Goal: Communication & Community: Answer question/provide support

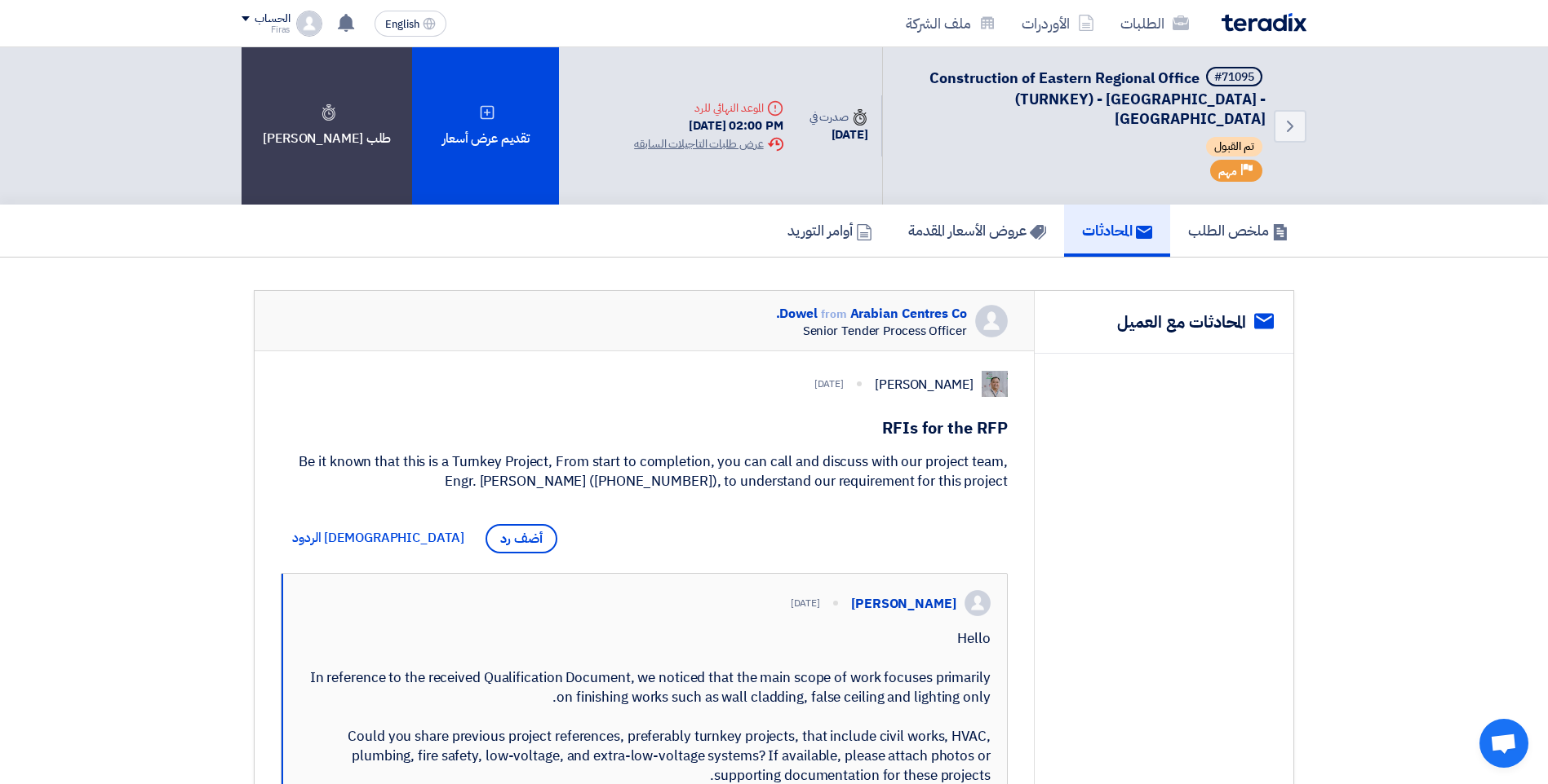
click at [1136, 226] on use at bounding box center [1144, 232] width 17 height 13
click at [1285, 22] on img at bounding box center [1264, 22] width 85 height 19
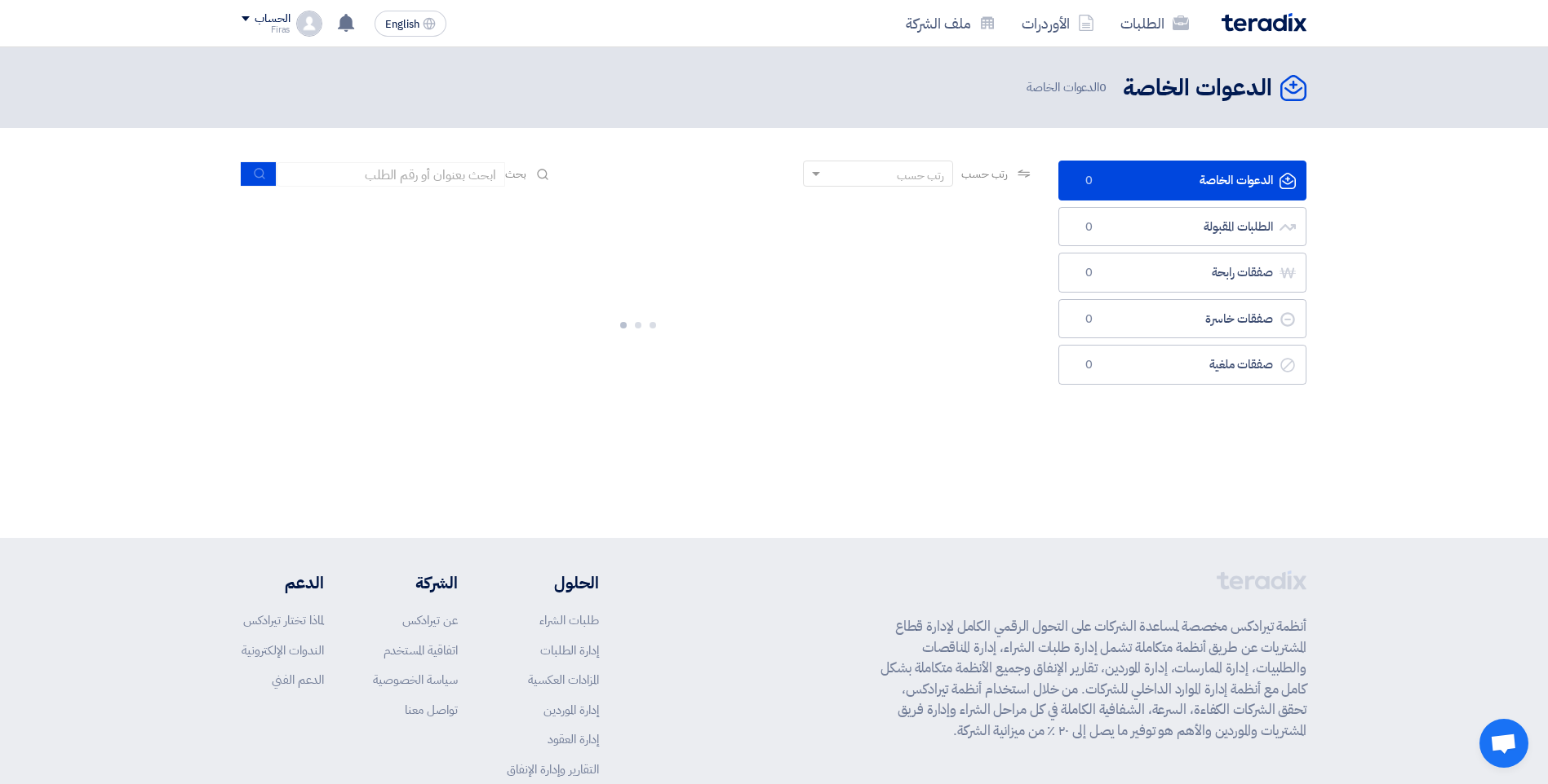
drag, startPoint x: 1285, startPoint y: 22, endPoint x: 1490, endPoint y: 480, distance: 501.8
click at [1496, 479] on div "الدعوات الخاصة الدعوات الخاصة 0 الدعوات الخاصة" at bounding box center [774, 292] width 1548 height 491
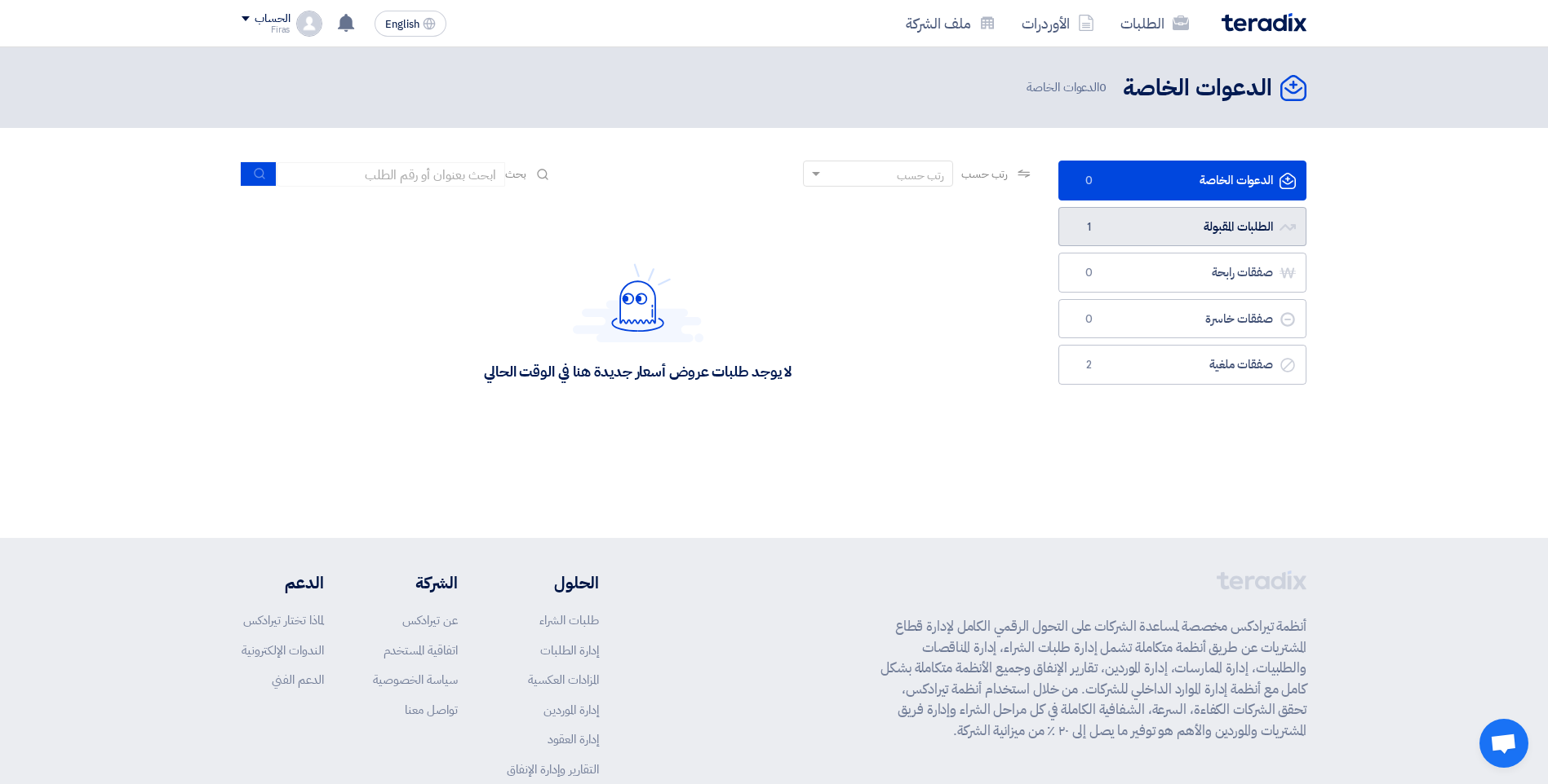
click at [1208, 221] on link "الطلبات المقبولة الطلبات المقبولة 1" at bounding box center [1182, 227] width 248 height 40
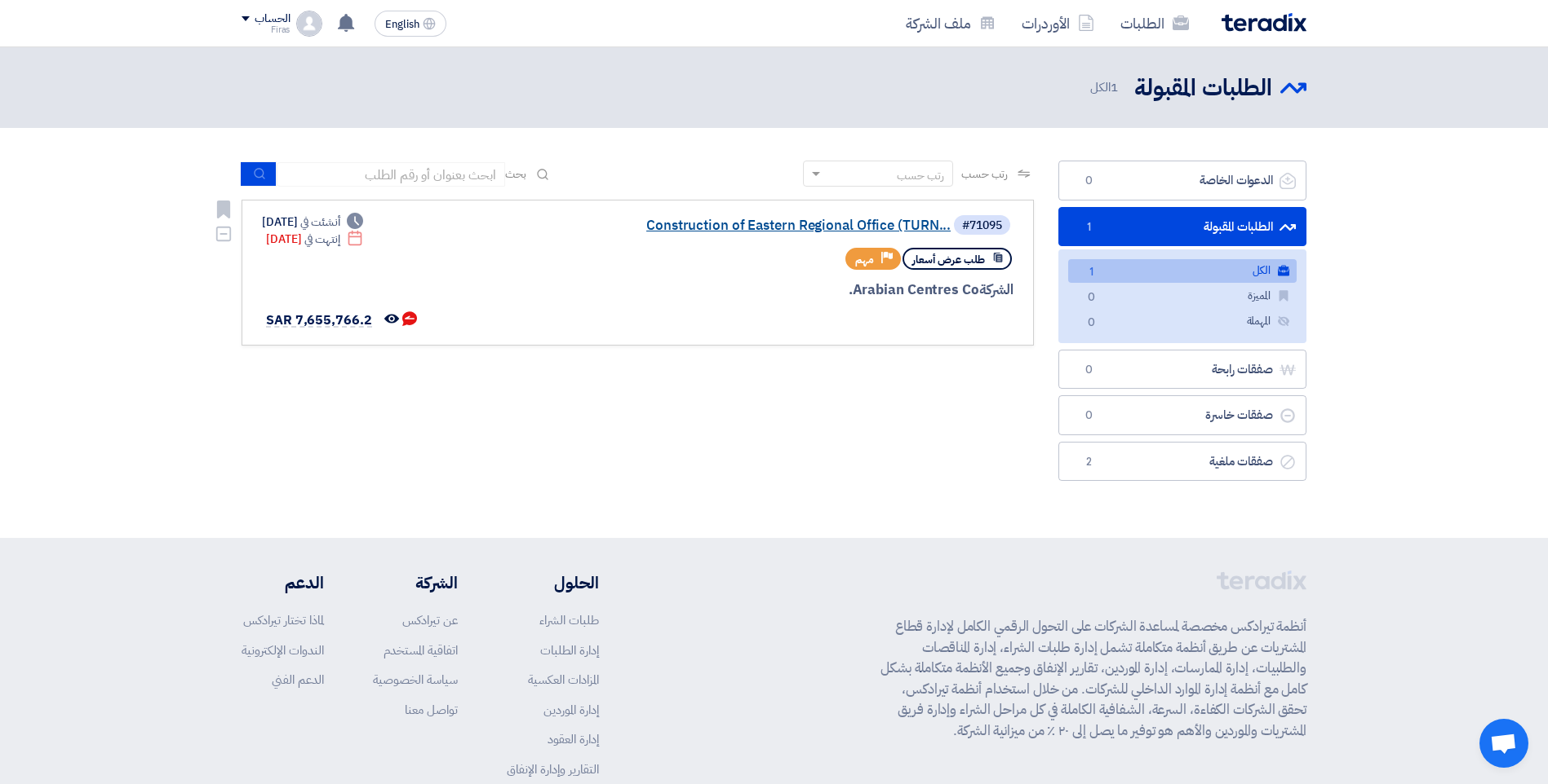
click at [898, 221] on link "Construction of Eastern Regional Office (TURN..." at bounding box center [787, 225] width 327 height 15
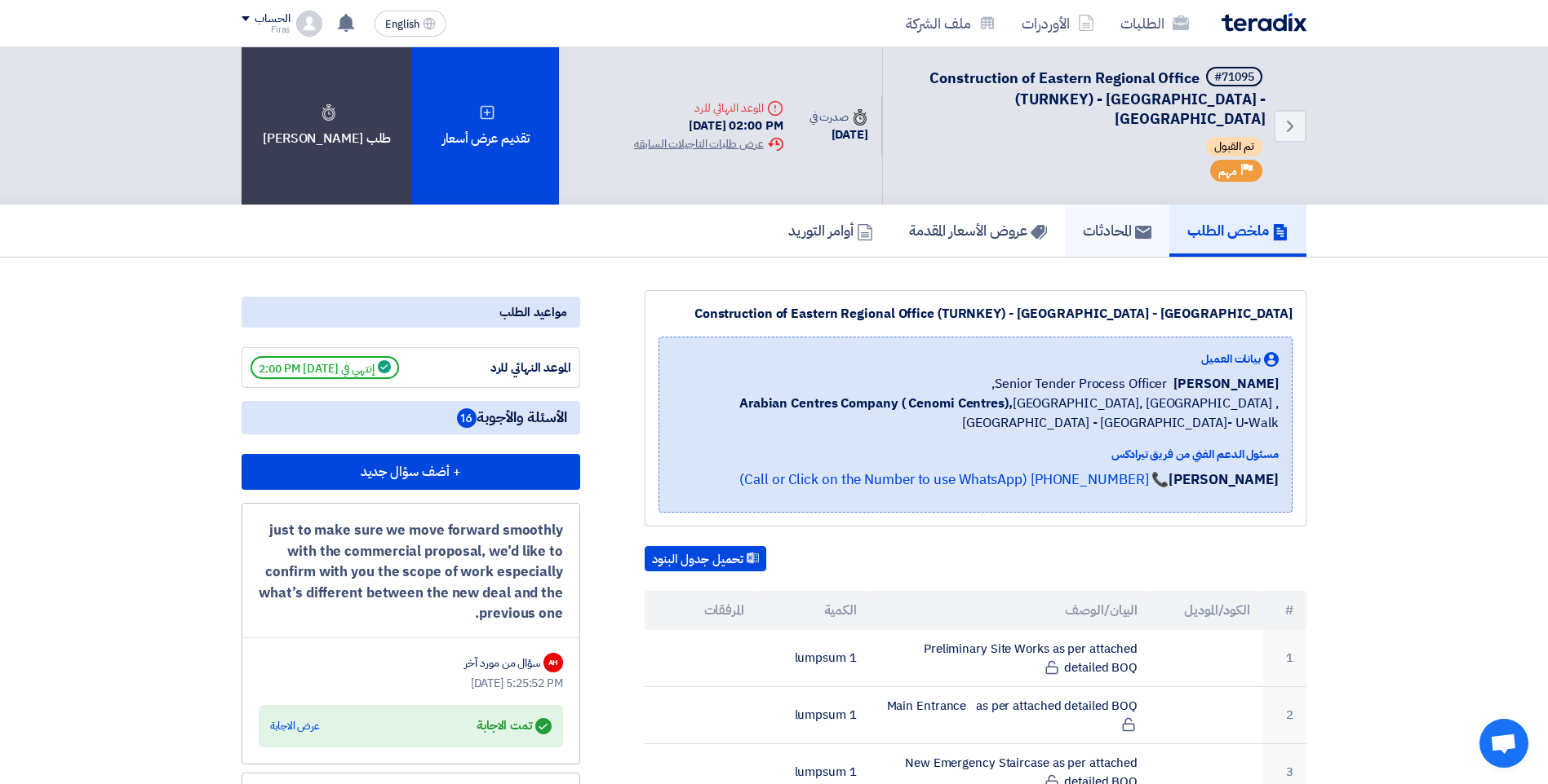
click at [1119, 221] on h5 "المحادثات" at bounding box center [1117, 230] width 69 height 19
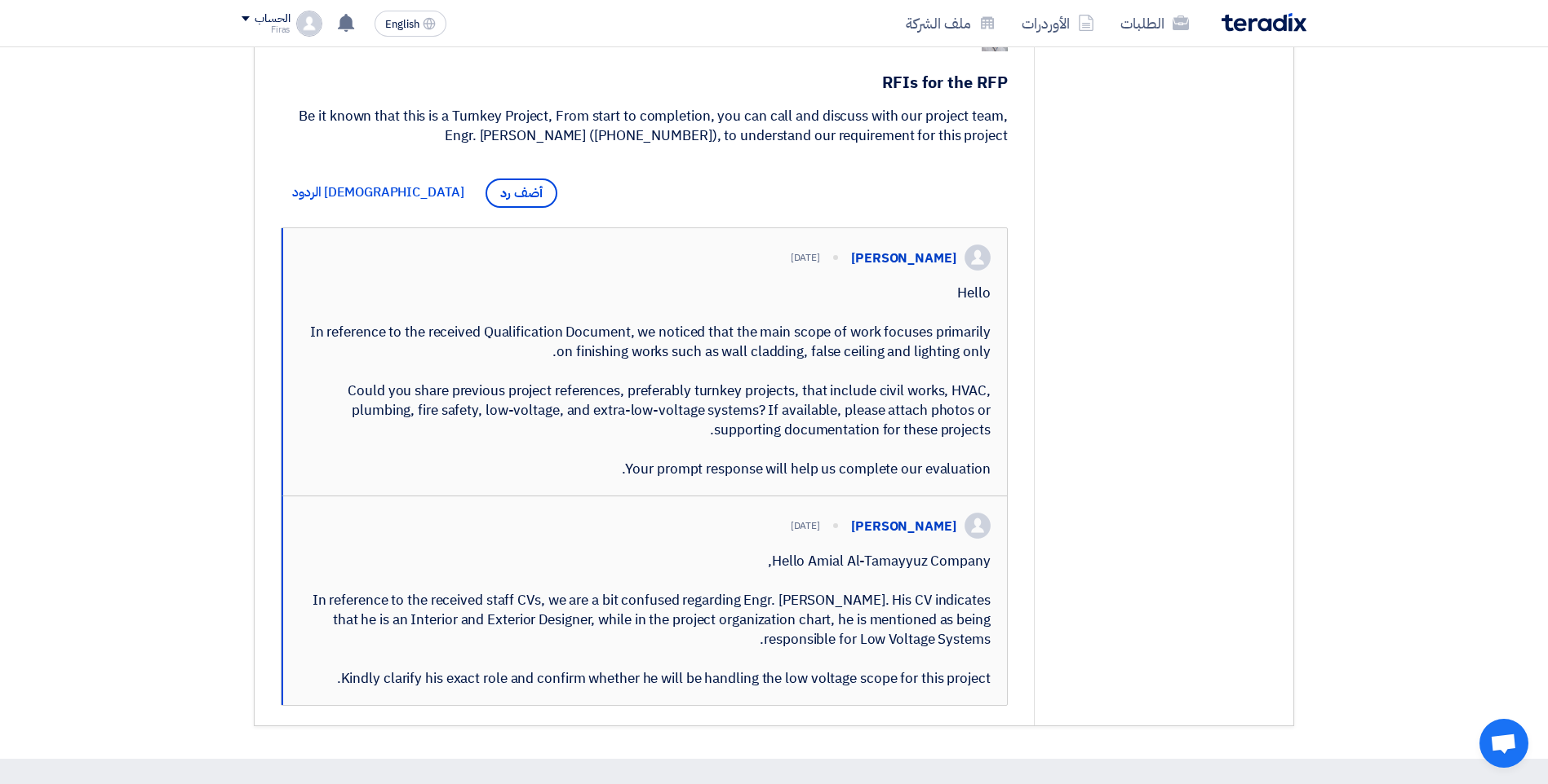
scroll to position [265, 0]
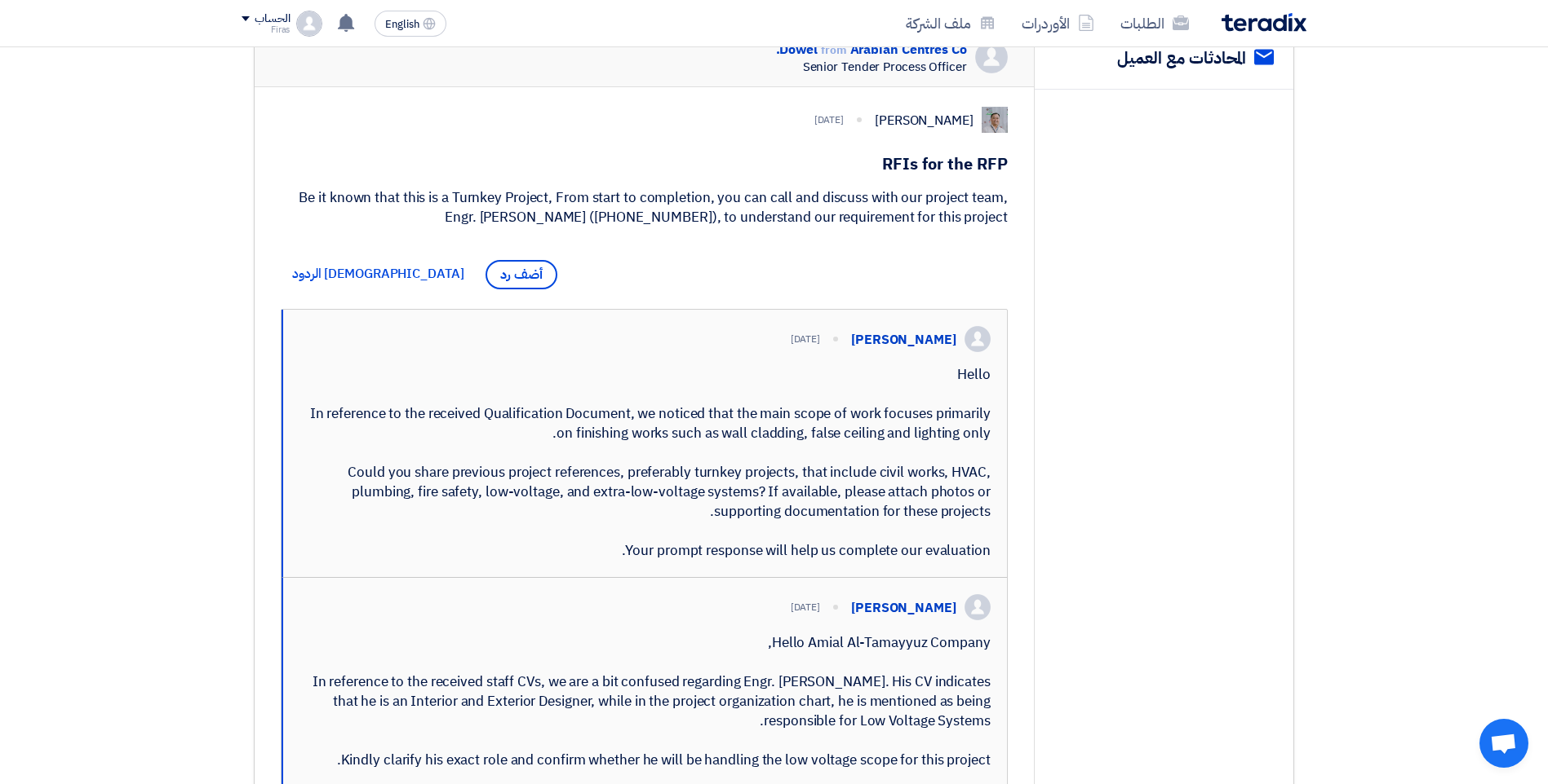
drag, startPoint x: 779, startPoint y: 490, endPoint x: 658, endPoint y: 361, distance: 176.9
click at [685, 368] on div "Hello In reference to the received Qualification Document, we noticed that the …" at bounding box center [645, 462] width 691 height 196
click at [485, 268] on span "أضف رد" at bounding box center [521, 274] width 72 height 30
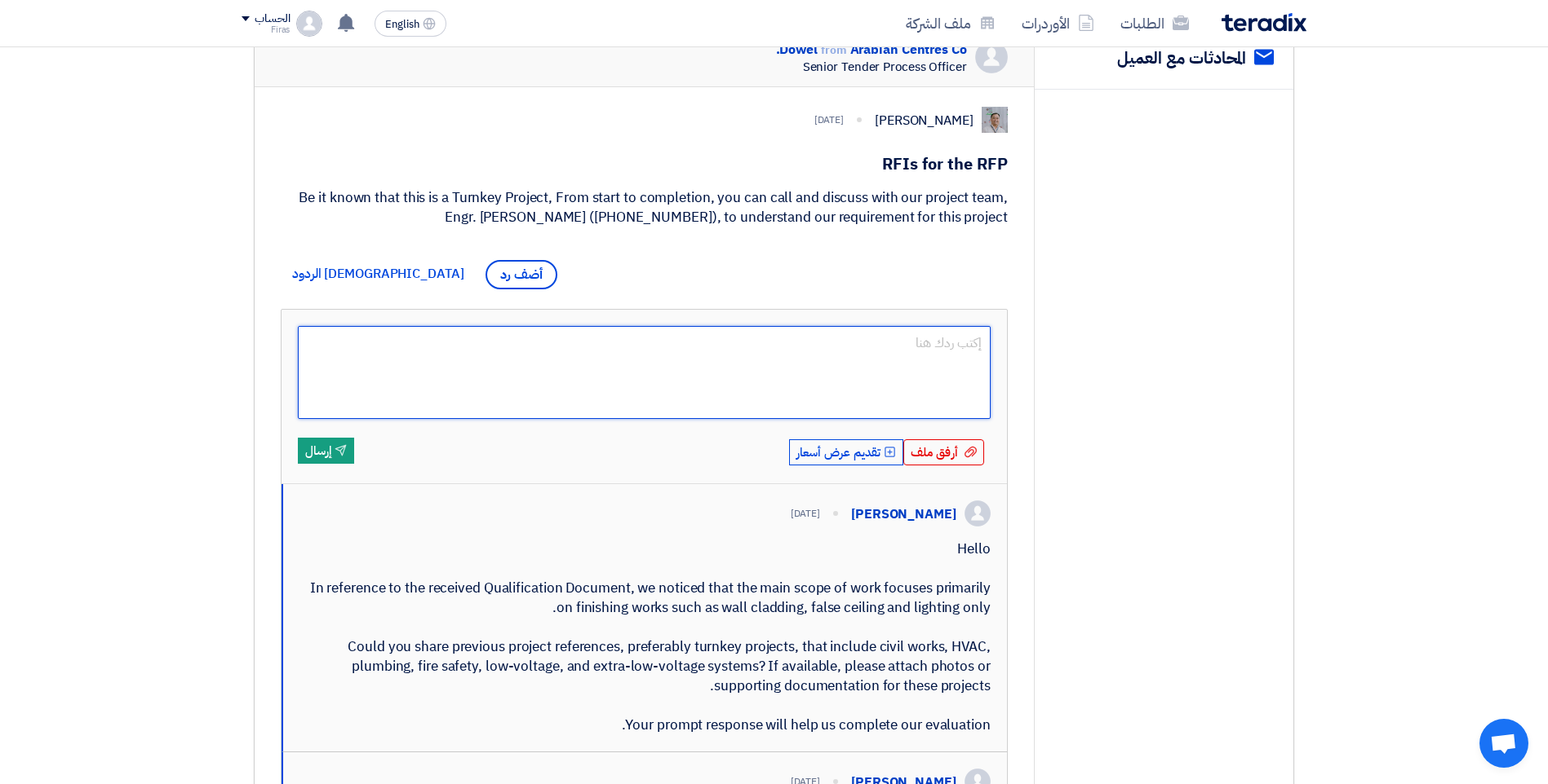
click at [923, 350] on textarea at bounding box center [645, 373] width 693 height 93
paste textarea "Dear [Client’s Name], Thank you for your message and for the opportunity to cla…"
type textarea "Dear [Client’s Name], Thank you for your message and for the opportunity to cla…"
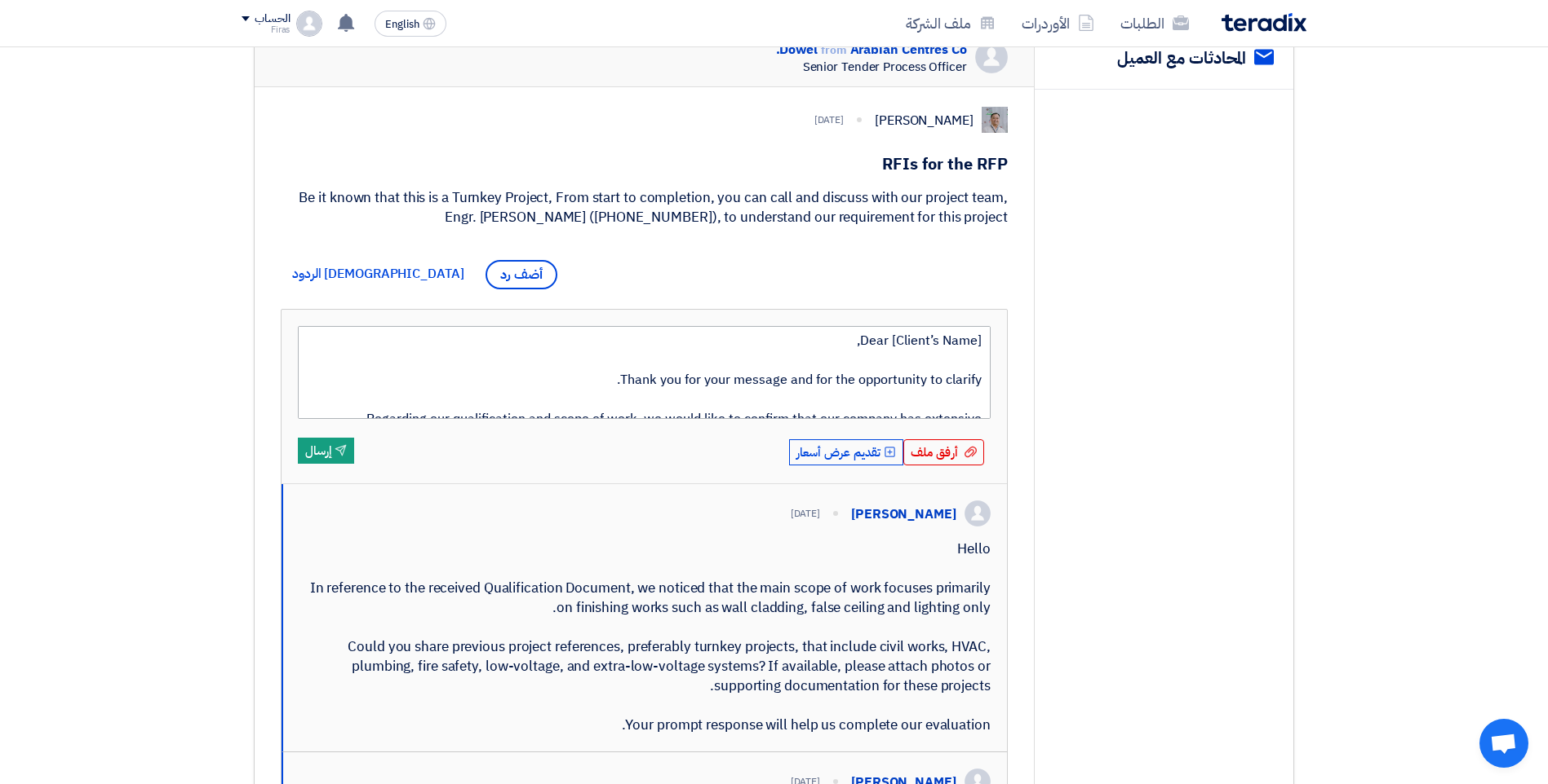
scroll to position [0, 0]
drag, startPoint x: 824, startPoint y: 512, endPoint x: 954, endPoint y: 514, distance: 130.0
click at [954, 514] on div "[PERSON_NAME] [DATE]" at bounding box center [651, 513] width 678 height 27
drag, startPoint x: 954, startPoint y: 514, endPoint x: 930, endPoint y: 511, distance: 24.2
copy div "[PERSON_NAME]"
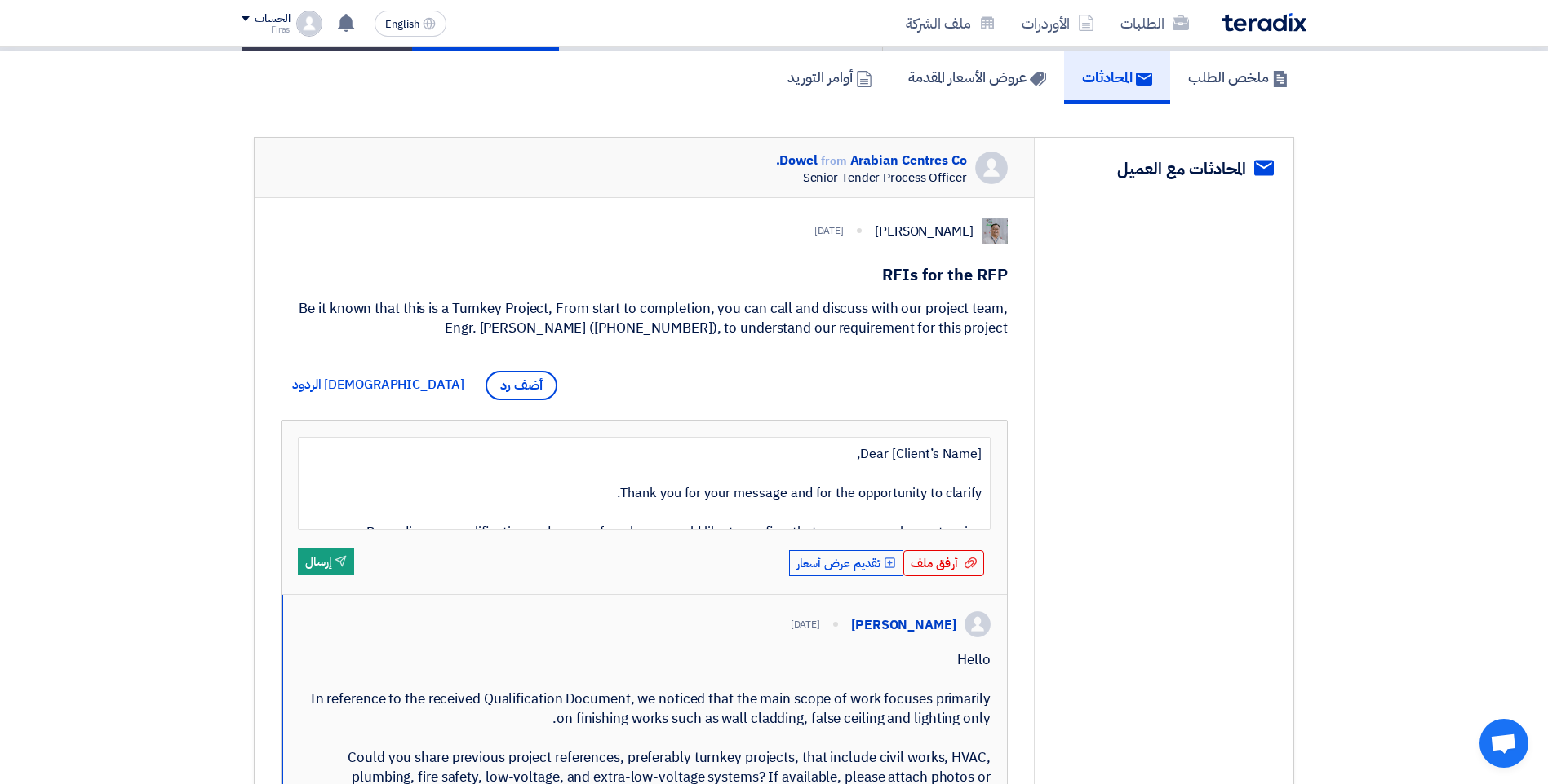
scroll to position [183, 0]
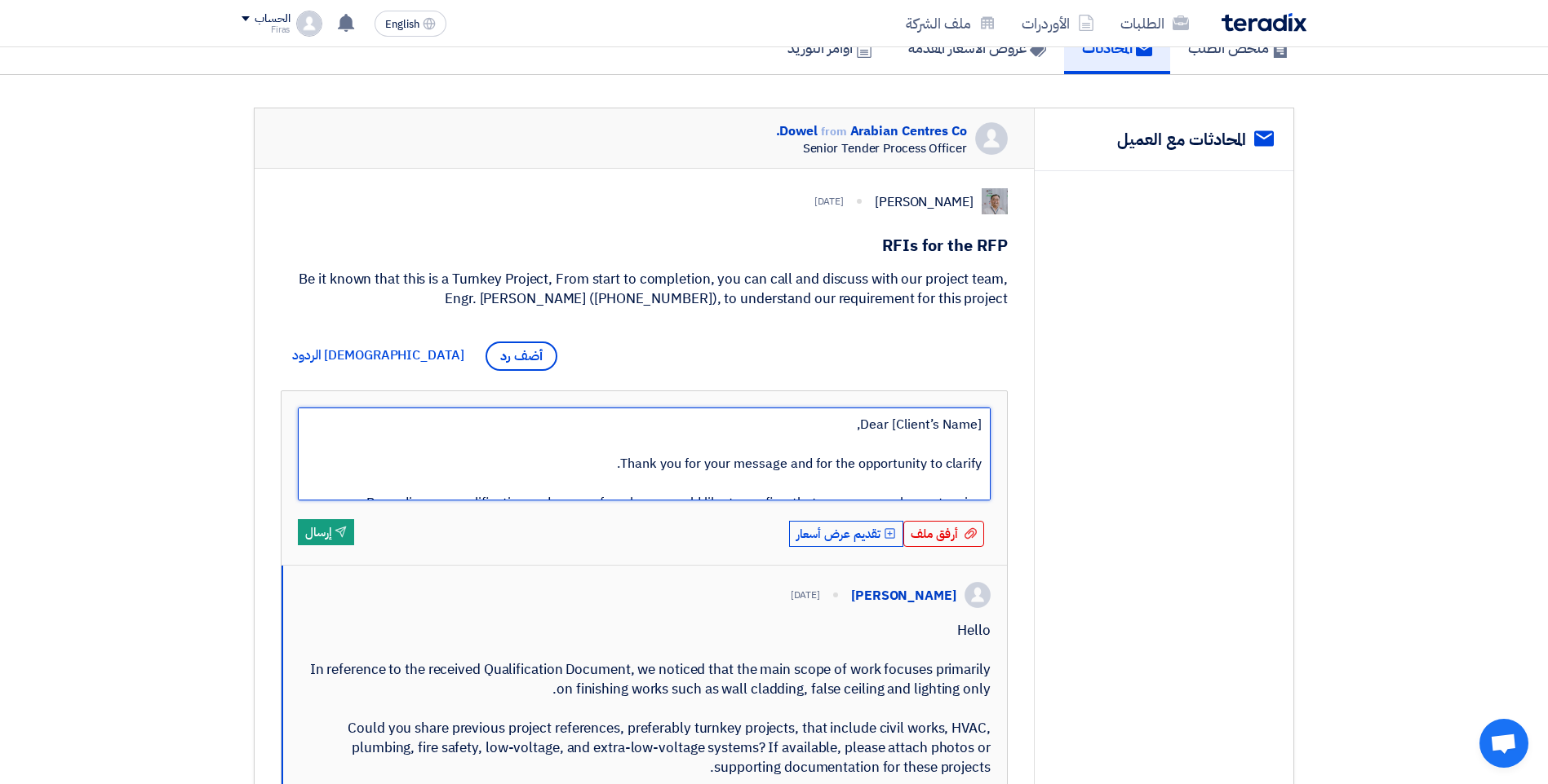
drag, startPoint x: 896, startPoint y: 423, endPoint x: 976, endPoint y: 432, distance: 80.5
click at [976, 432] on textarea "Dear [Client’s Name], Thank you for your message and for the opportunity to cla…" at bounding box center [645, 453] width 693 height 93
drag, startPoint x: 909, startPoint y: 424, endPoint x: 986, endPoint y: 427, distance: 77.1
click at [986, 427] on textarea "Dear [Client’s Name], Thank you for your message and for the opportunity to cla…" at bounding box center [645, 453] width 693 height 93
paste textarea "[PERSON_NAME]"
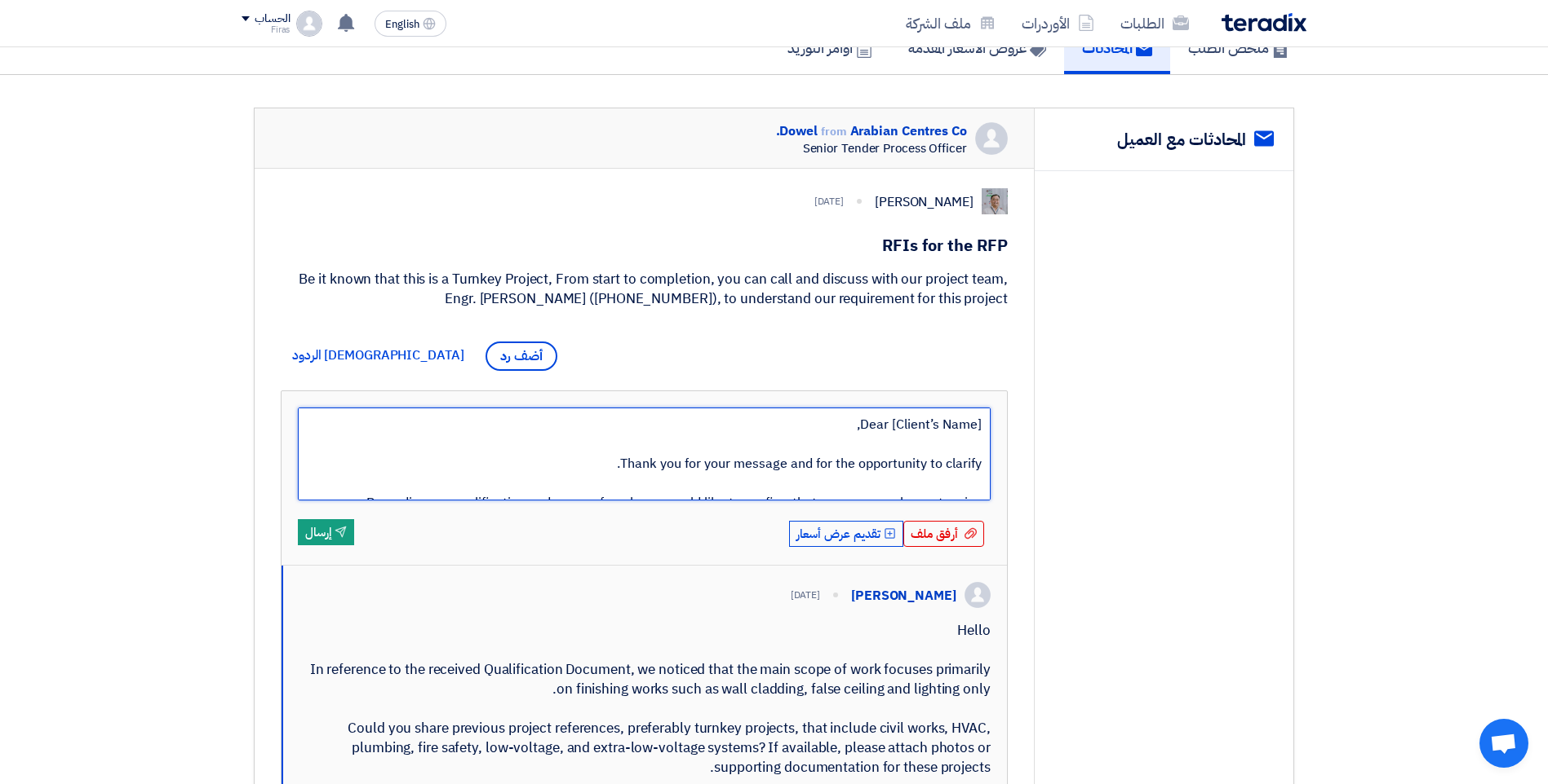
type textarea "Dear [PERSON_NAME], Thank you for your message and for the opportunity to clari…"
click at [823, 427] on textarea "Dear [PERSON_NAME], Thank you for your message and for the opportunity to clari…" at bounding box center [645, 453] width 693 height 93
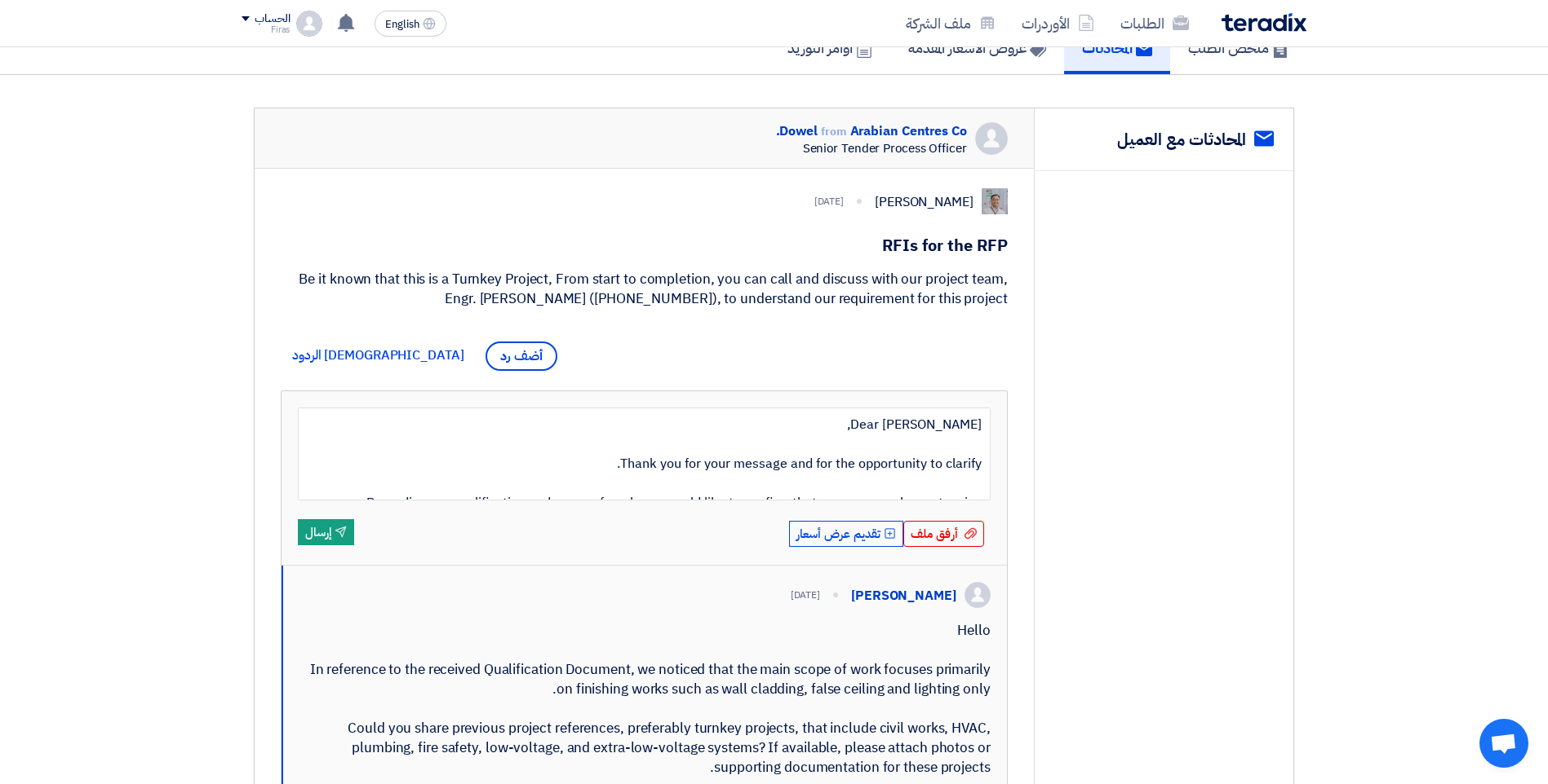
scroll to position [274, 0]
click at [804, 480] on textarea "Dear [PERSON_NAME], Thank you for your message and for the opportunity to clari…" at bounding box center [645, 453] width 693 height 93
drag, startPoint x: 871, startPoint y: 482, endPoint x: 805, endPoint y: 480, distance: 66.0
click at [805, 480] on textarea "Dear [PERSON_NAME], Thank you for your message and for the opportunity to clari…" at bounding box center [645, 453] width 693 height 93
type textarea "Dear [PERSON_NAME], Thank you for your message and for the opportunity to clari…"
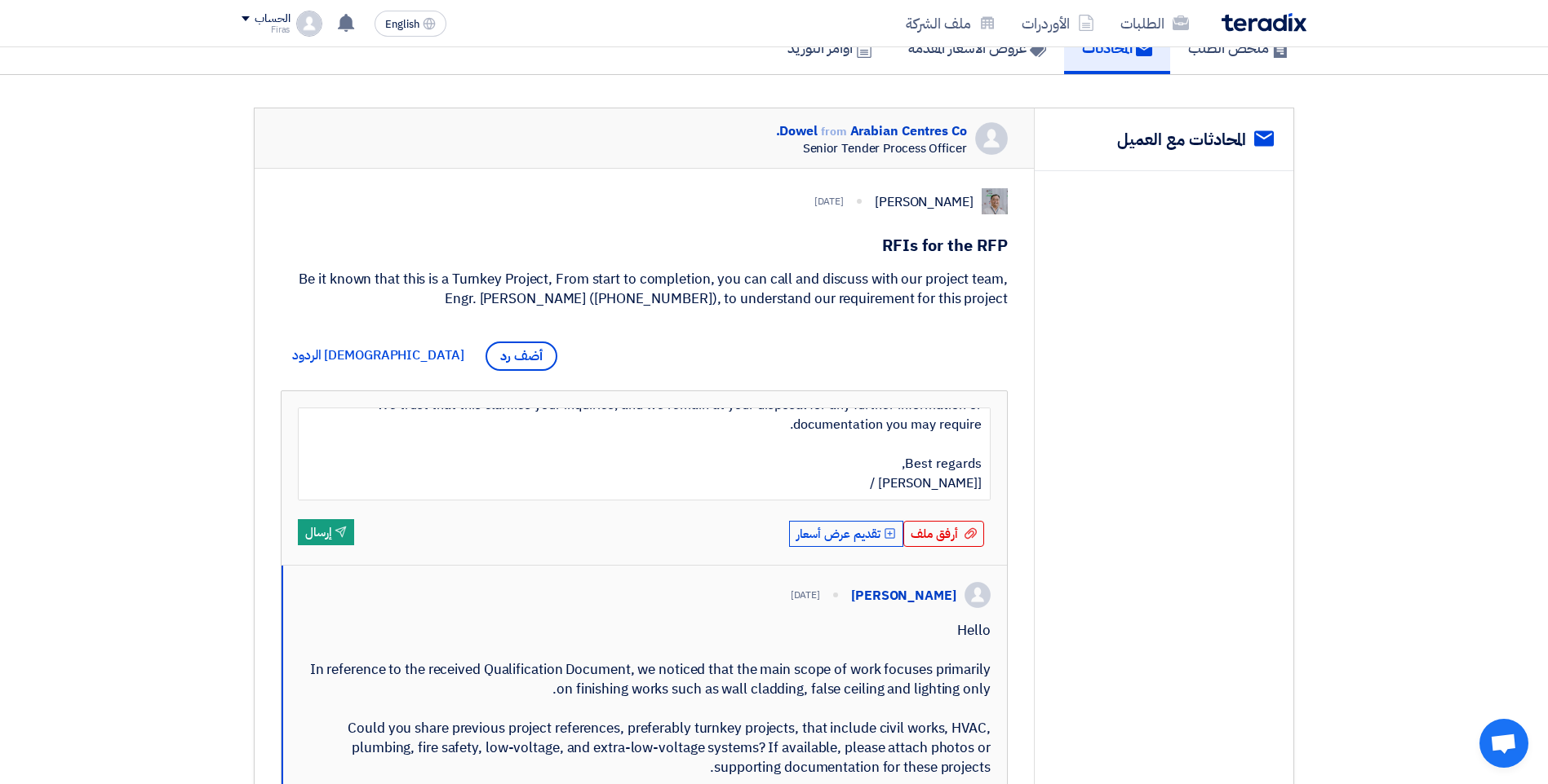
type textarea "Dear [PERSON_NAME], Thank you for your message and for the opportunity to clari…"
click at [957, 480] on textarea "Dear [PERSON_NAME], Thank you for your message and for the opportunity to clari…" at bounding box center [645, 453] width 693 height 93
type textarea "Dear [PERSON_NAME], Thank you for your message and for the opportunity to clari…"
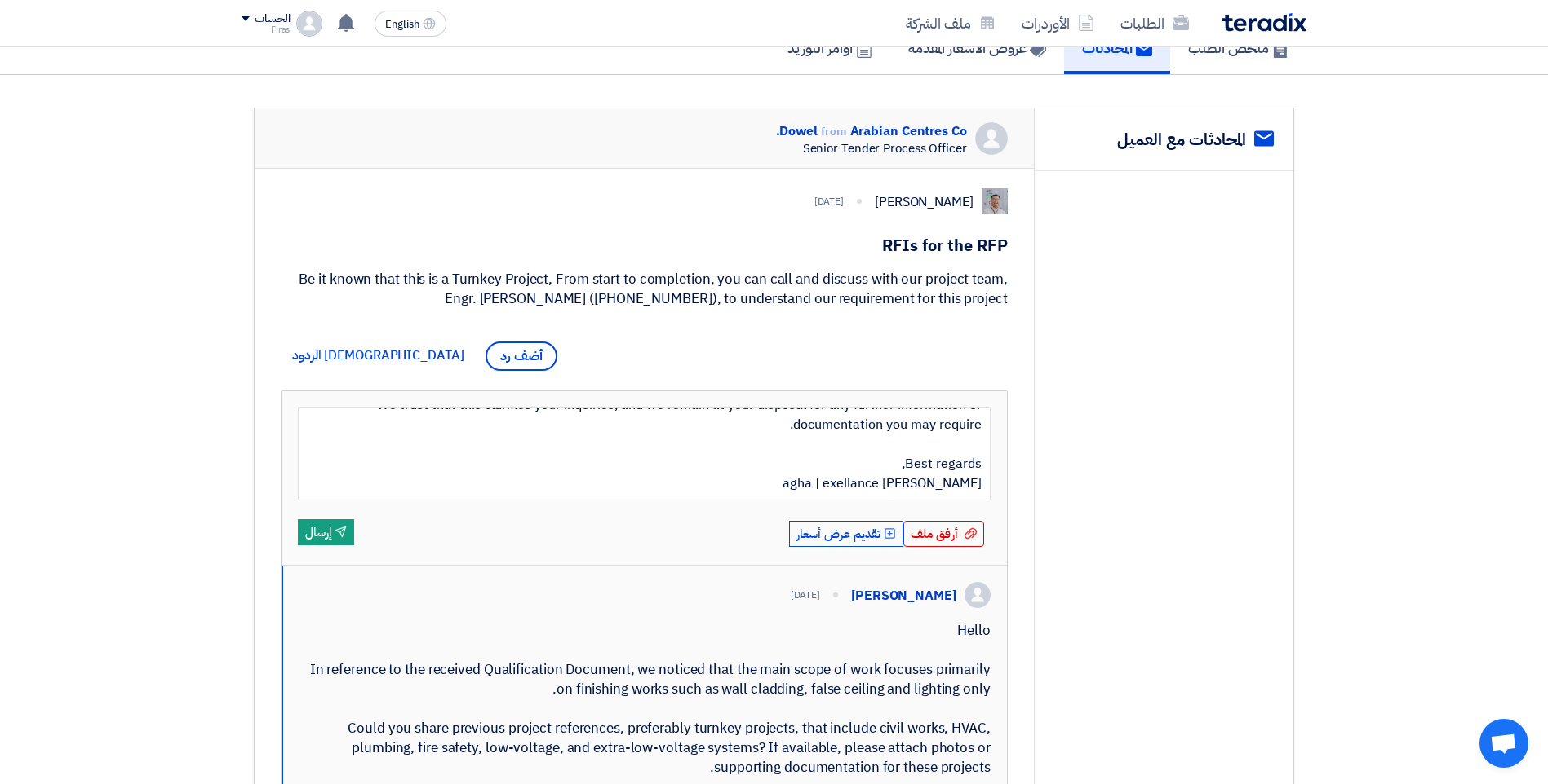
type textarea "Dear [PERSON_NAME], Thank you for your message and for the opportunity to clari…"
click at [920, 481] on textarea "Dear [PERSON_NAME], Thank you for your message and for the opportunity to clari…" at bounding box center [645, 453] width 693 height 93
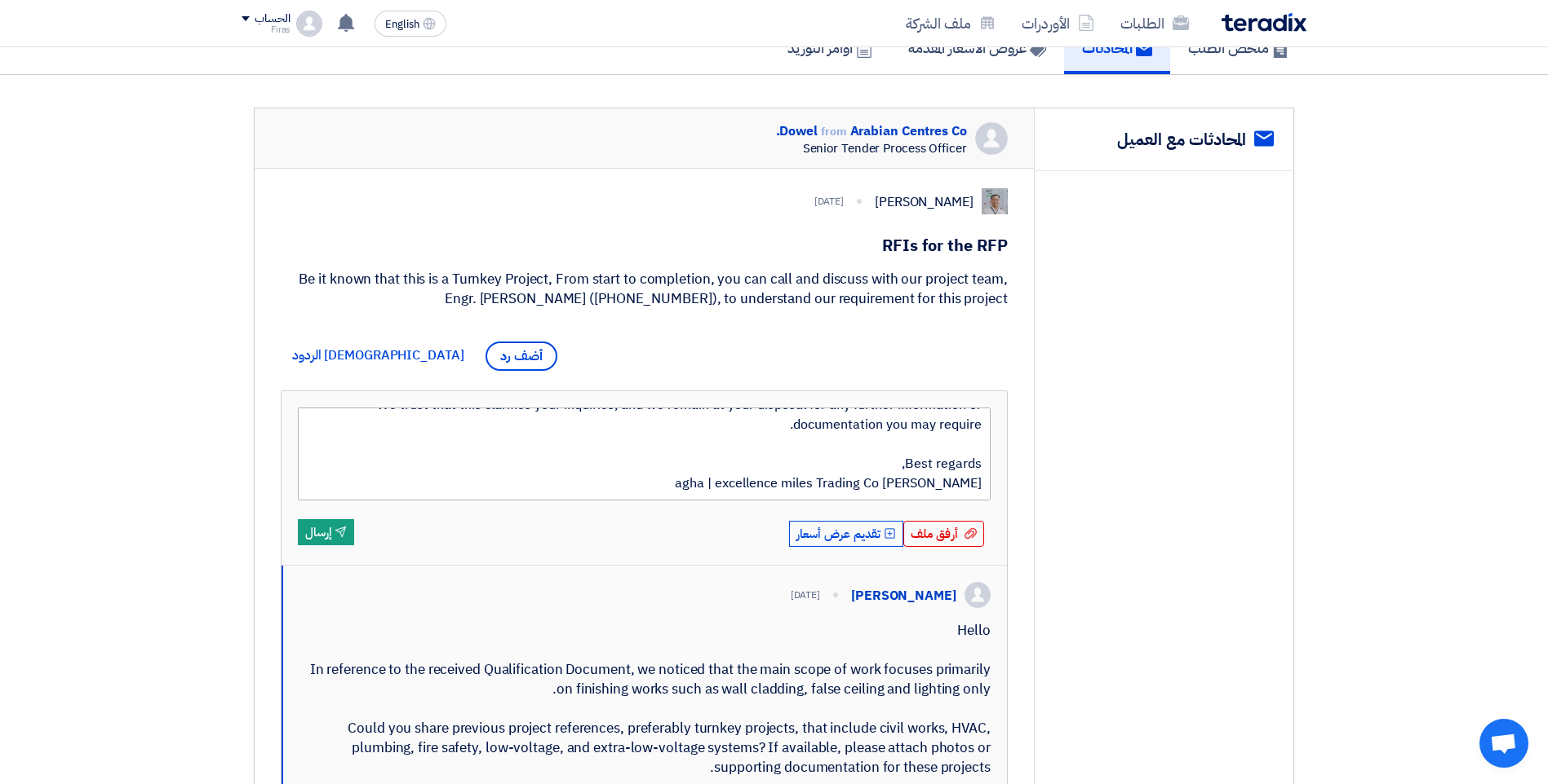
click at [888, 483] on textarea "Dear [PERSON_NAME], Thank you for your message and for the opportunity to clari…" at bounding box center [645, 453] width 693 height 93
drag, startPoint x: 825, startPoint y: 483, endPoint x: 817, endPoint y: 484, distance: 8.1
click at [817, 484] on textarea "Dear [PERSON_NAME], Thank you for your message and for the opportunity to clari…" at bounding box center [645, 453] width 693 height 93
type textarea "Dear [PERSON_NAME], Thank you for your message and for the opportunity to clari…"
click at [925, 536] on span "أرفق ملف" at bounding box center [934, 534] width 47 height 18
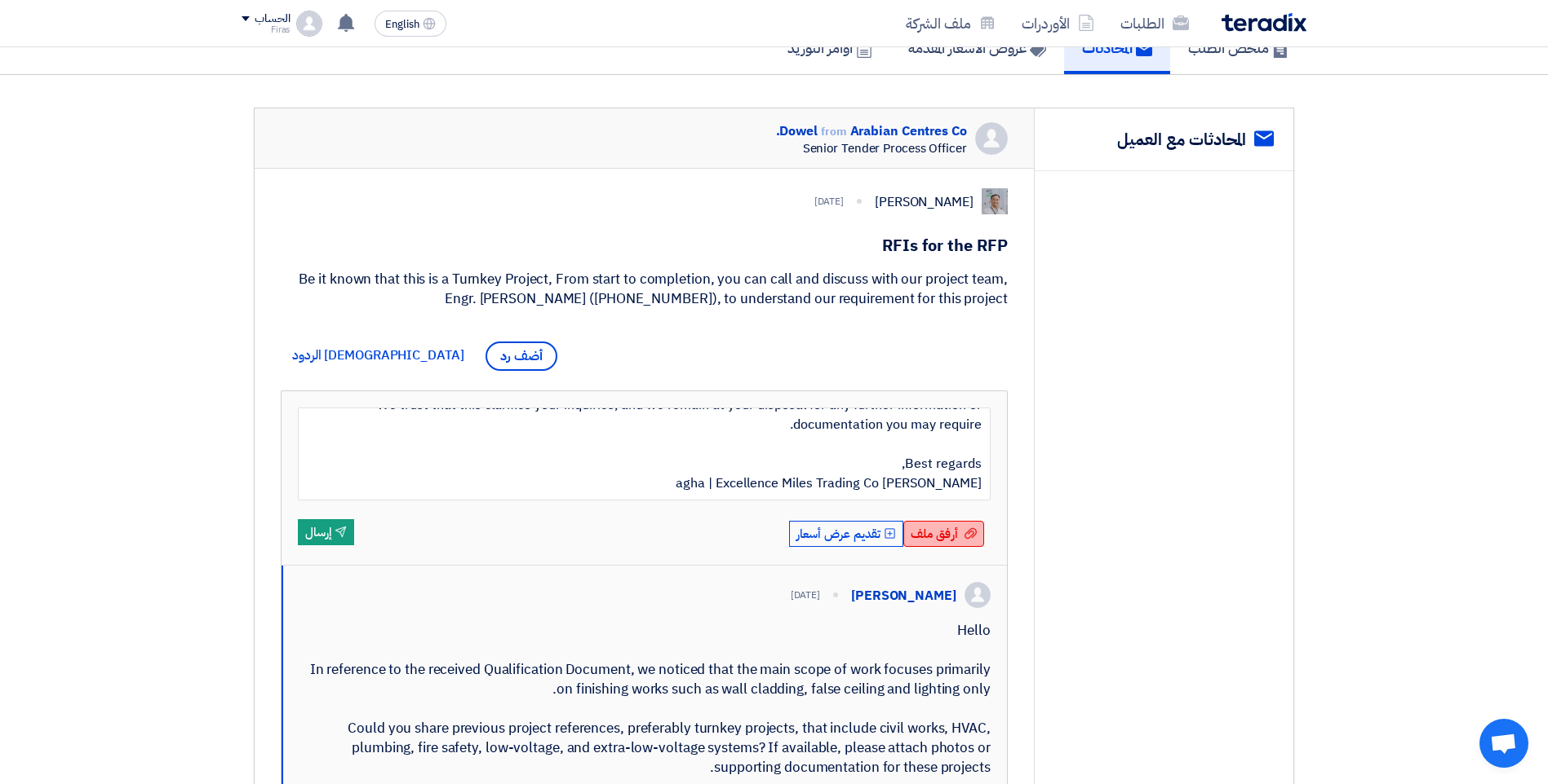
click at [0, 0] on input "أرفق ملف أرفق ملف" at bounding box center [0, 0] width 0 height 0
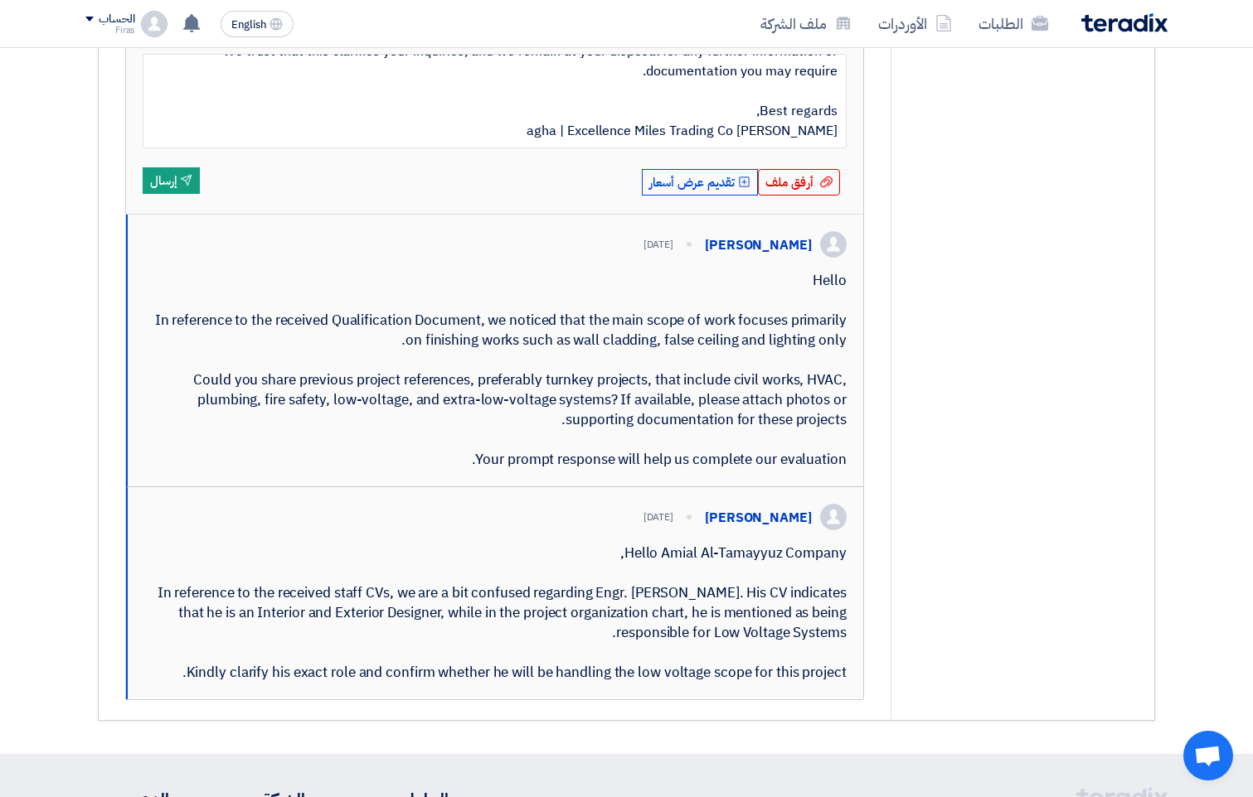
scroll to position [517, 0]
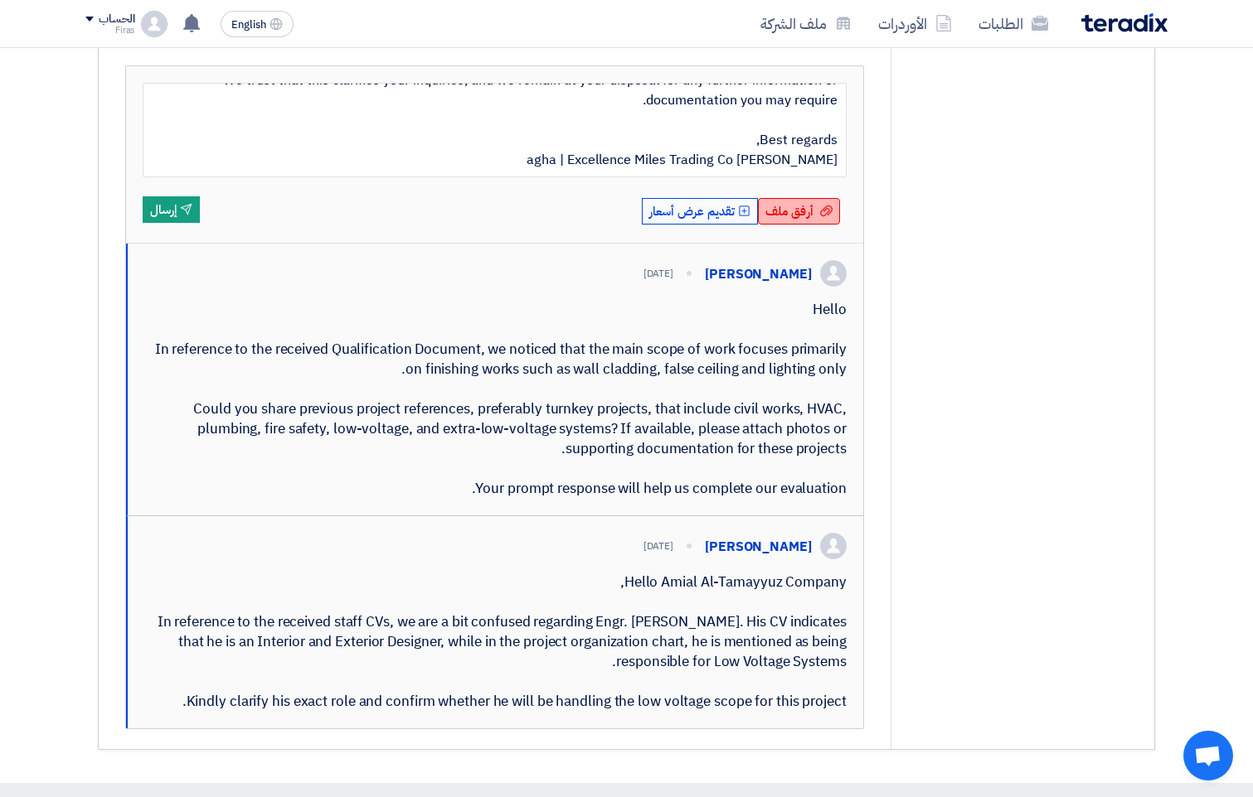
click at [818, 218] on div "أرفق ملف أرفق ملف" at bounding box center [799, 211] width 82 height 27
click at [0, 0] on input "أرفق ملف أرفق ملف" at bounding box center [0, 0] width 0 height 0
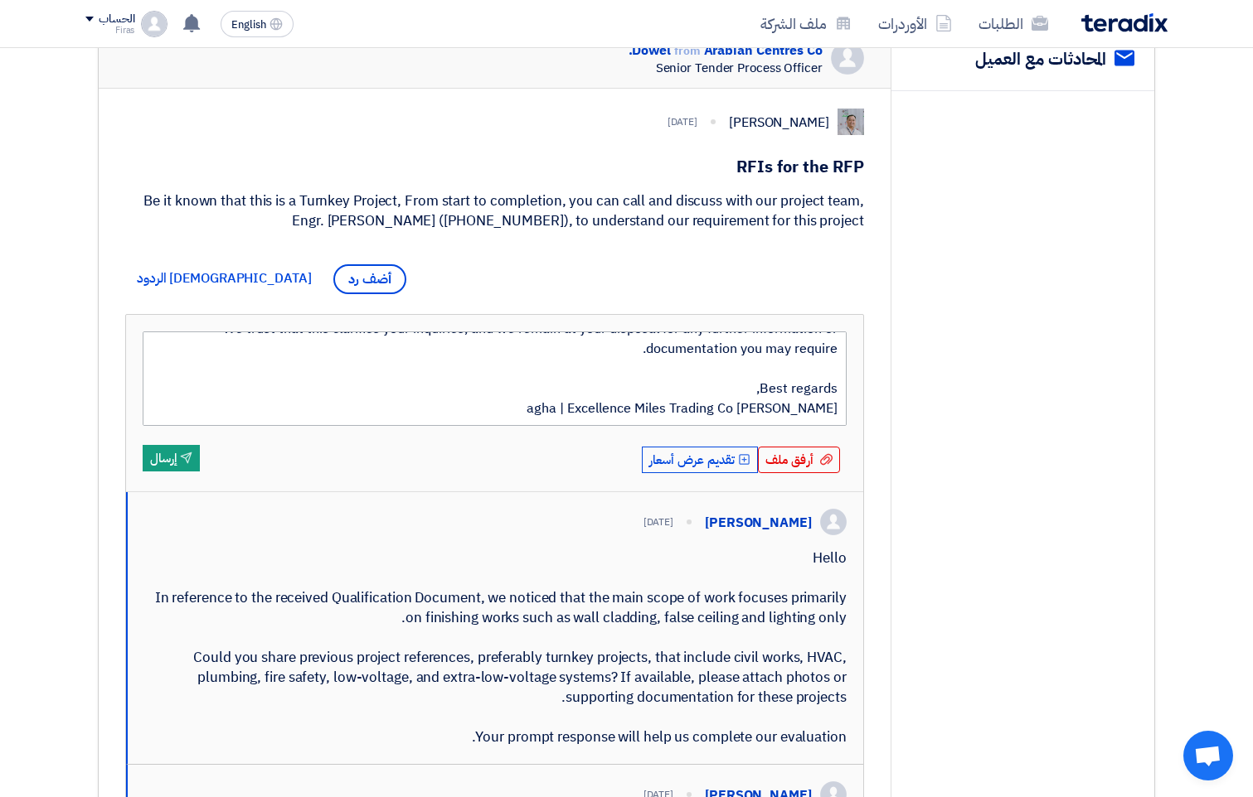
scroll to position [351, 0]
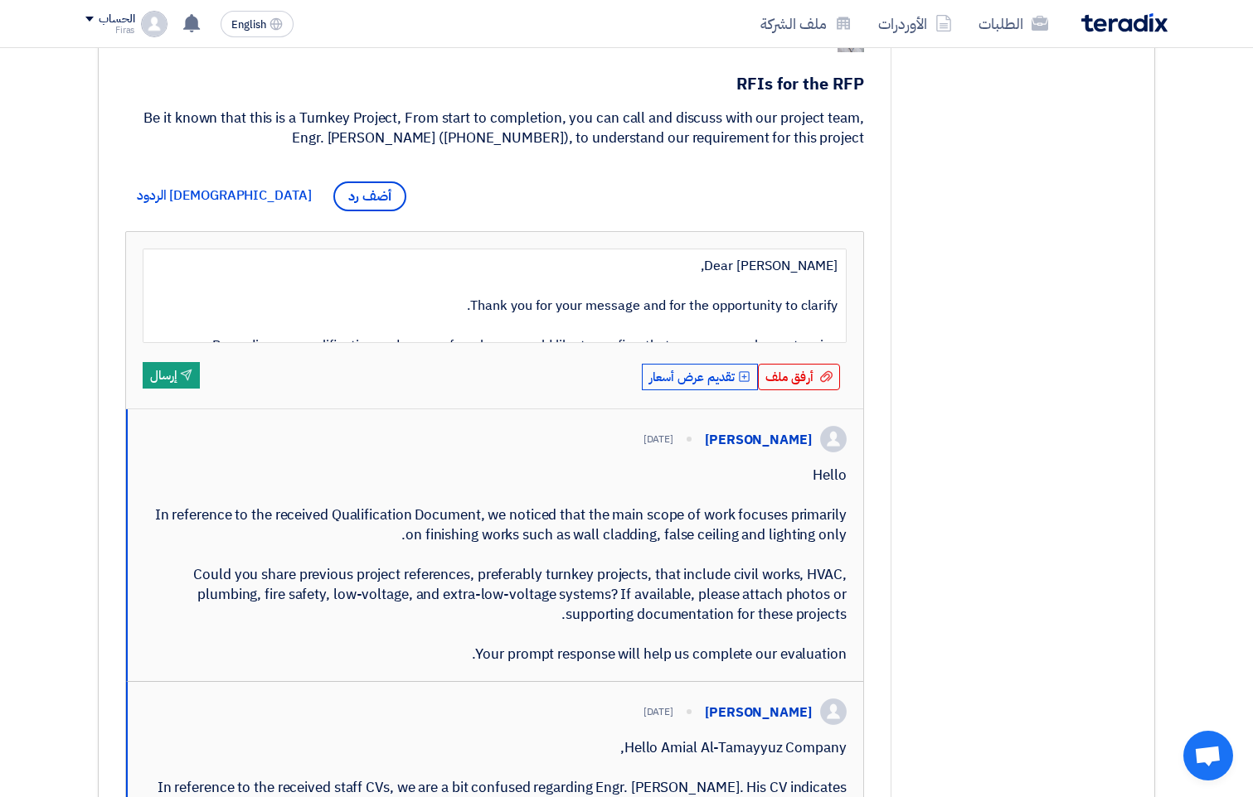
drag, startPoint x: 631, startPoint y: 393, endPoint x: 633, endPoint y: 371, distance: 22.5
drag, startPoint x: 633, startPoint y: 371, endPoint x: 990, endPoint y: 318, distance: 360.3
click at [990, 318] on div "service المحادثات مع العميل" at bounding box center [1022, 429] width 264 height 971
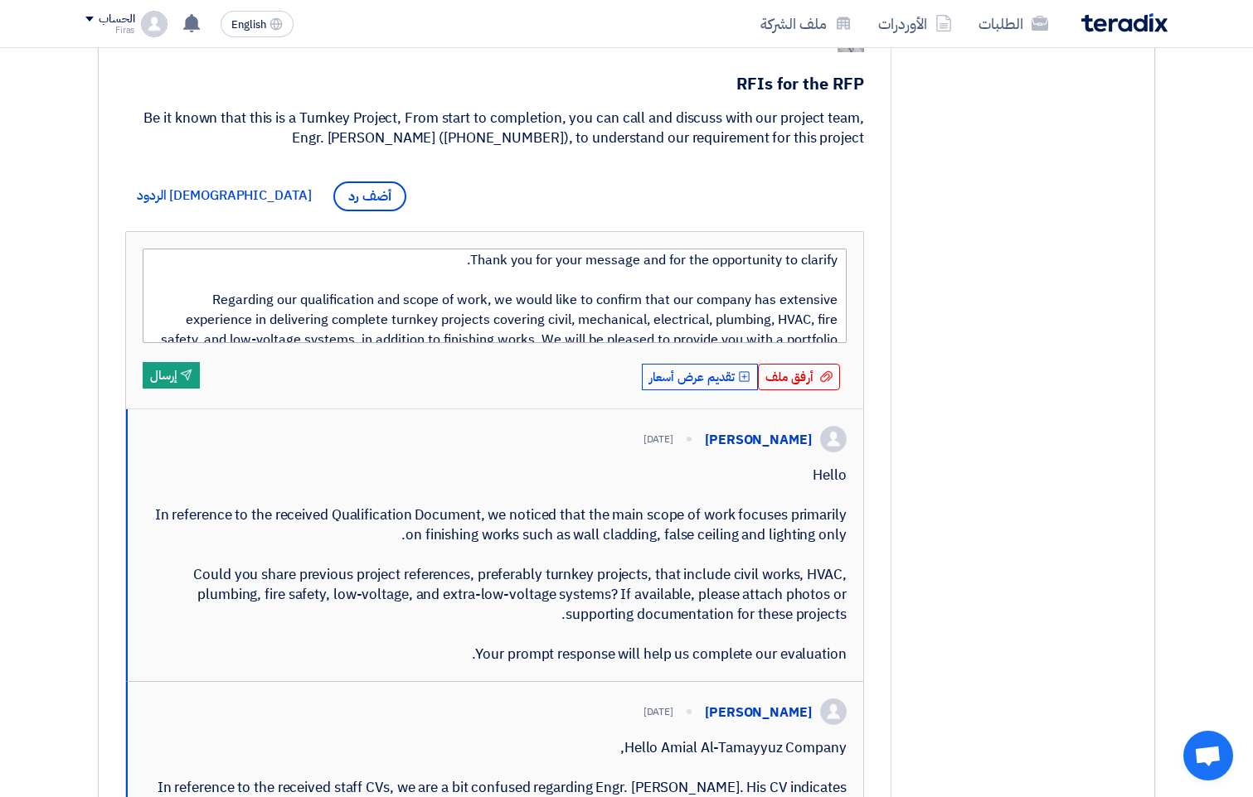
scroll to position [279, 0]
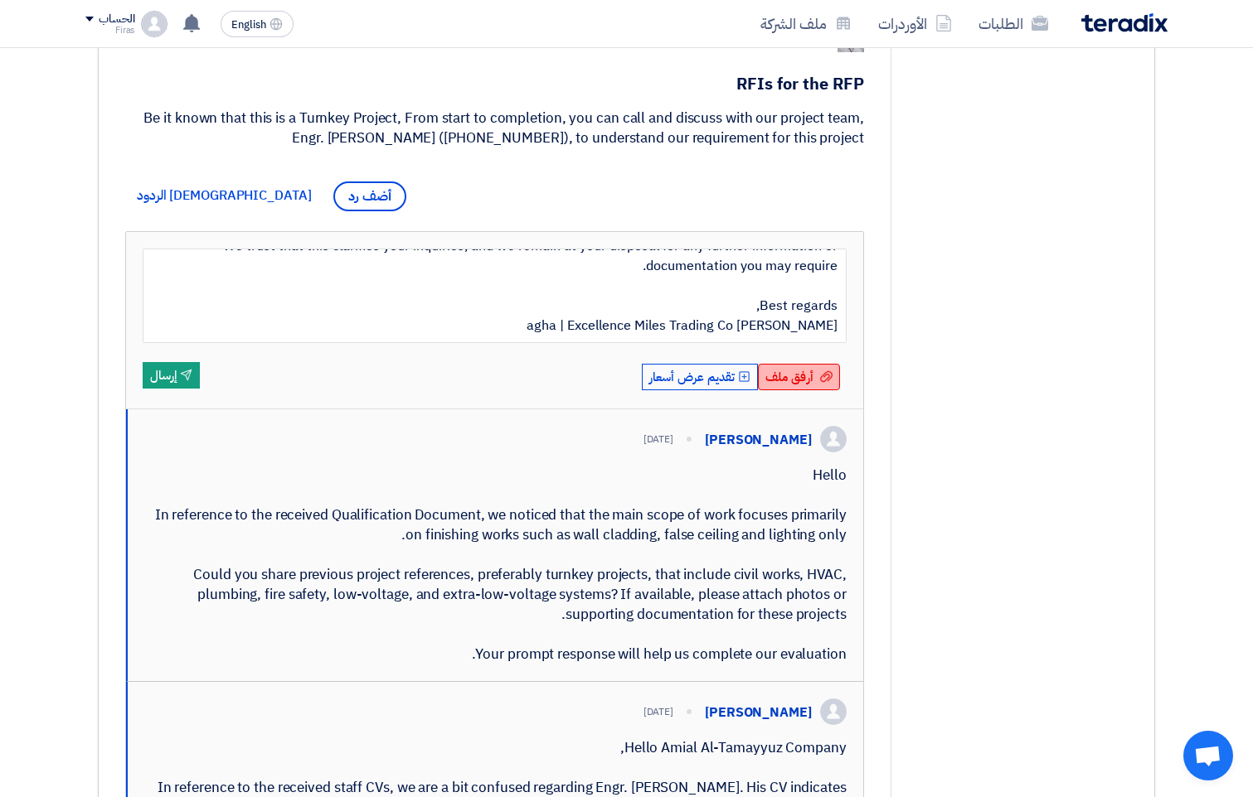
click at [815, 381] on div "أرفق ملف أرفق ملف" at bounding box center [799, 377] width 82 height 27
click at [0, 0] on input "أرفق ملف أرفق ملف" at bounding box center [0, 0] width 0 height 0
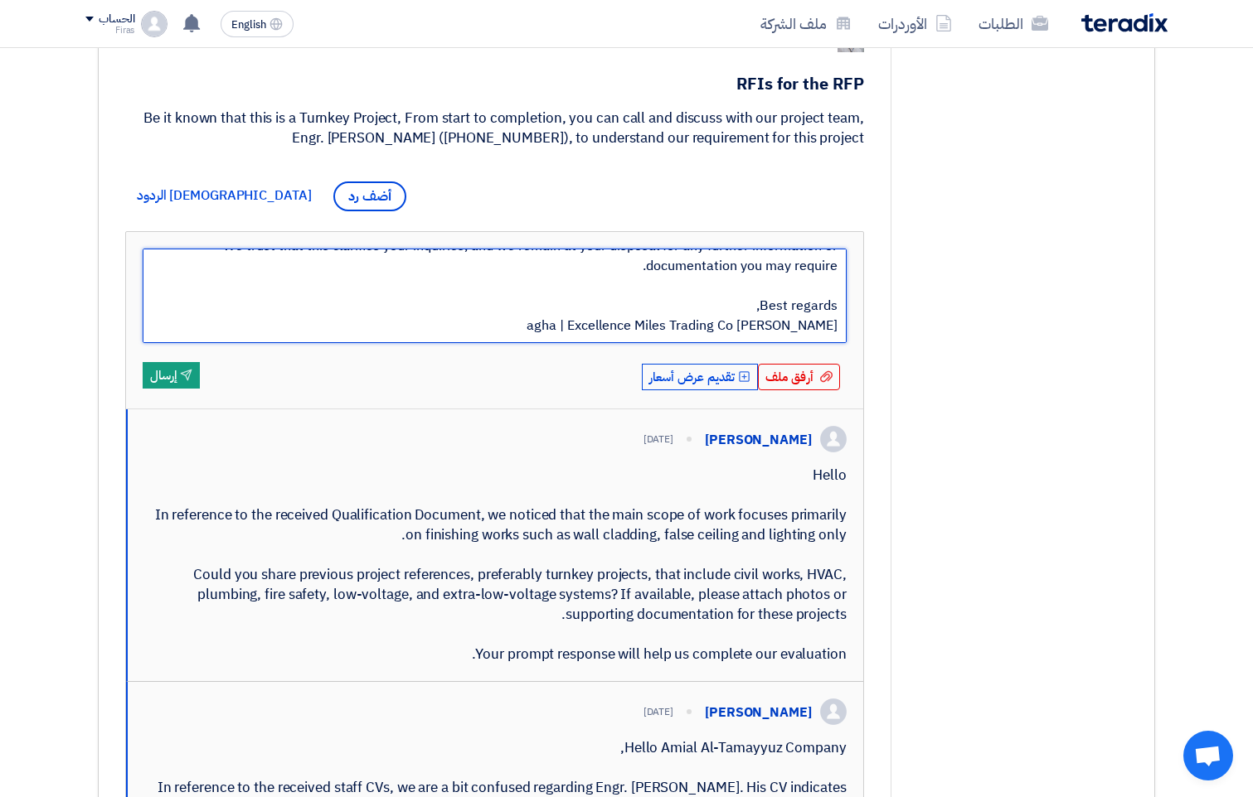
drag, startPoint x: 666, startPoint y: 264, endPoint x: 793, endPoint y: 332, distance: 144.3
click at [793, 332] on textarea "Dear [PERSON_NAME], Thank you for your message and for the opportunity to clari…" at bounding box center [495, 296] width 704 height 95
click at [793, 330] on textarea "Dear [PERSON_NAME], Thank you for your message and for the opportunity to clari…" at bounding box center [495, 296] width 704 height 95
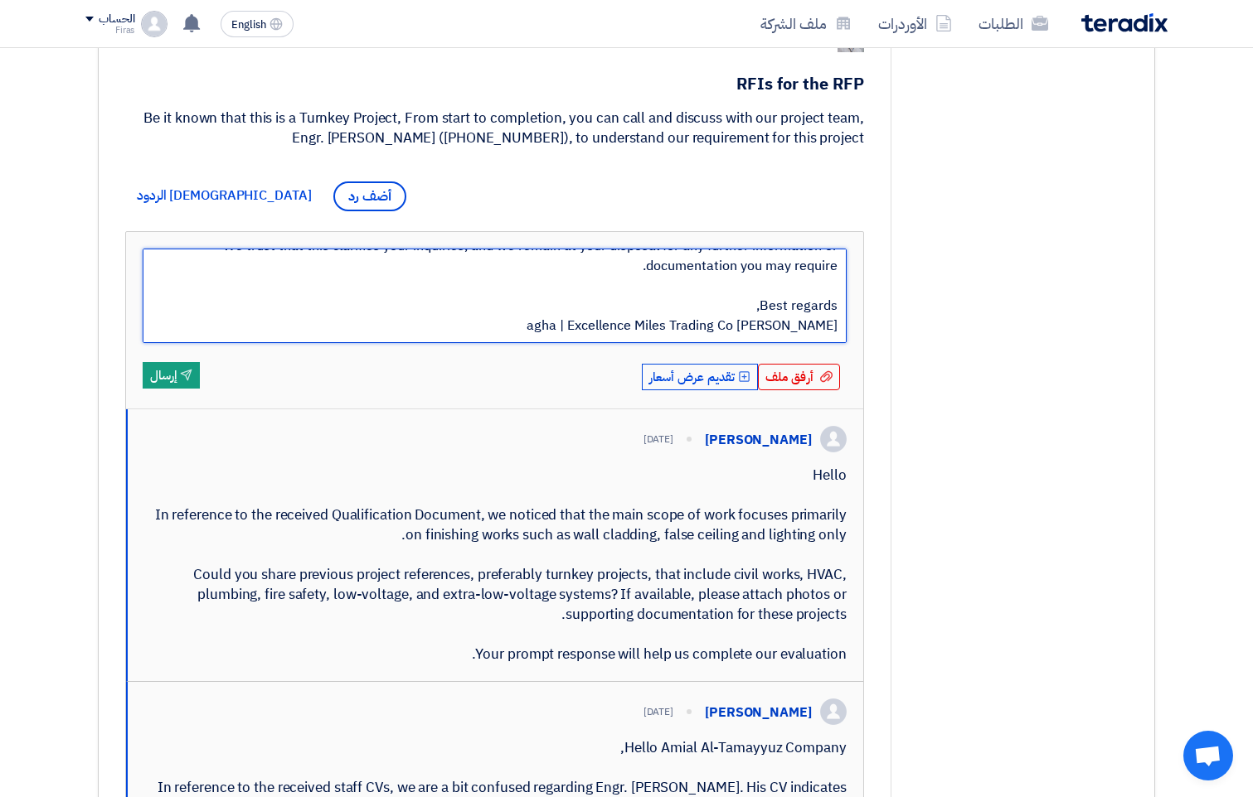
click at [793, 330] on textarea "Dear [PERSON_NAME], Thank you for your message and for the opportunity to clari…" at bounding box center [495, 296] width 704 height 95
drag, startPoint x: 492, startPoint y: 301, endPoint x: 672, endPoint y: 321, distance: 181.8
click at [492, 301] on textarea "Dear [PERSON_NAME], Thank you for your message and for the opportunity to clari…" at bounding box center [495, 296] width 704 height 95
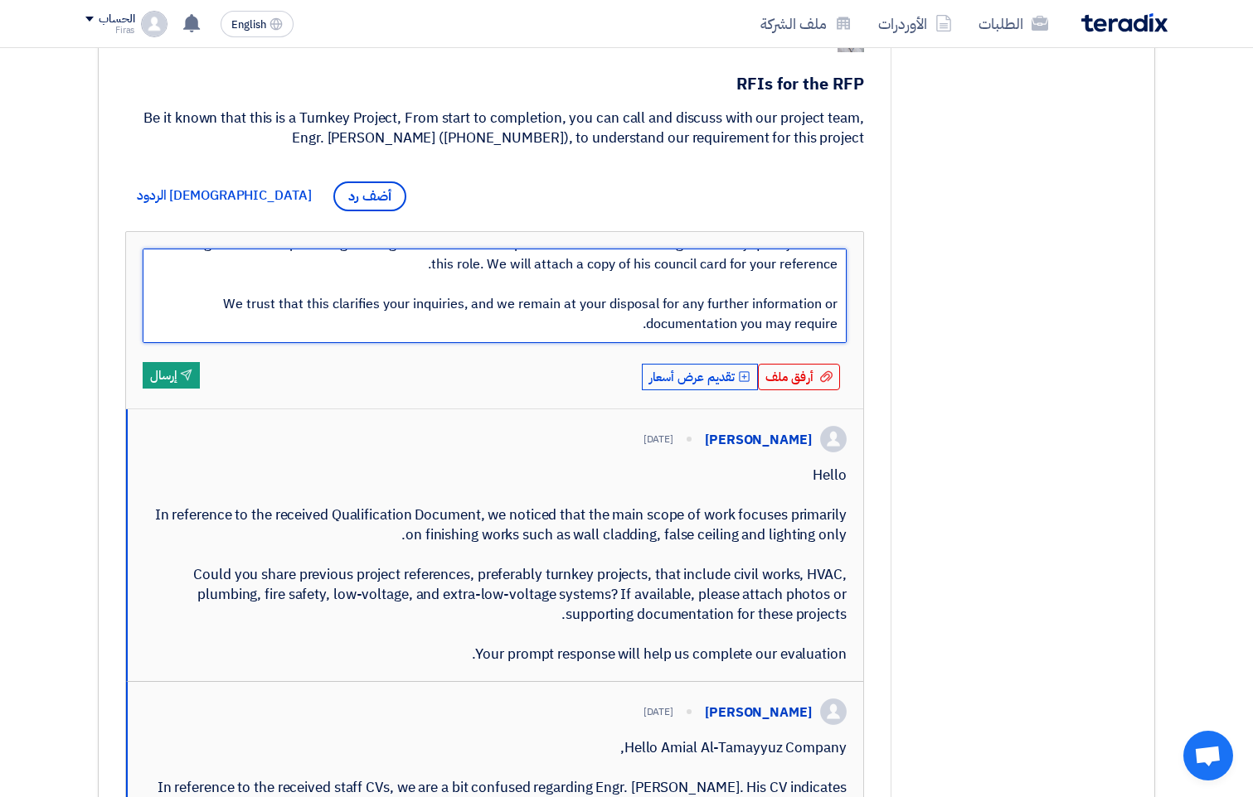
scroll to position [0, 0]
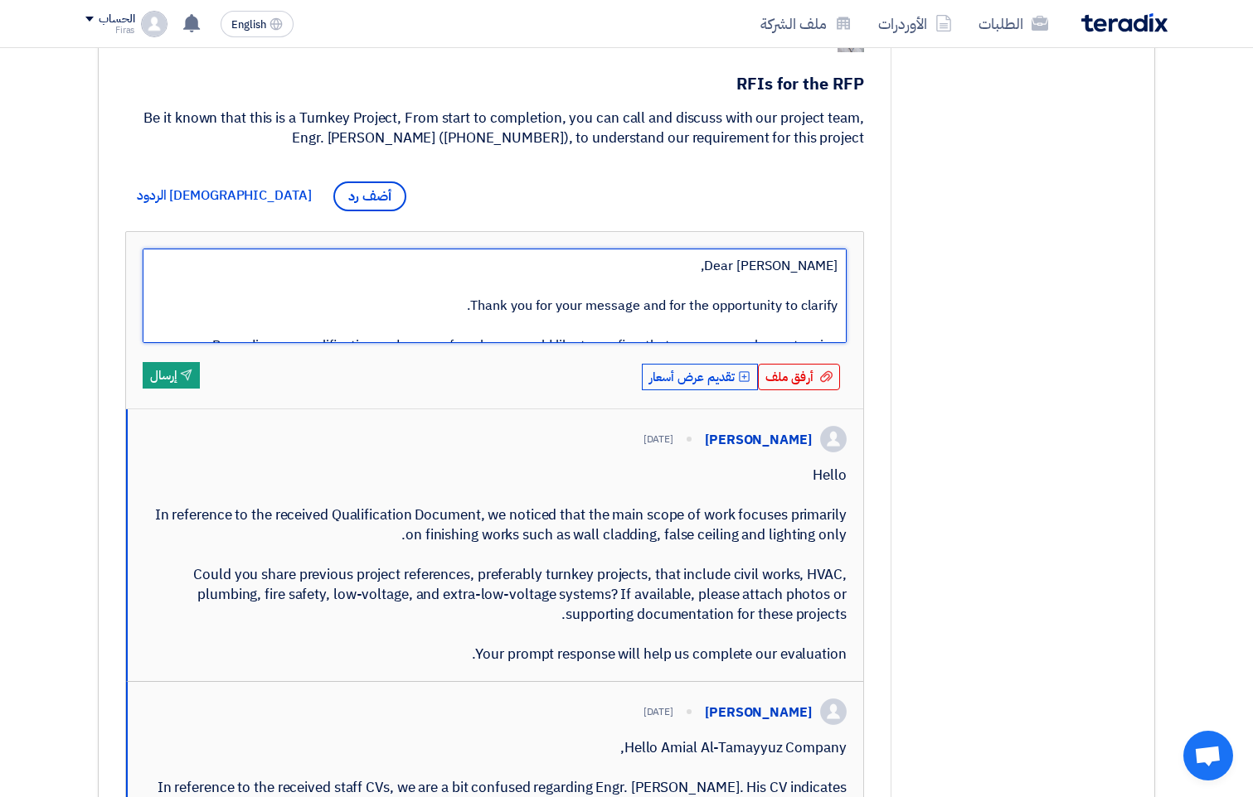
drag, startPoint x: 836, startPoint y: 328, endPoint x: 749, endPoint y: 232, distance: 129.2
click at [754, 231] on div "أرفق ملف أرفق ملف Upload Offer تقديم عرض أسعار Send إرسال [PERSON_NAME]" at bounding box center [494, 563] width 739 height 664
click at [671, 260] on textarea "Dear [PERSON_NAME], Thank you for your message and for the opportunity to clari…" at bounding box center [495, 296] width 704 height 95
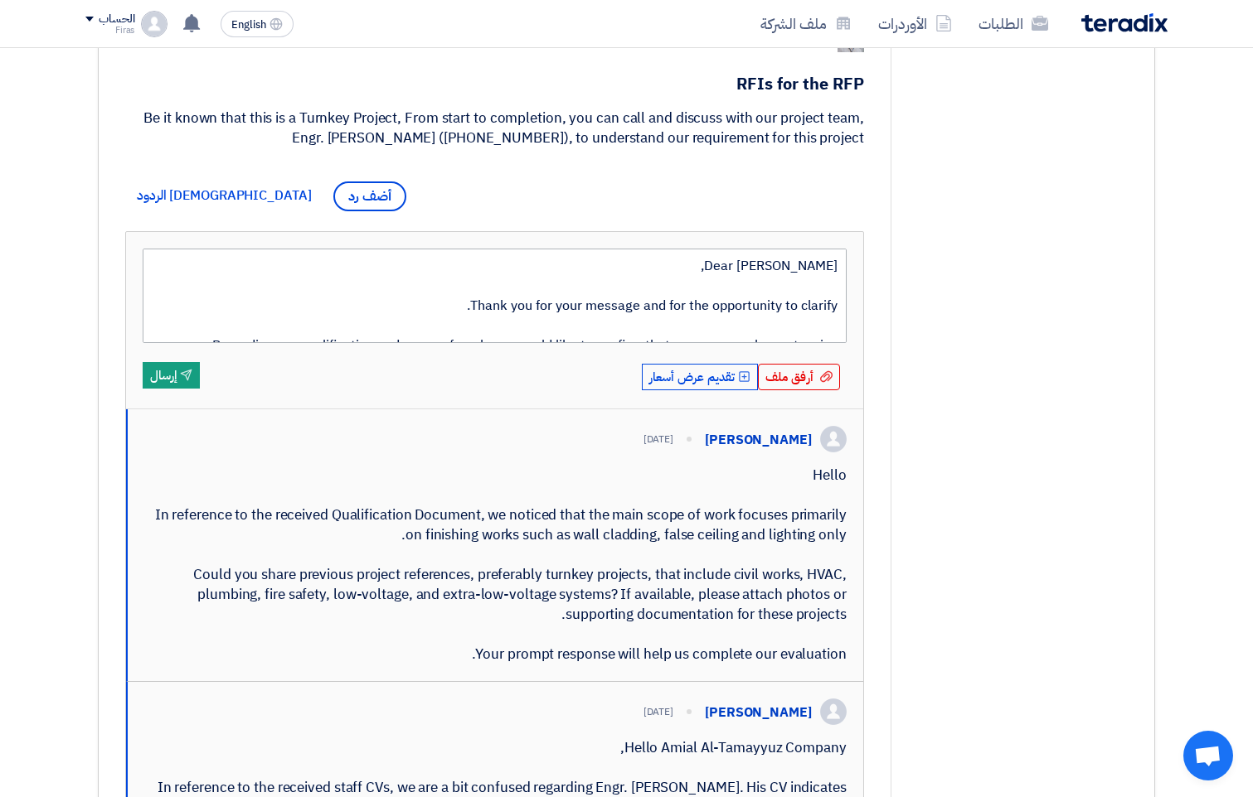
drag, startPoint x: 561, startPoint y: 322, endPoint x: 836, endPoint y: 265, distance: 280.3
click at [836, 265] on textarea "Dear [PERSON_NAME], Thank you for your message and for the opportunity to clari…" at bounding box center [495, 296] width 704 height 95
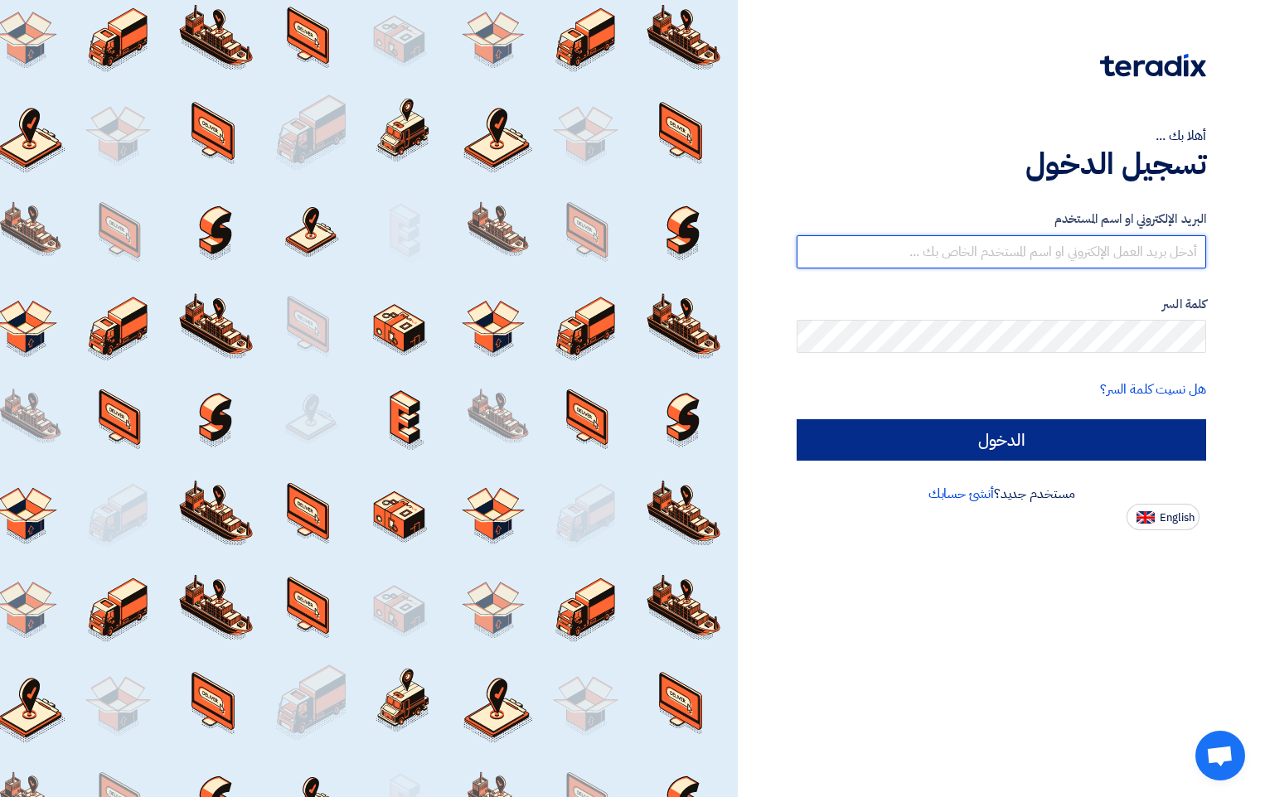
type input "firas@emt-design.com.sa"
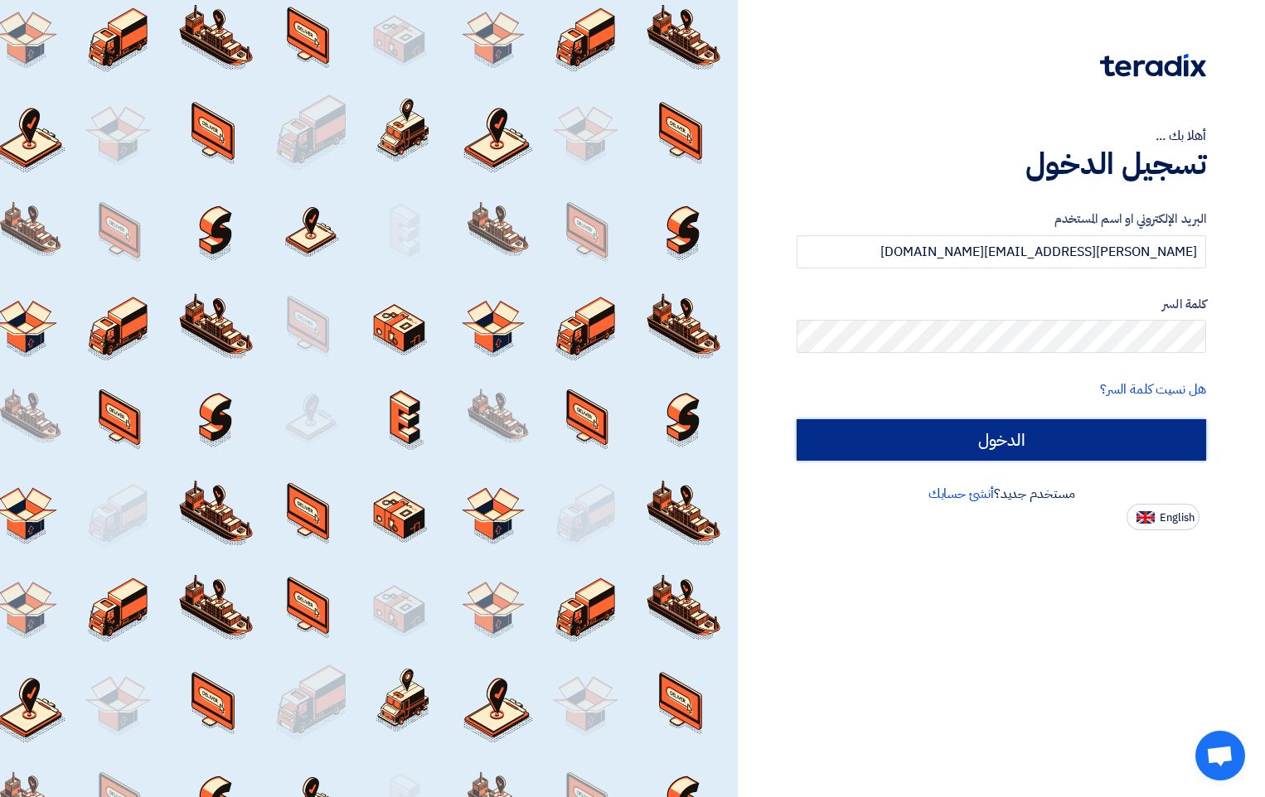
click at [997, 441] on input "الدخول" at bounding box center [1002, 439] width 410 height 41
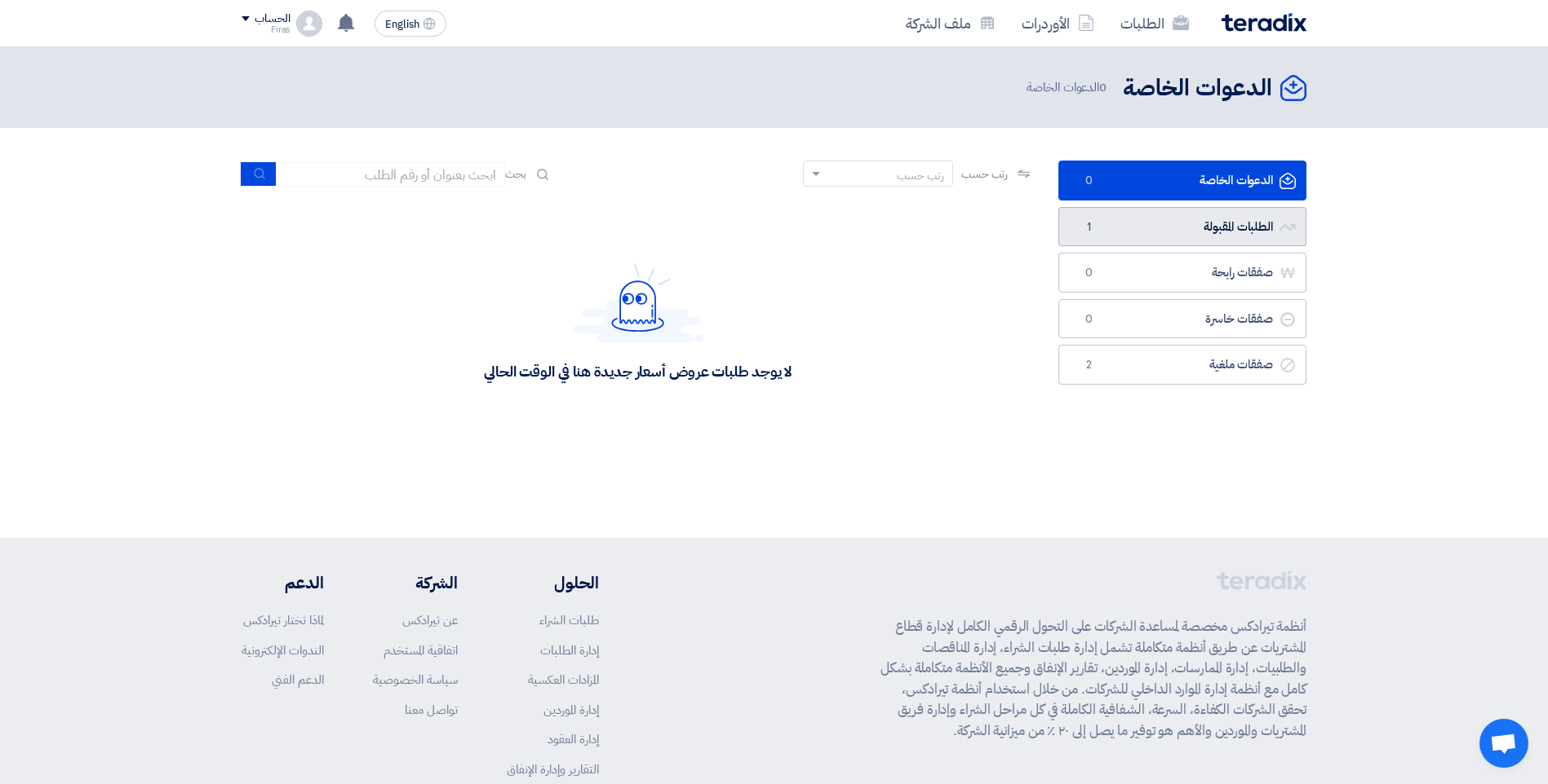
click at [1156, 213] on link "الطلبات المقبولة الطلبات المقبولة 1" at bounding box center [1182, 227] width 248 height 40
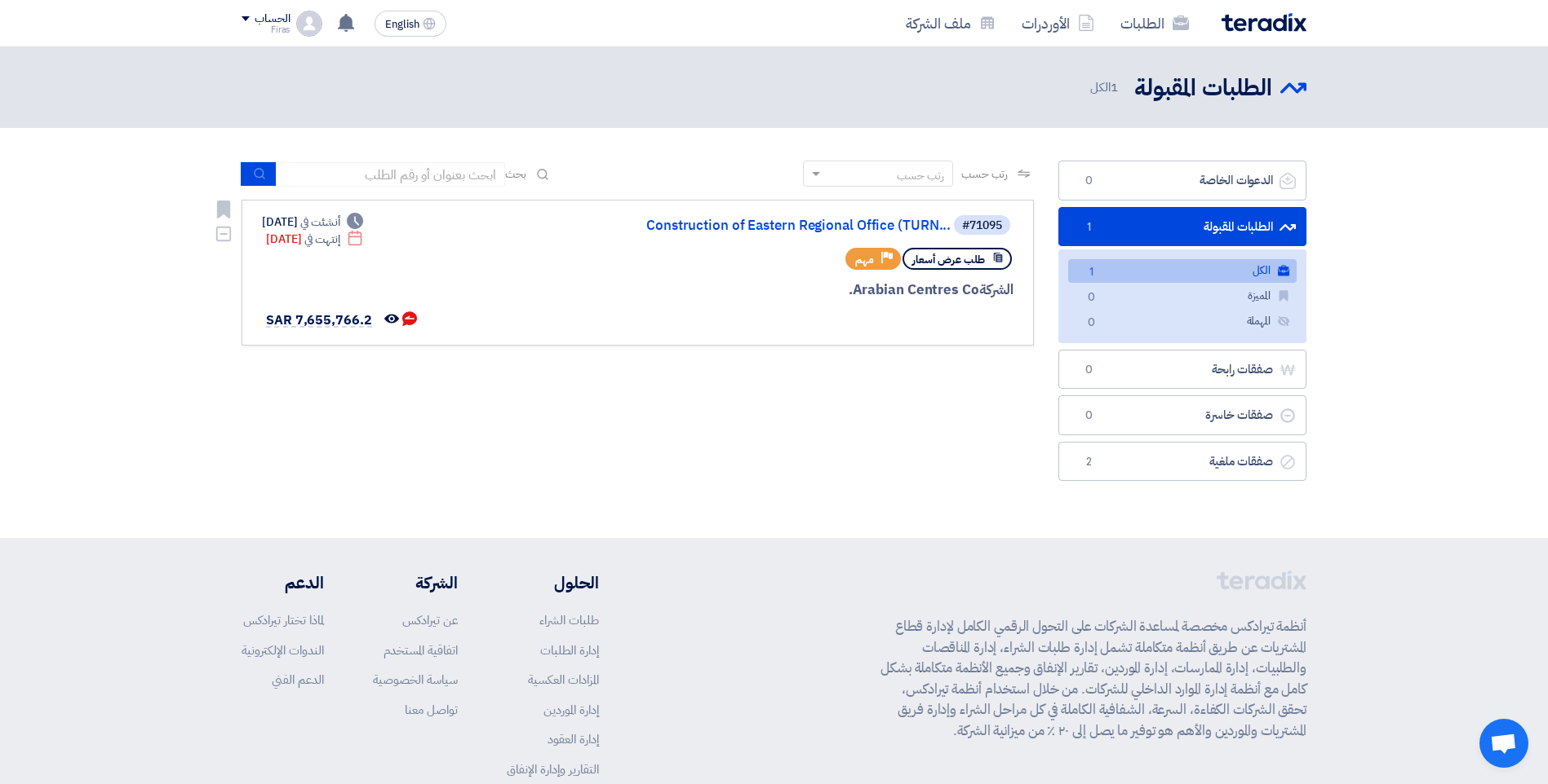
click at [908, 217] on div "#71095 Construction of Eastern Regional Office (TURN..." at bounding box center [817, 224] width 393 height 23
click at [899, 221] on link "Construction of Eastern Regional Office (TURN..." at bounding box center [787, 225] width 327 height 15
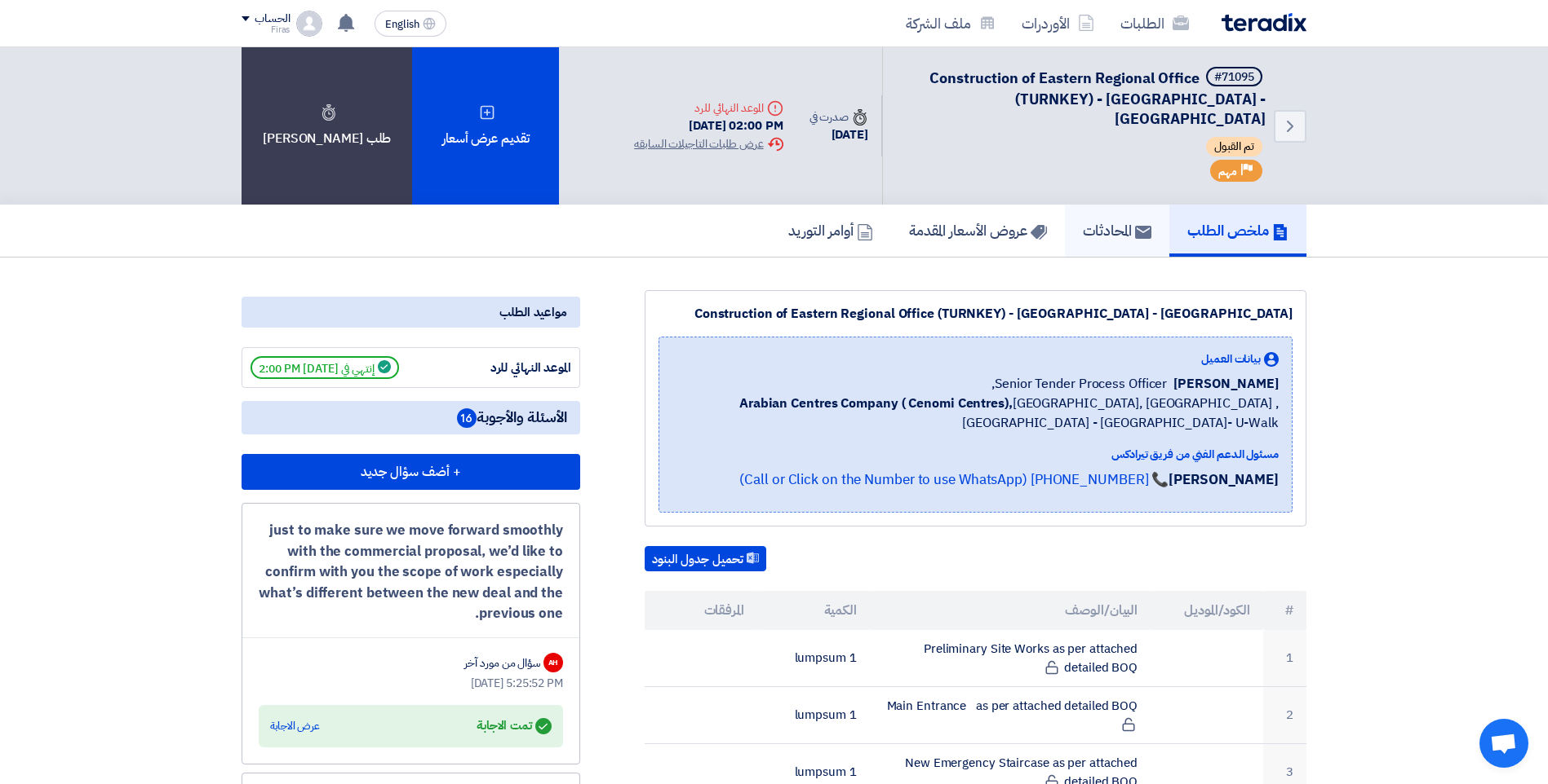
click at [1090, 221] on h5 "المحادثات" at bounding box center [1117, 230] width 69 height 19
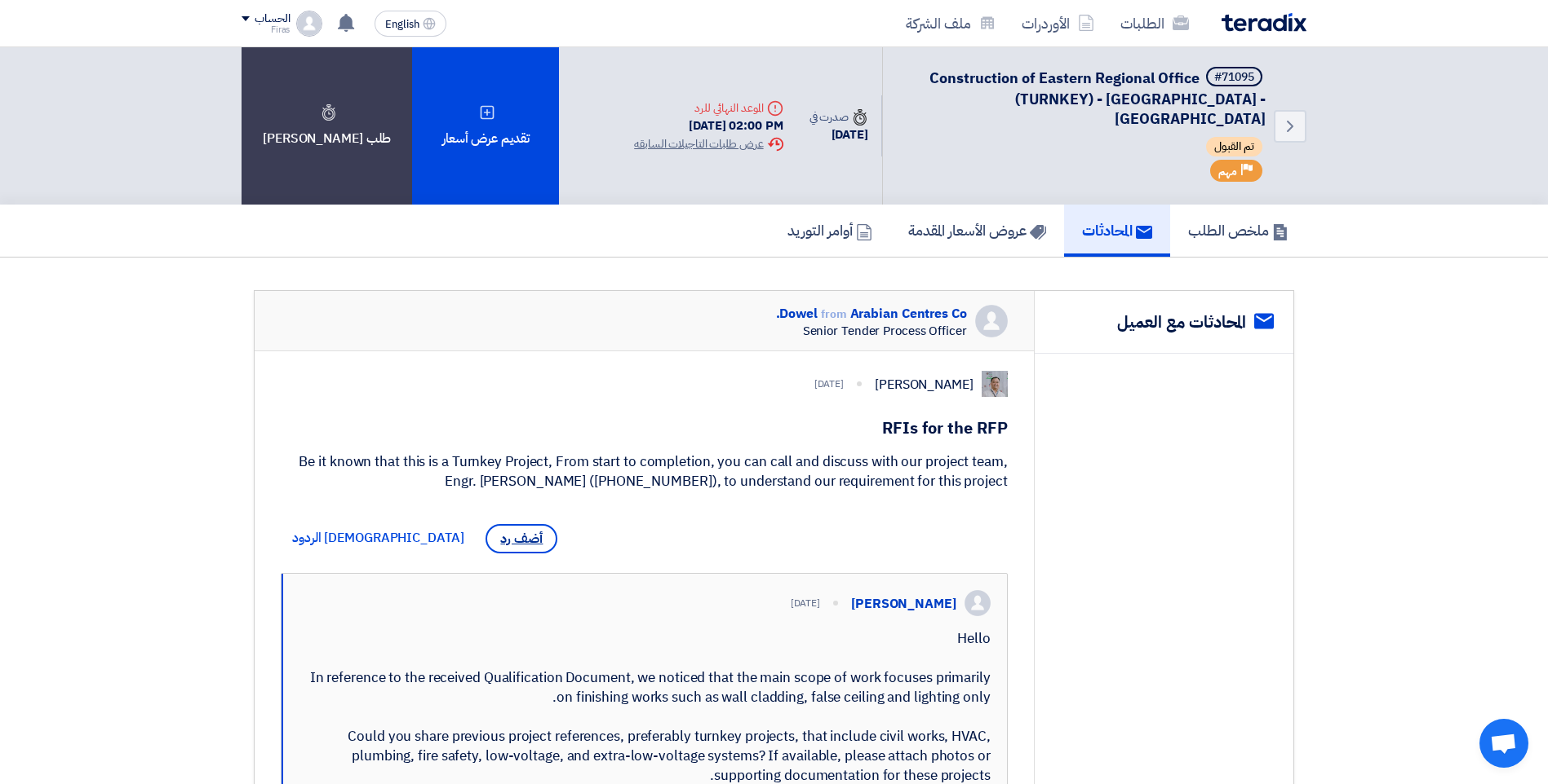
click at [485, 533] on span "أضف رد" at bounding box center [521, 539] width 72 height 30
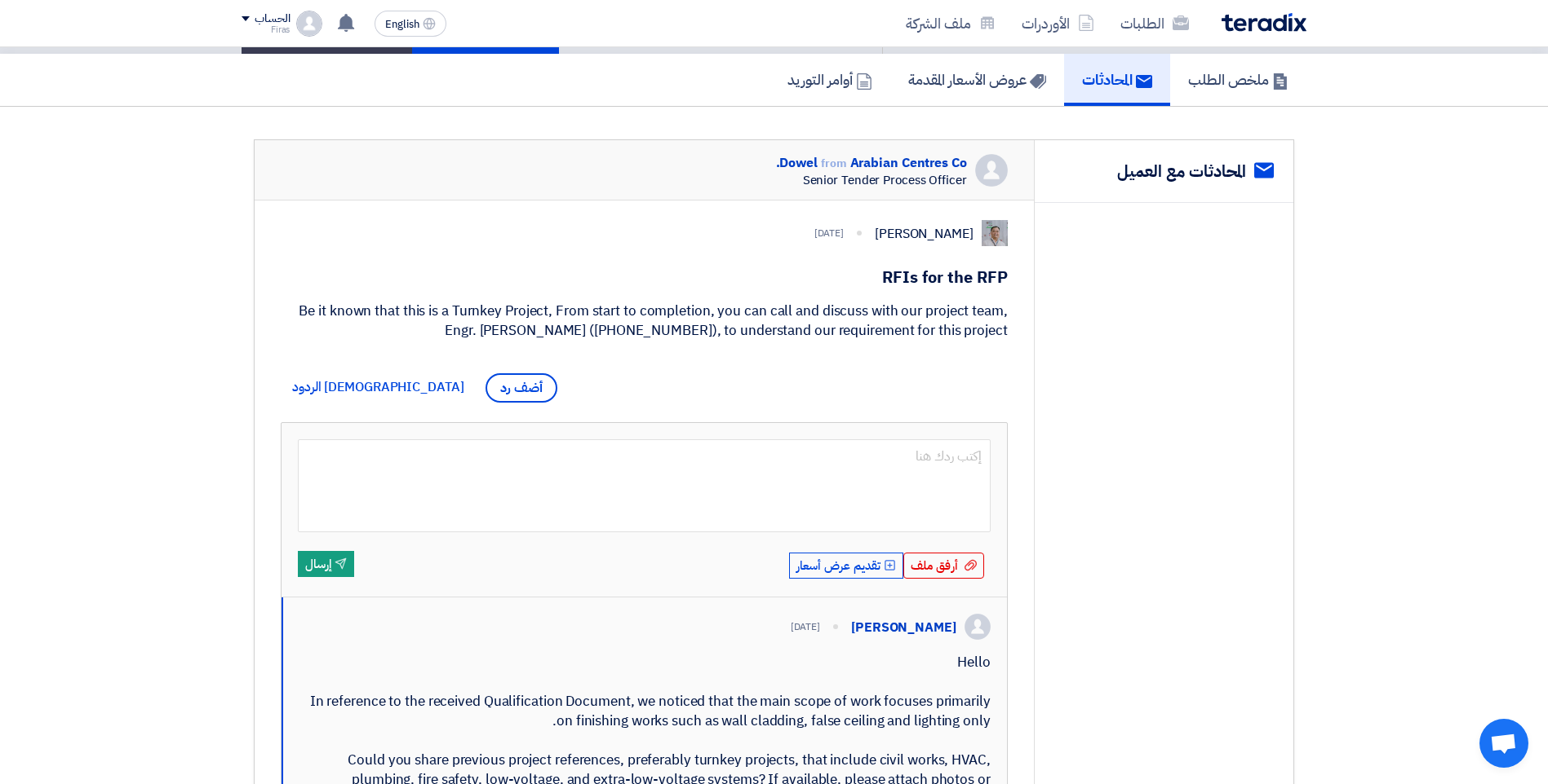
scroll to position [163, 0]
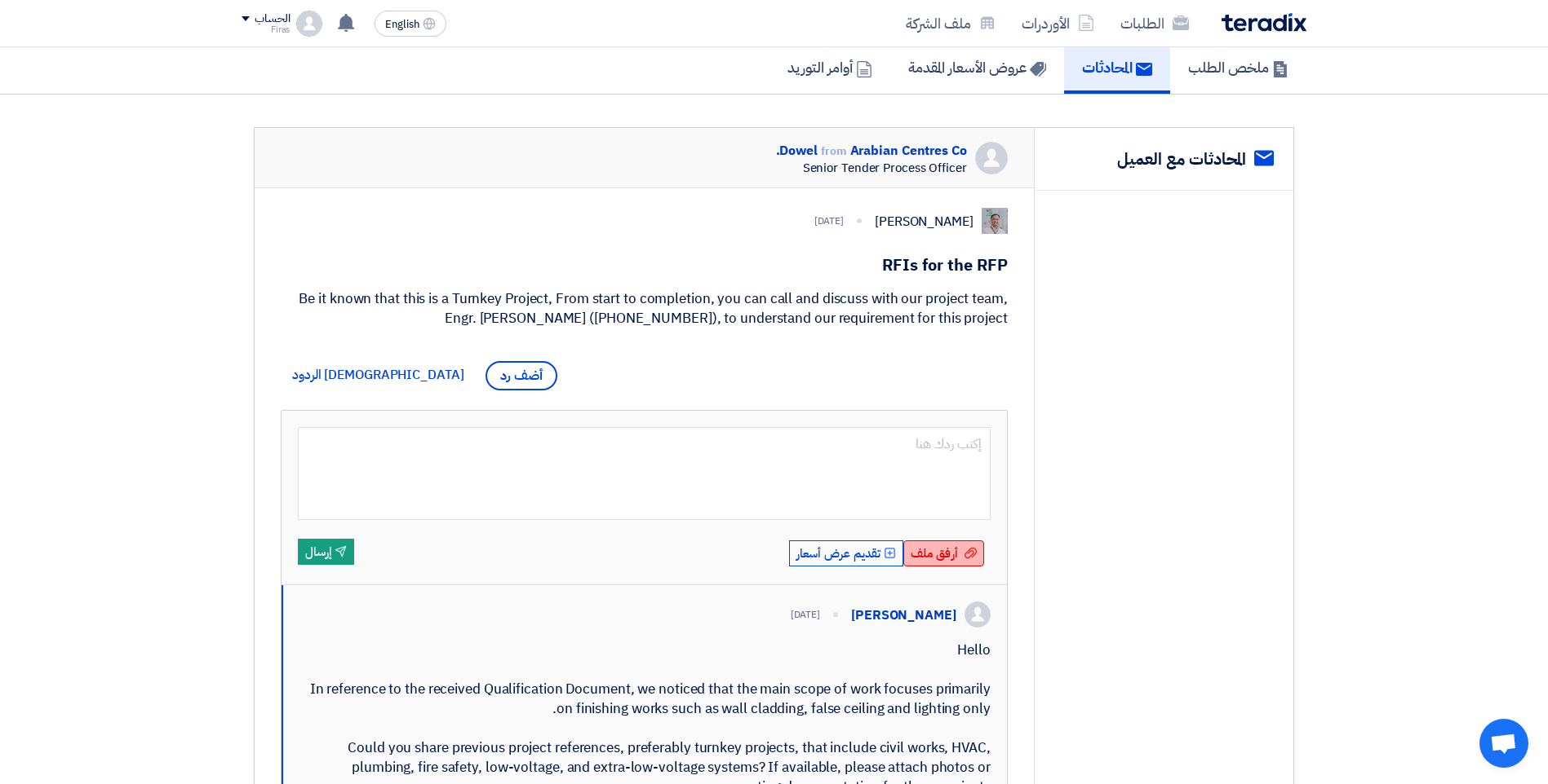
click at [928, 559] on span "أرفق ملف" at bounding box center [934, 554] width 47 height 18
click at [0, 0] on input "أرفق ملف أرفق ملف" at bounding box center [0, 0] width 0 height 0
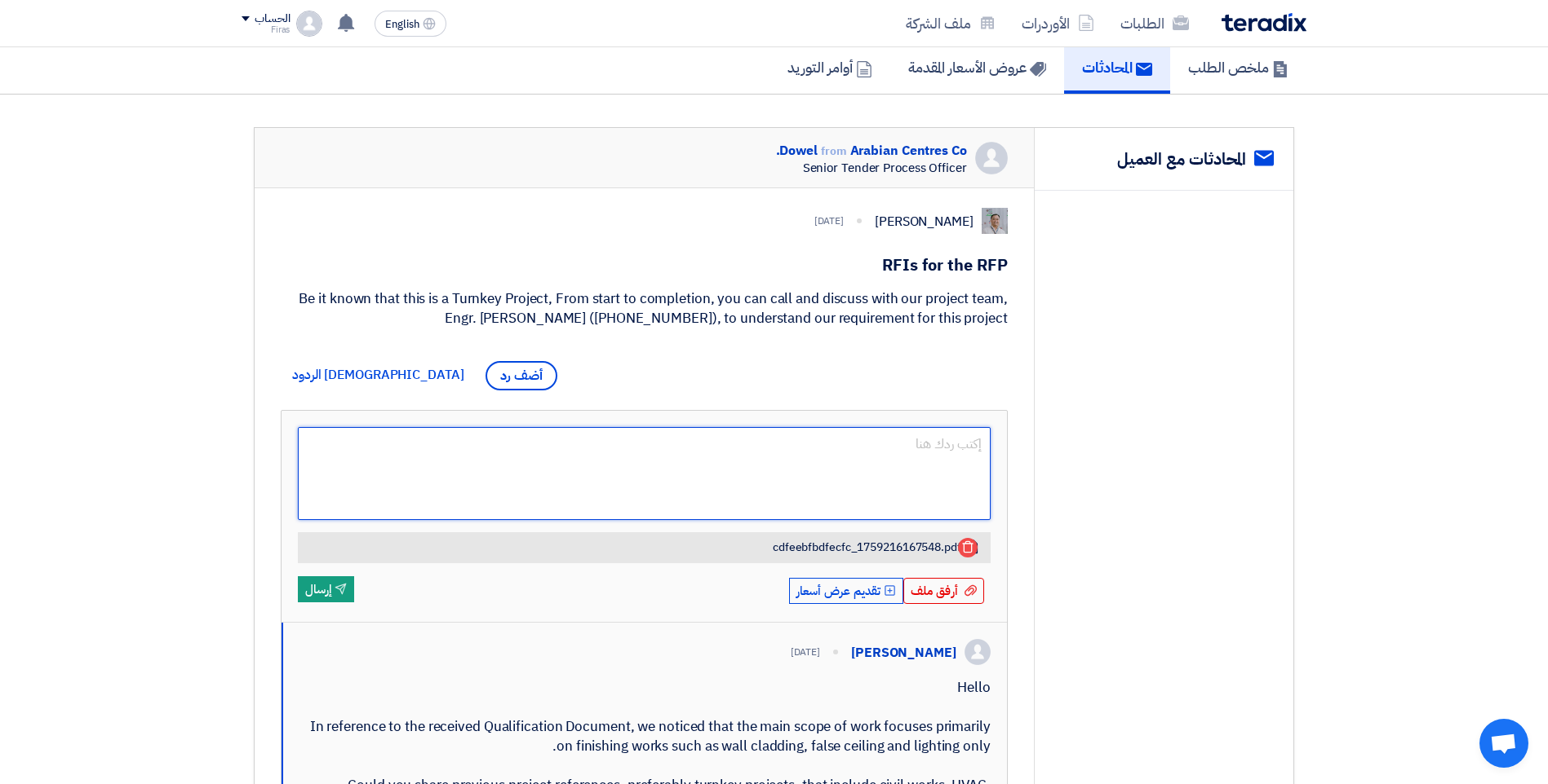
click at [967, 451] on textarea at bounding box center [645, 473] width 693 height 93
paste textarea "Dear [PERSON_NAME], Thank you for your message and for the opportunity to clari…"
type textarea "Dear [PERSON_NAME], Thank you for your message and for the opportunity to clari…"
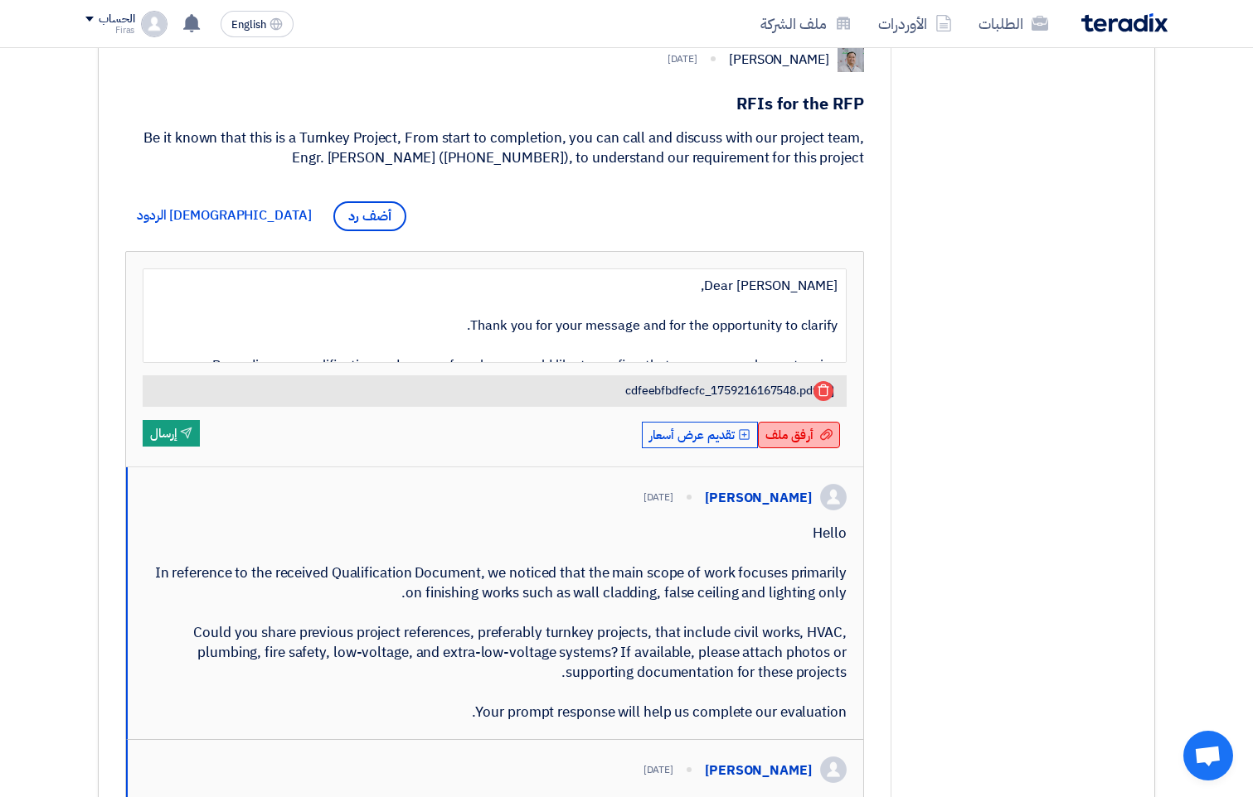
scroll to position [279, 0]
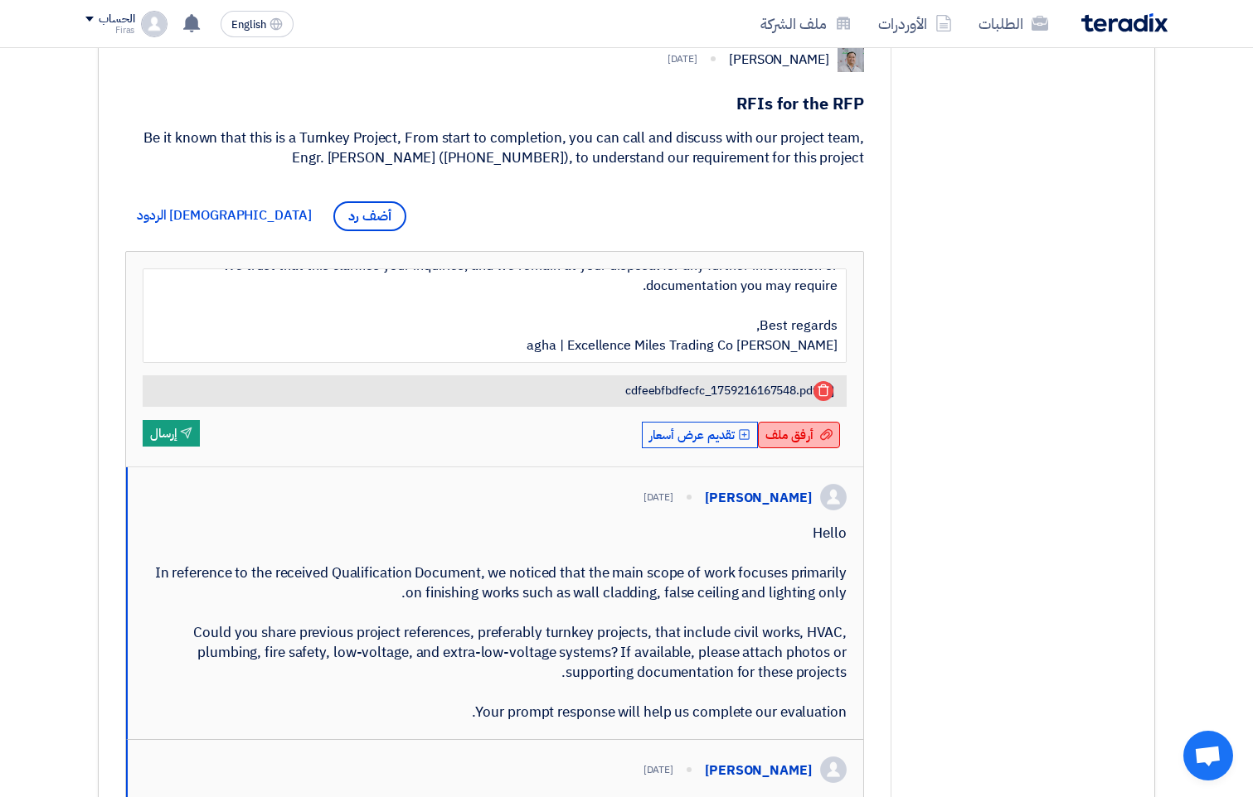
click at [815, 444] on div "أرفق ملف أرفق ملف" at bounding box center [799, 435] width 82 height 27
click at [0, 0] on input "أرفق ملف أرفق ملف" at bounding box center [0, 0] width 0 height 0
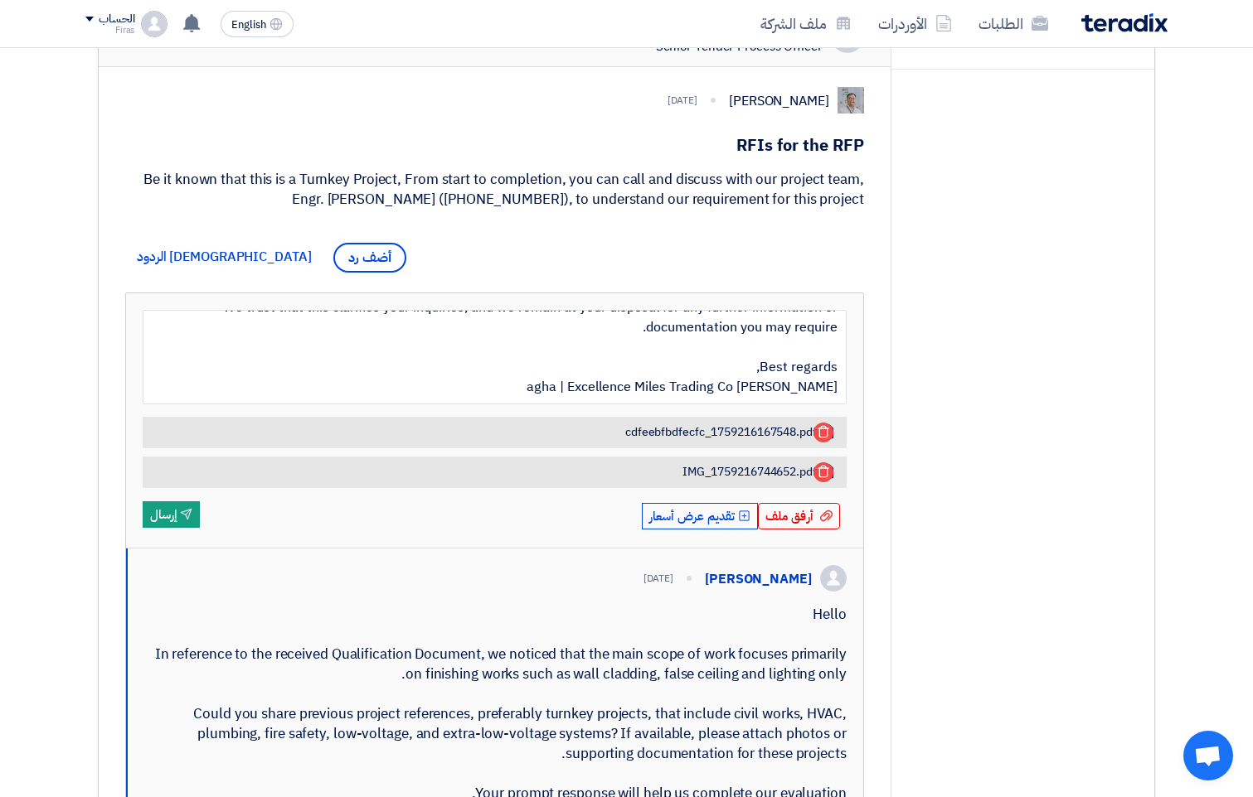
scroll to position [298, 0]
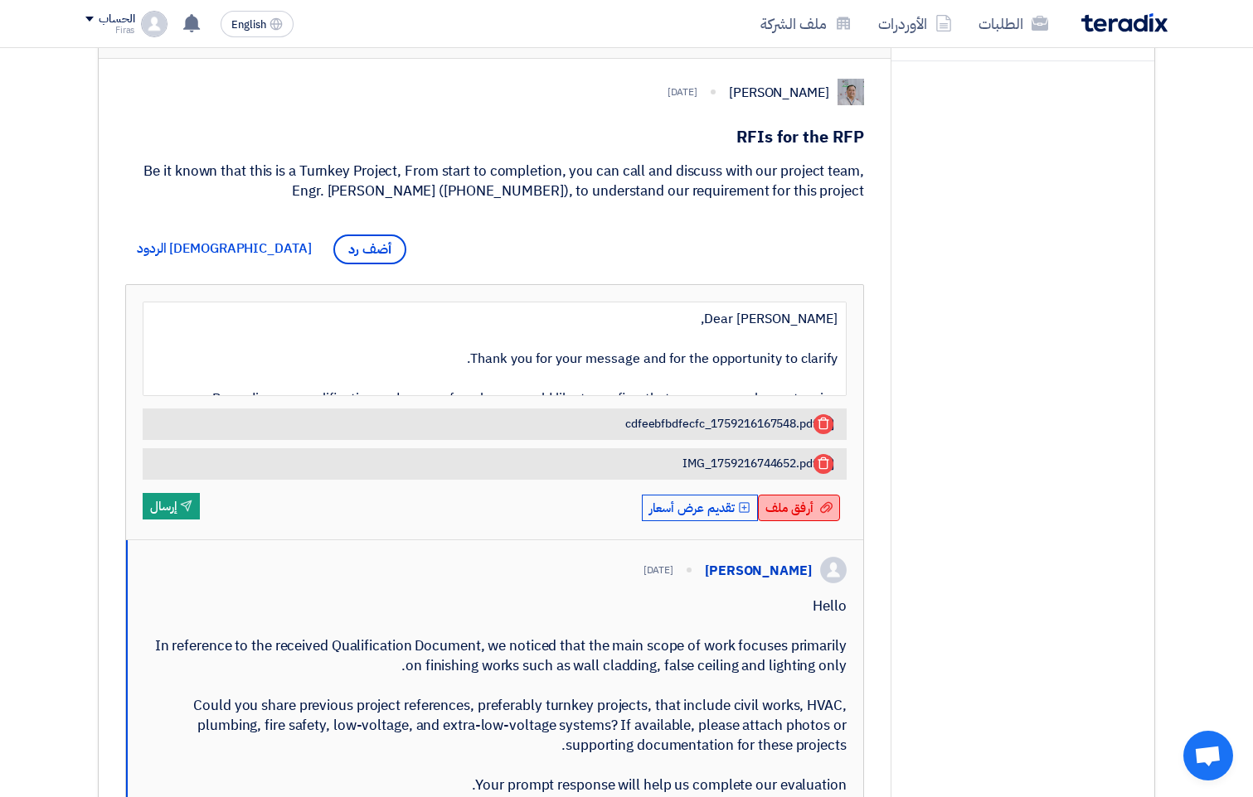
click at [817, 516] on div "أرفق ملف أرفق ملف" at bounding box center [799, 508] width 82 height 27
click at [0, 0] on input "أرفق ملف أرفق ملف" at bounding box center [0, 0] width 0 height 0
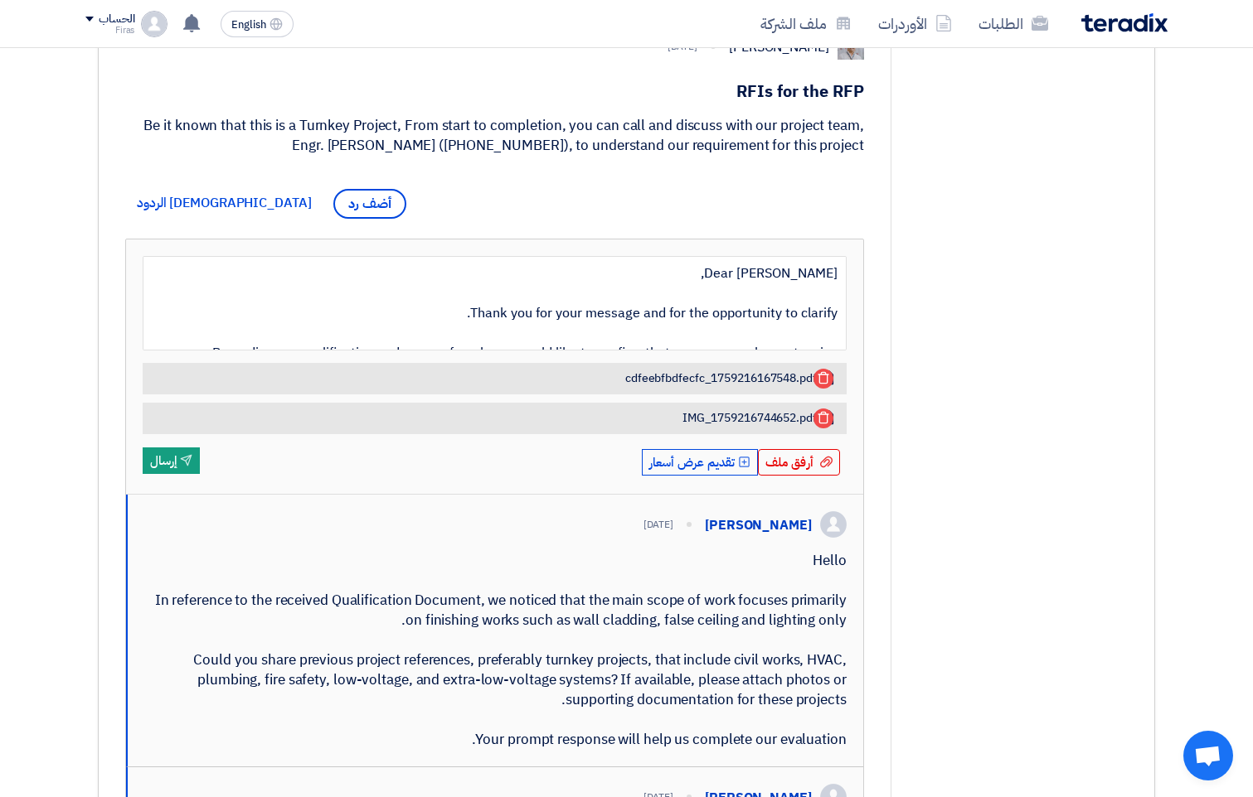
scroll to position [381, 0]
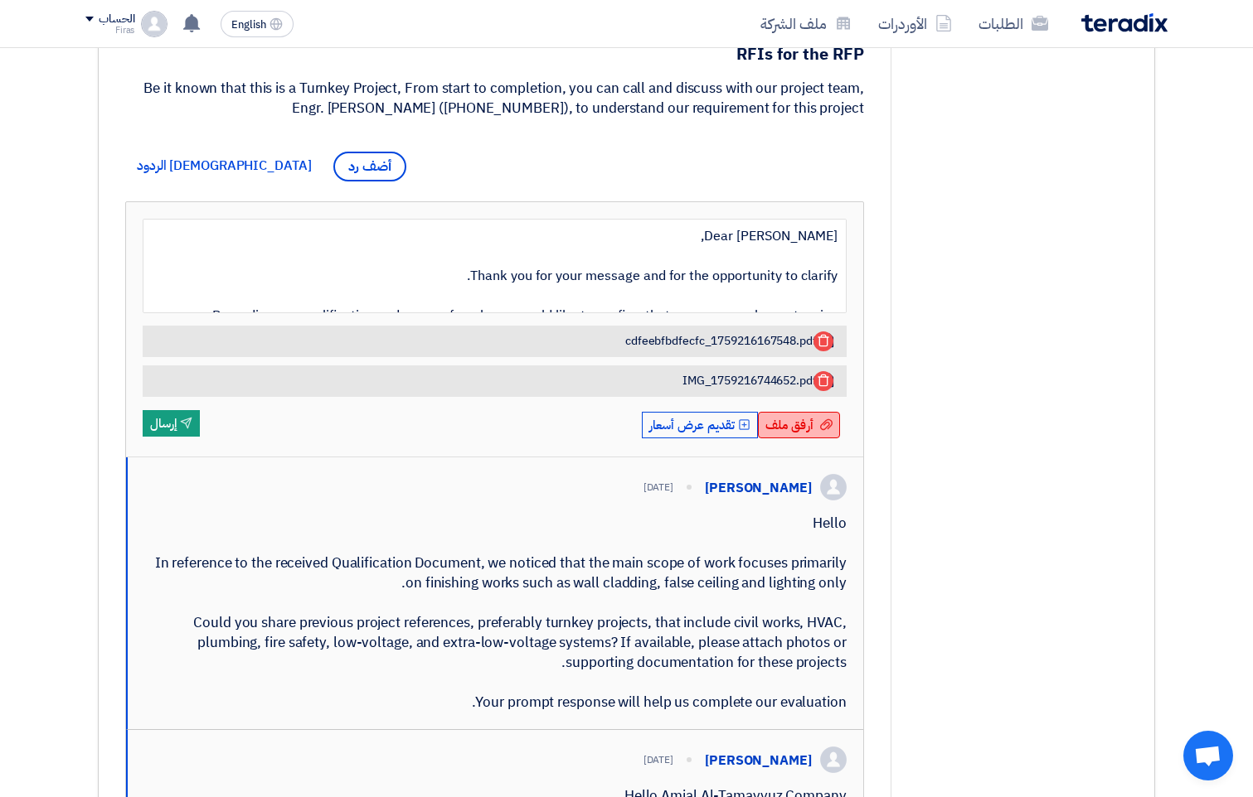
click at [768, 430] on span "أرفق ملف" at bounding box center [789, 425] width 48 height 18
click at [0, 0] on input "أرفق ملف أرفق ملف" at bounding box center [0, 0] width 0 height 0
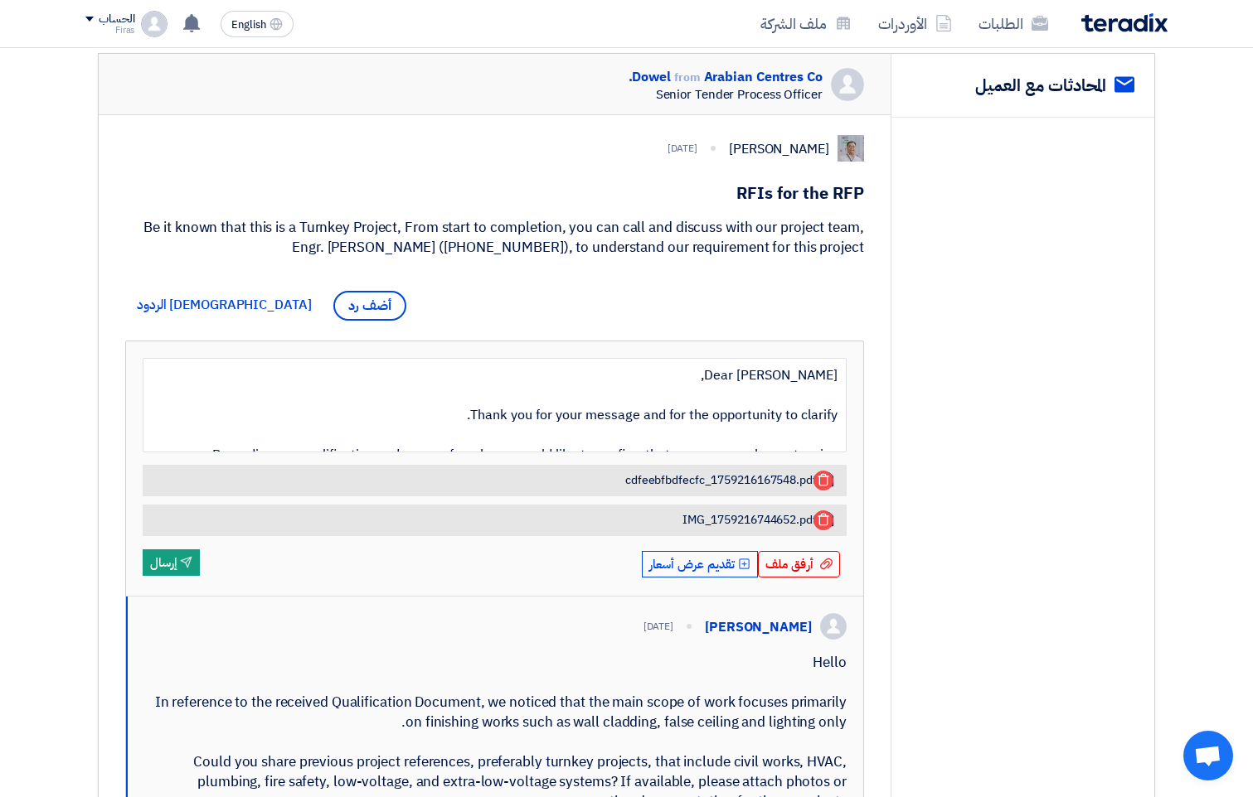
scroll to position [216, 0]
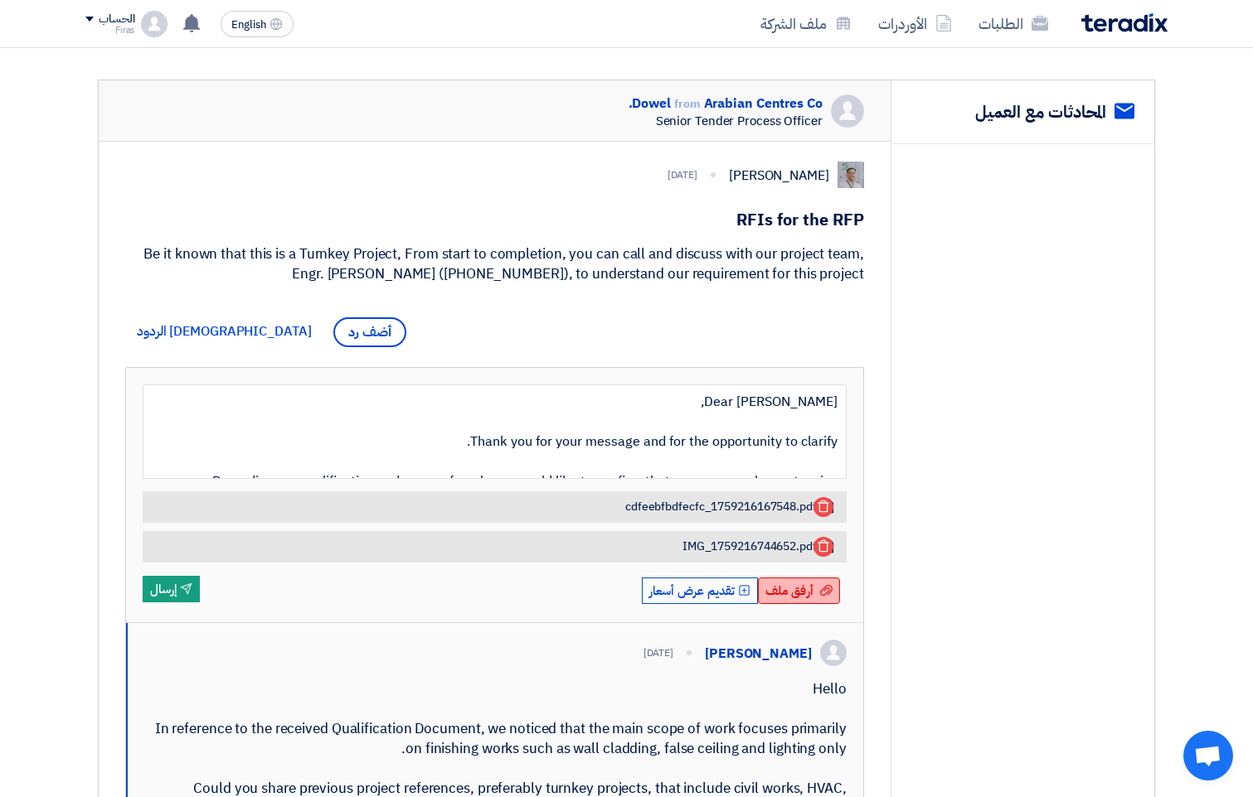
click at [792, 591] on span "أرفق ملف" at bounding box center [789, 591] width 48 height 18
click at [0, 0] on input "أرفق ملف أرفق ملف" at bounding box center [0, 0] width 0 height 0
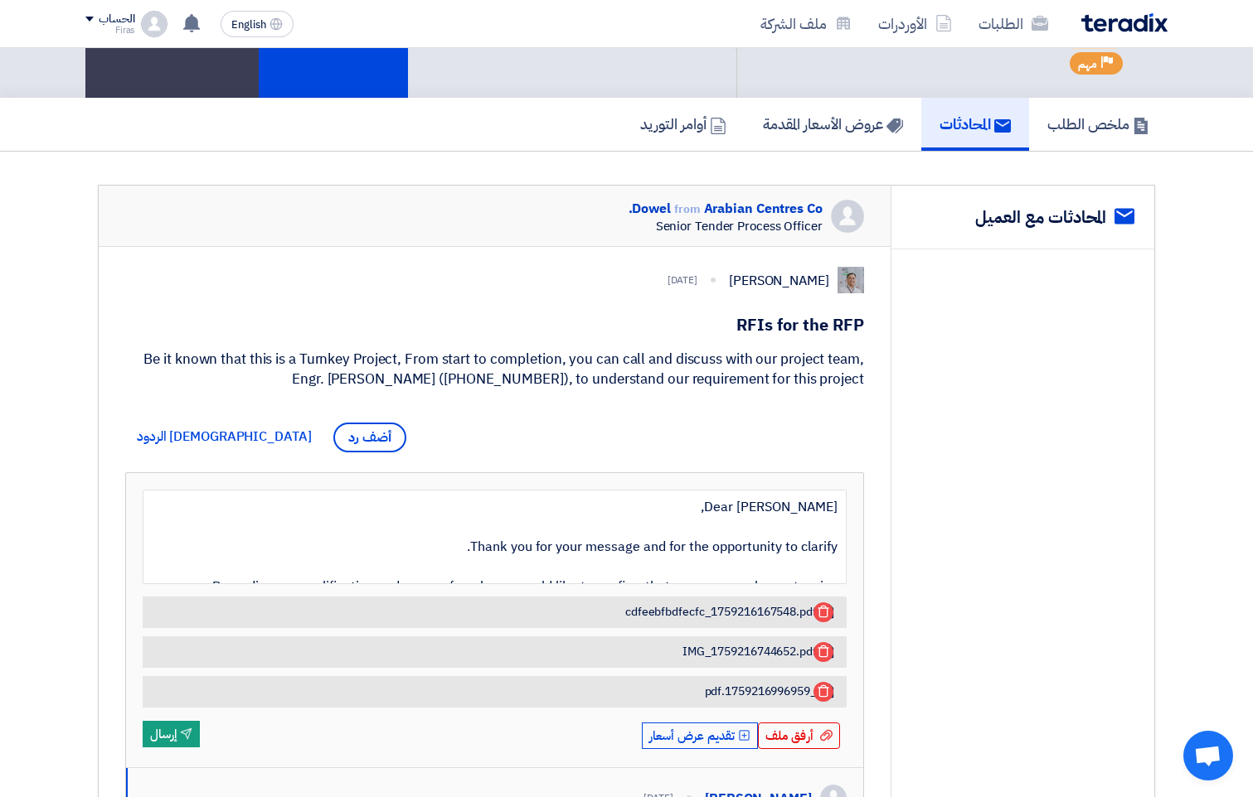
scroll to position [298, 0]
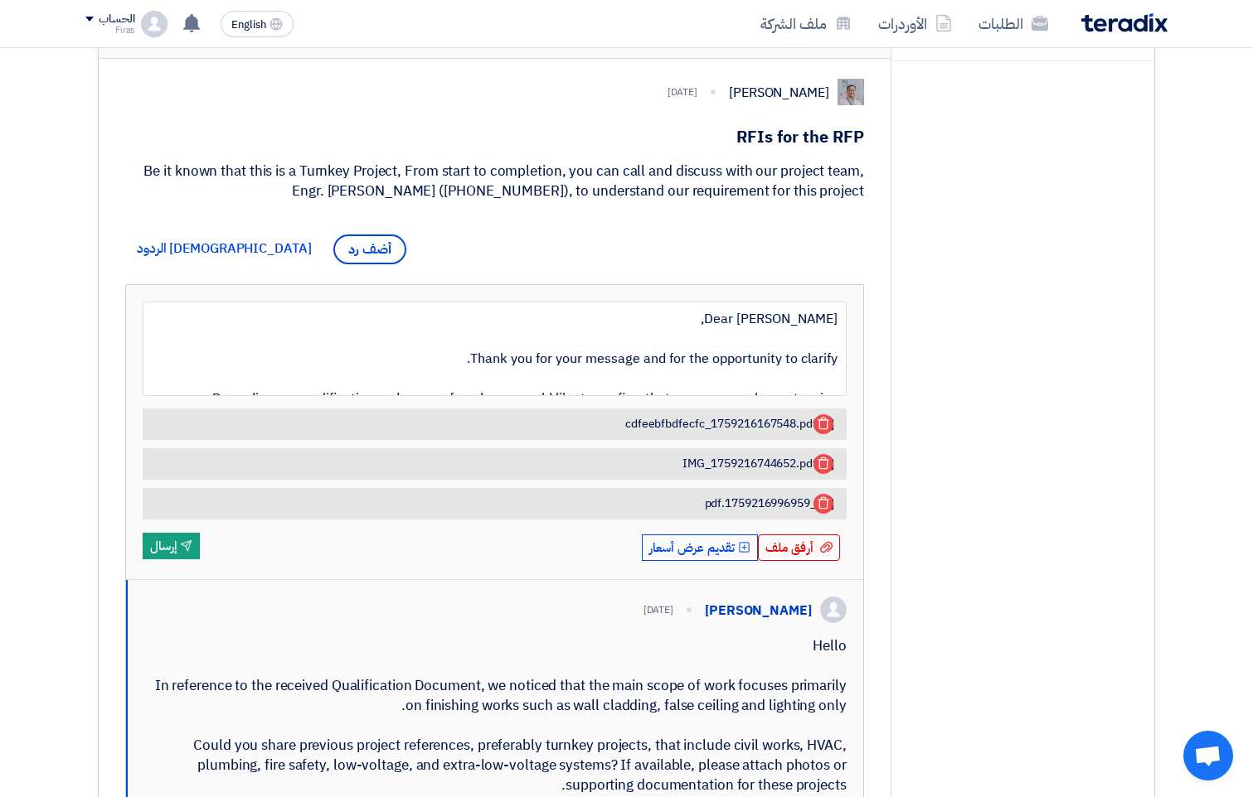
click at [827, 497] on icon at bounding box center [823, 503] width 13 height 13
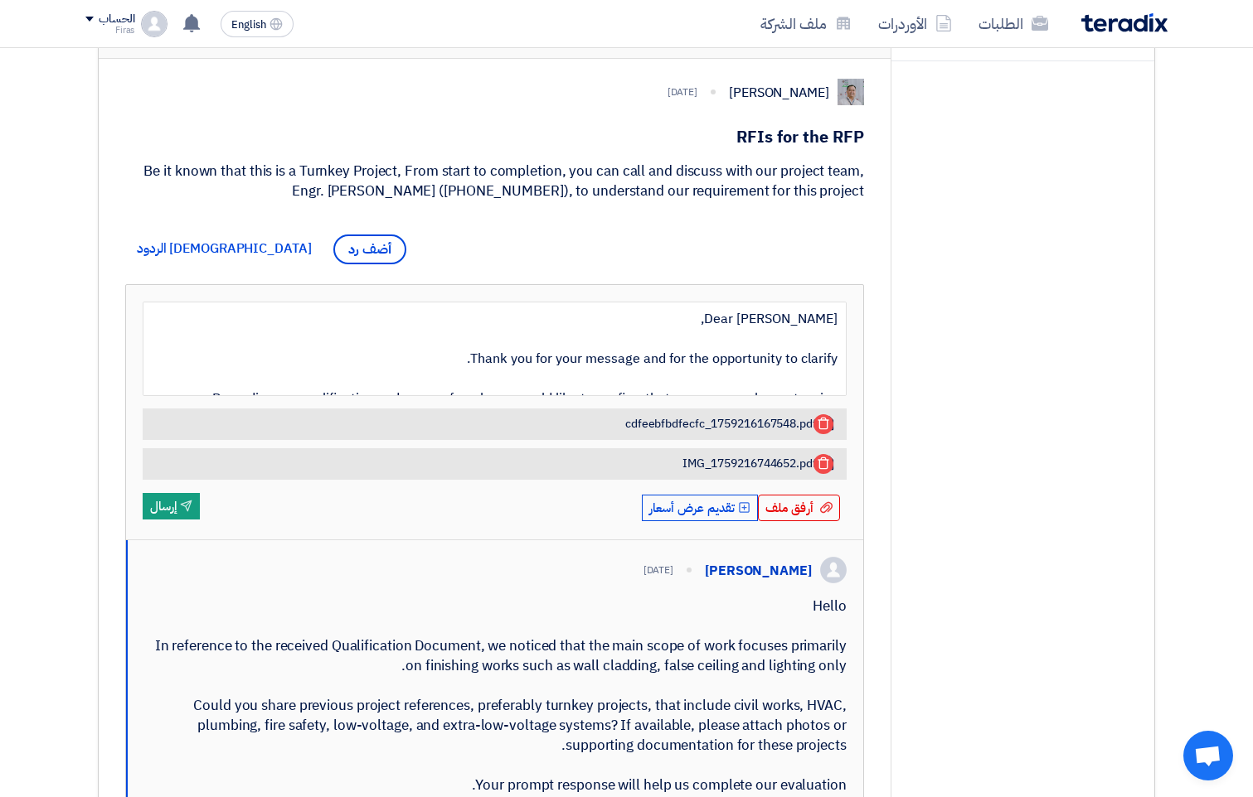
click at [823, 469] on use at bounding box center [822, 464] width 11 height 12
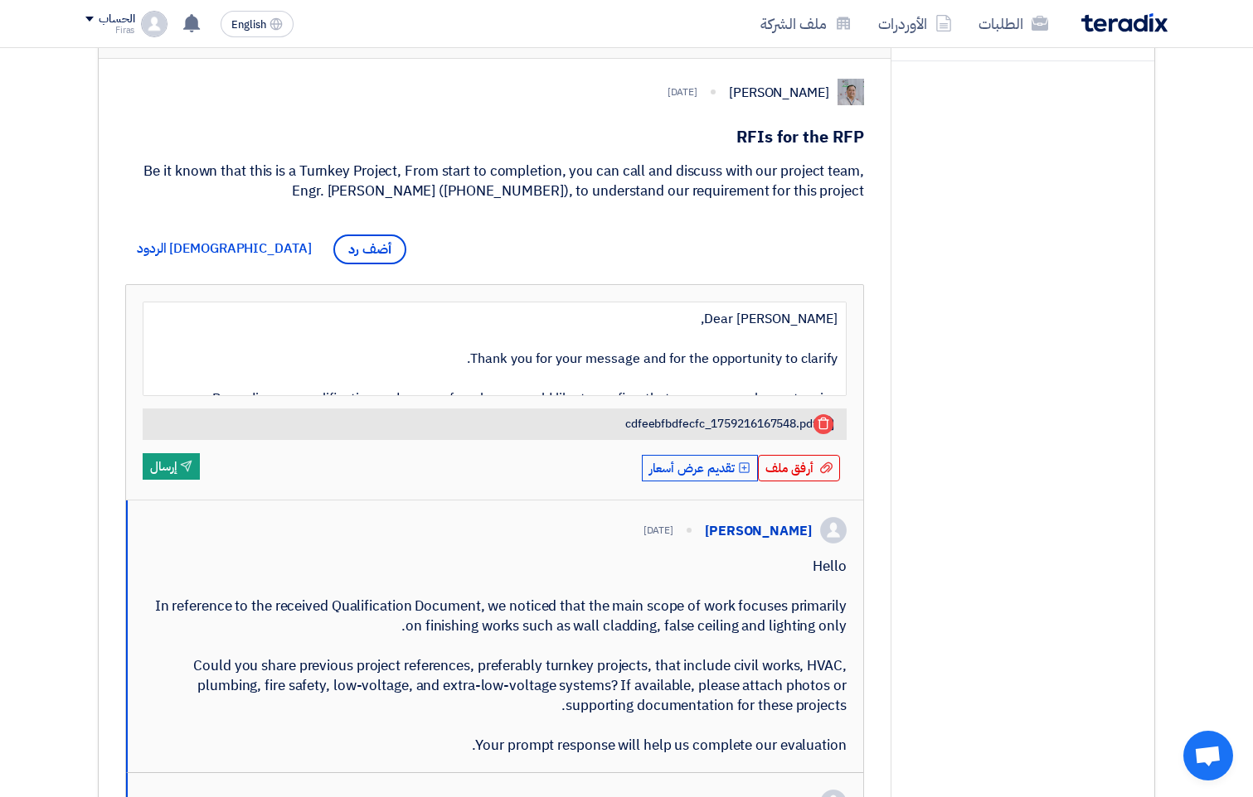
click at [823, 423] on icon at bounding box center [823, 423] width 13 height 13
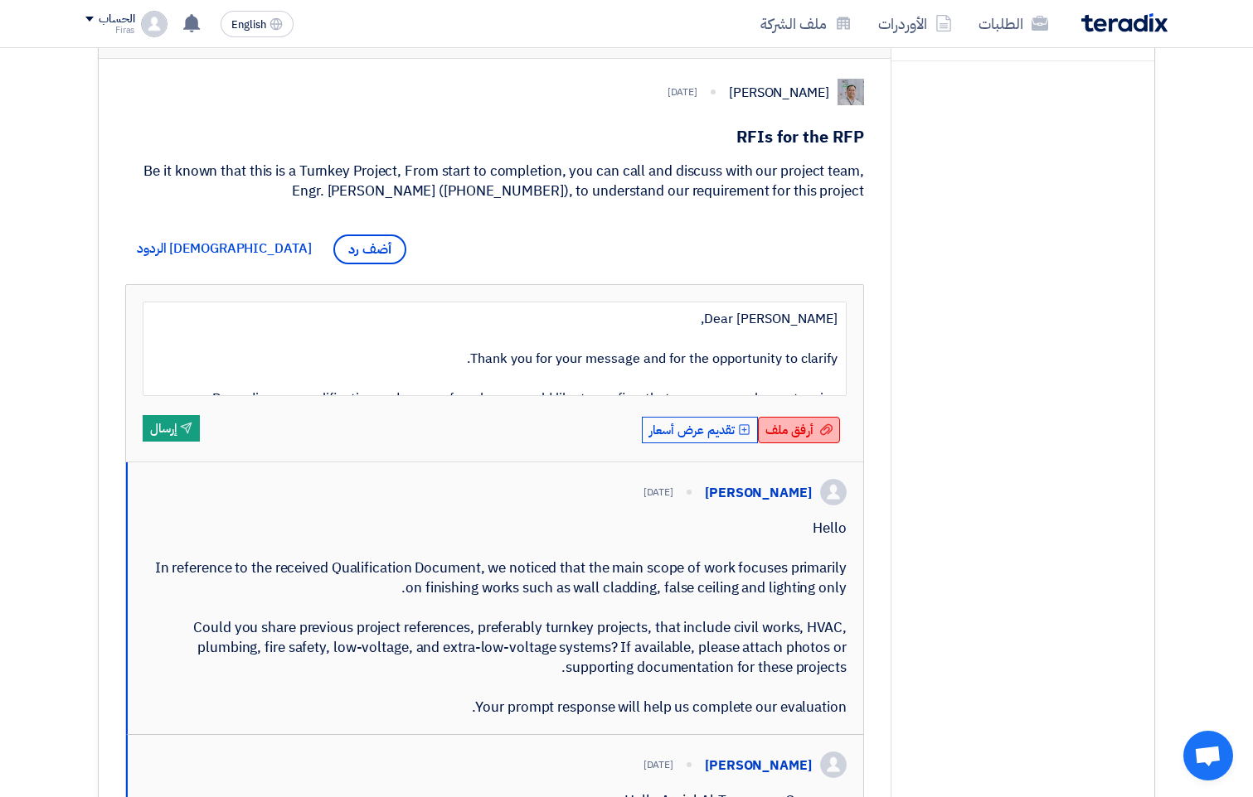
click at [815, 432] on div "أرفق ملف أرفق ملف" at bounding box center [799, 430] width 82 height 27
click at [0, 0] on input "أرفق ملف أرفق ملف" at bounding box center [0, 0] width 0 height 0
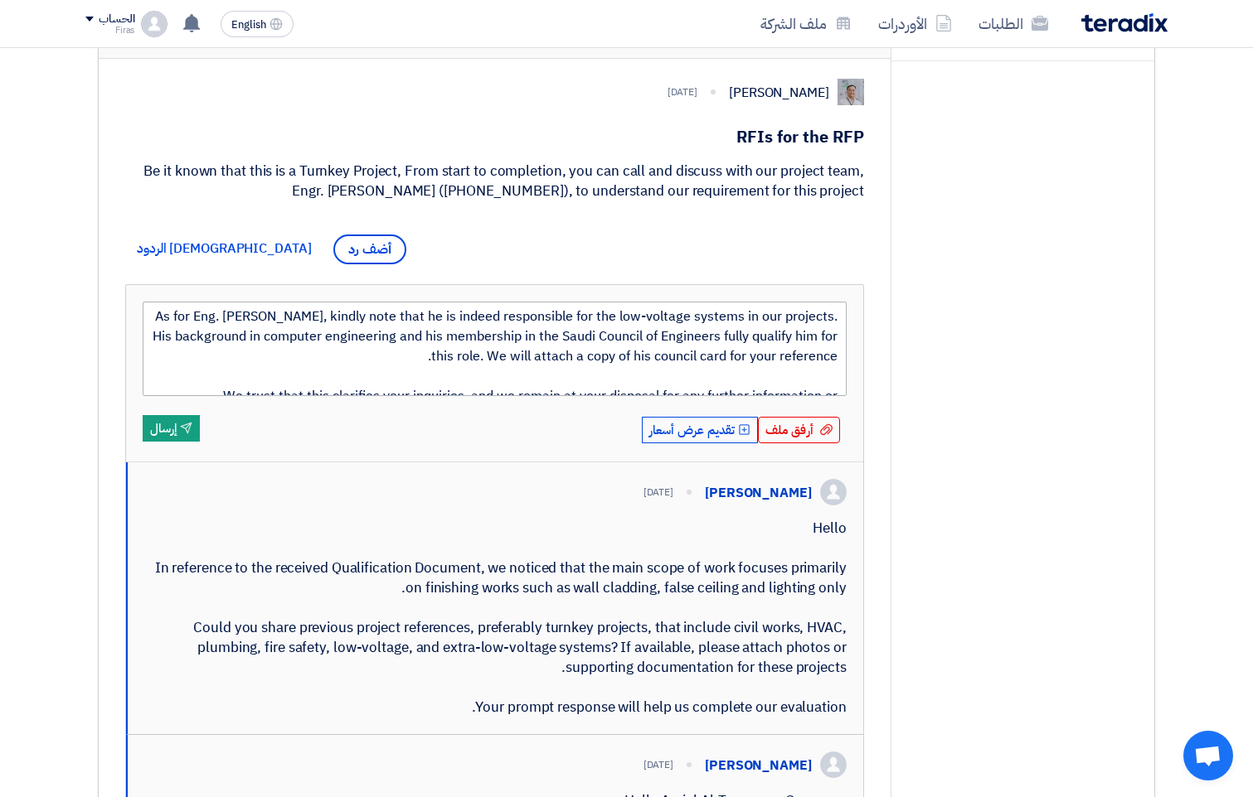
scroll to position [279, 0]
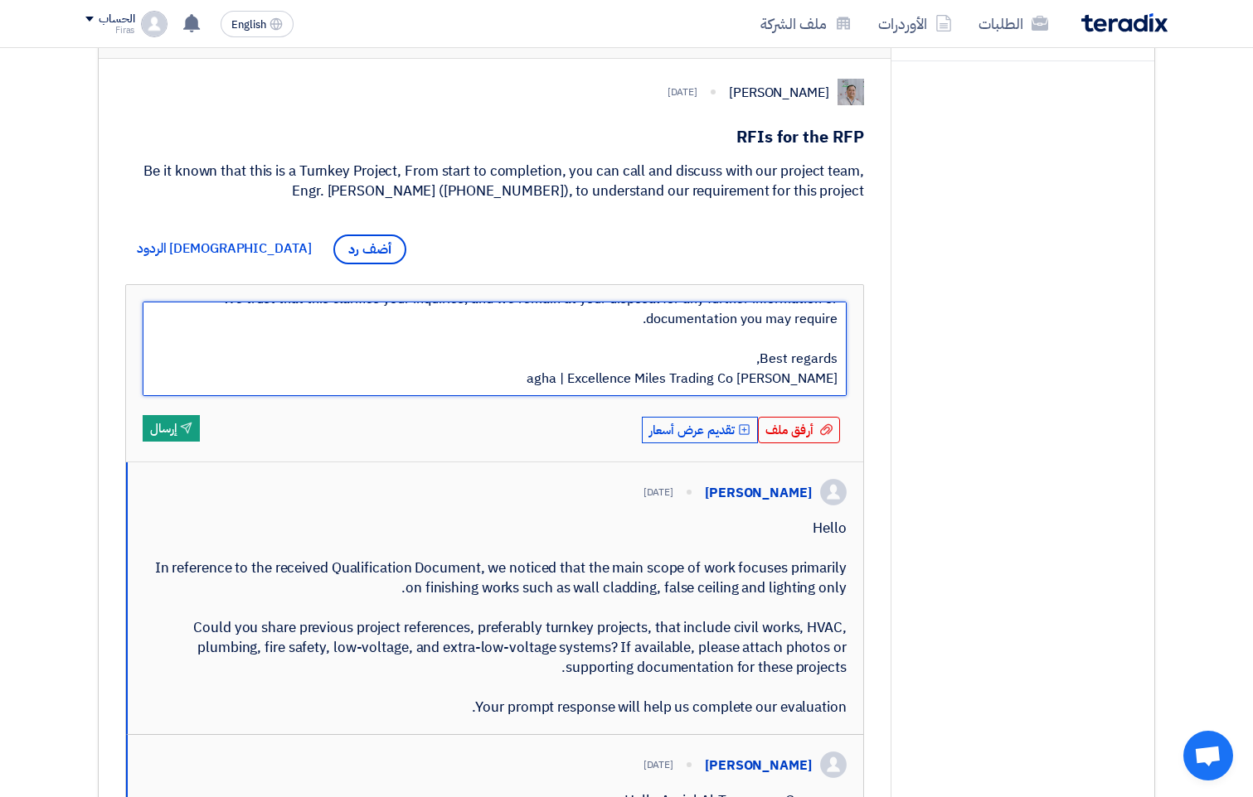
click at [794, 380] on textarea "Dear [PERSON_NAME], Thank you for your message and for the opportunity to clari…" at bounding box center [495, 349] width 704 height 95
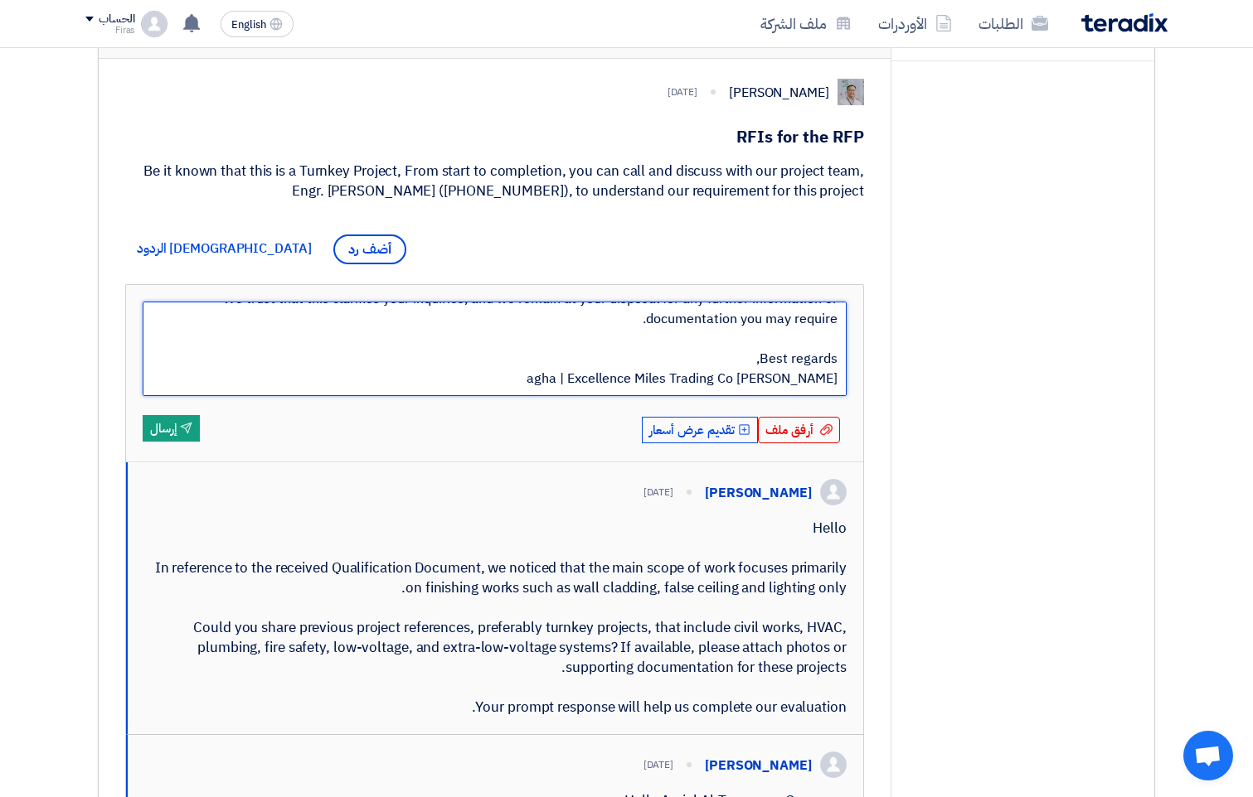
click at [545, 371] on textarea "Dear [PERSON_NAME], Thank you for your message and for the opportunity to clari…" at bounding box center [495, 349] width 704 height 95
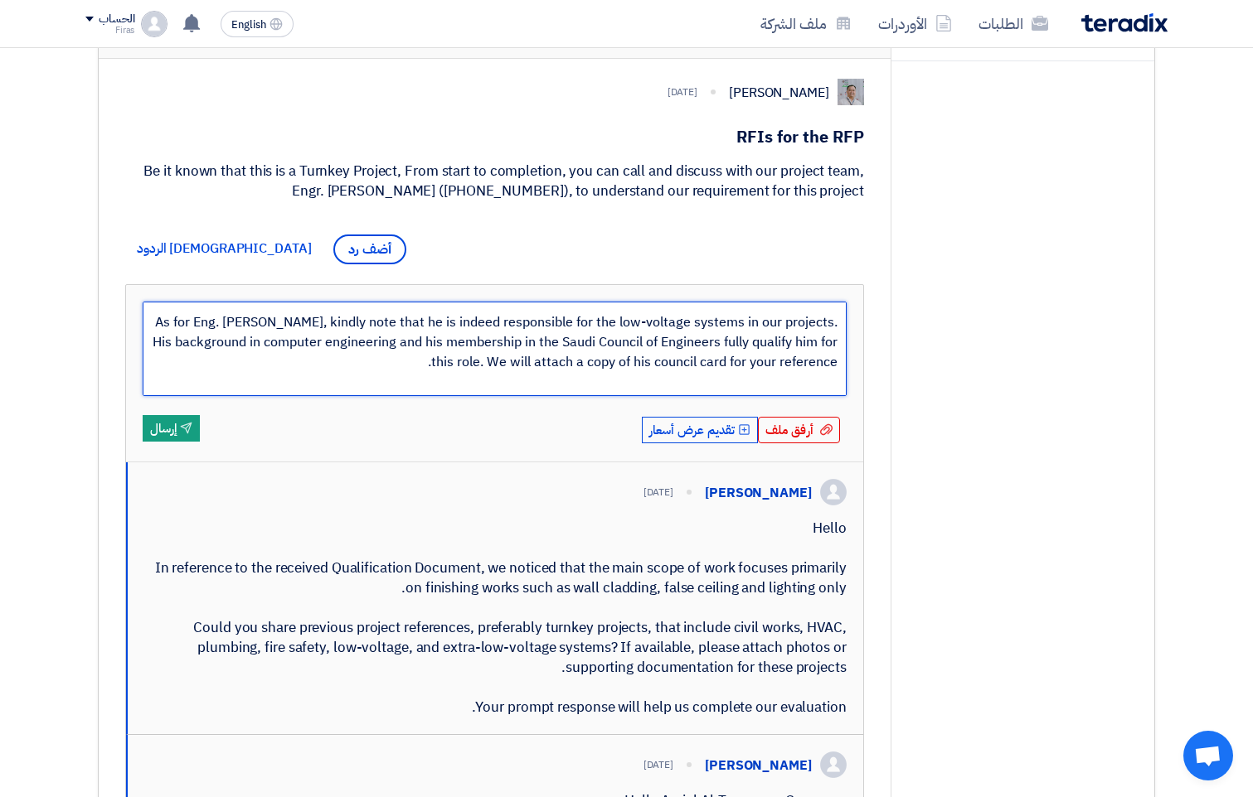
scroll to position [0, 0]
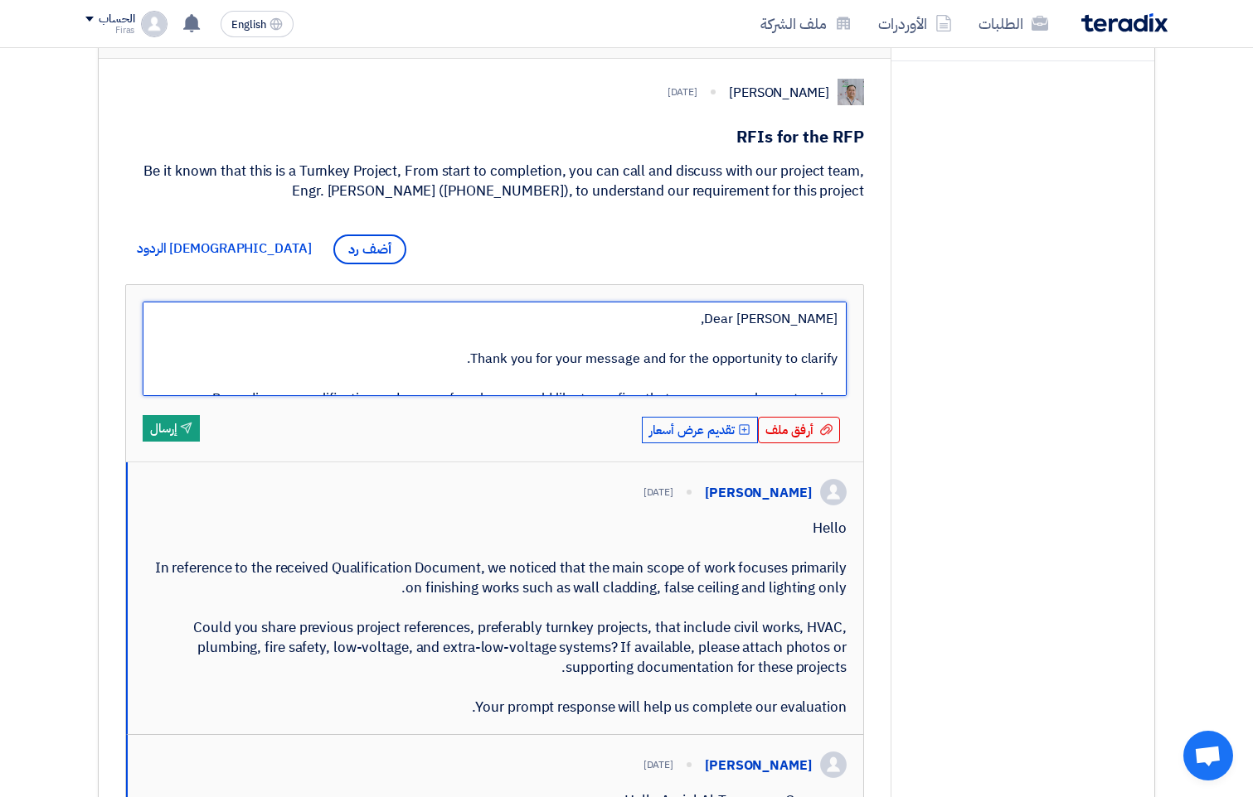
drag, startPoint x: 605, startPoint y: 371, endPoint x: 837, endPoint y: 279, distance: 250.0
click at [837, 279] on div "Dowel Sanchez 34 days ago RFIs for the RFP Be it known that this is a Turnkey P…" at bounding box center [495, 513] width 792 height 909
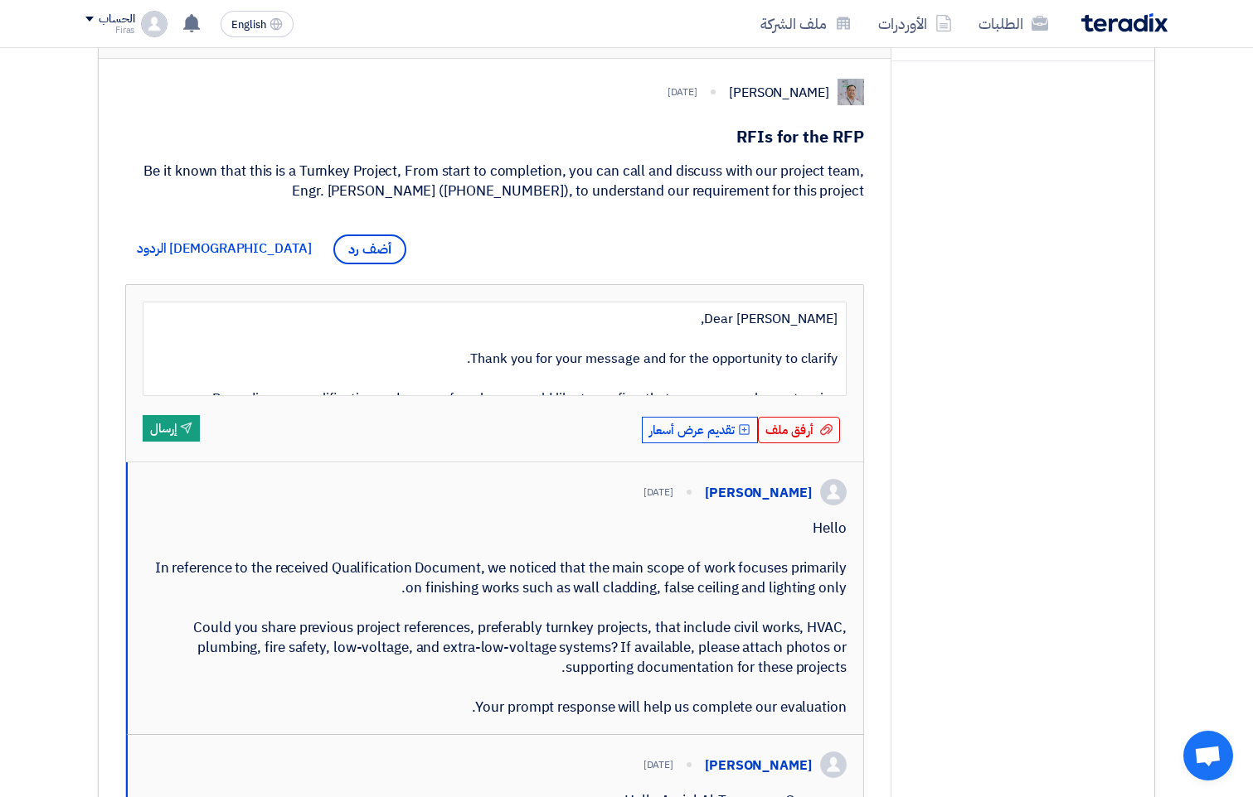
scroll to position [279, 0]
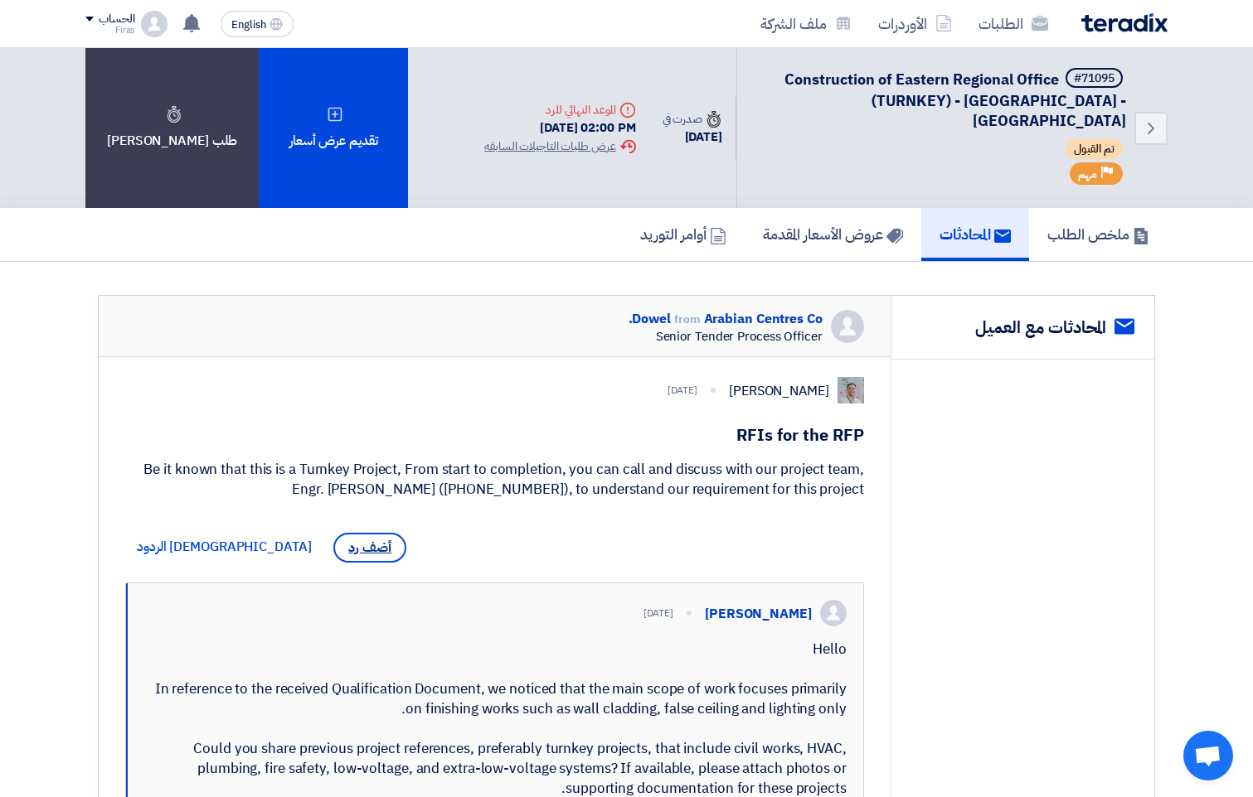
click at [333, 551] on span "أضف رد" at bounding box center [369, 548] width 73 height 30
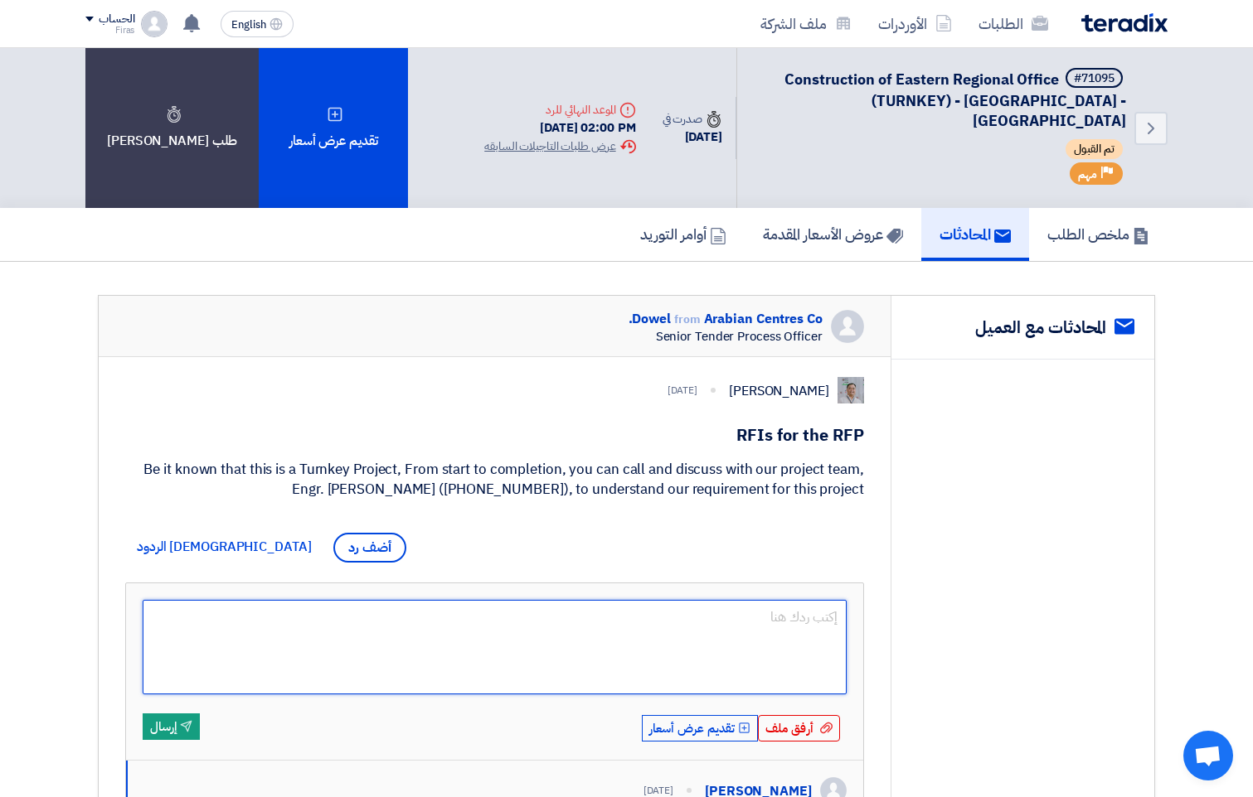
click at [724, 637] on textarea at bounding box center [495, 647] width 704 height 95
paste textarea "Dear [PERSON_NAME], Thank you for your message and for the opportunity to clari…"
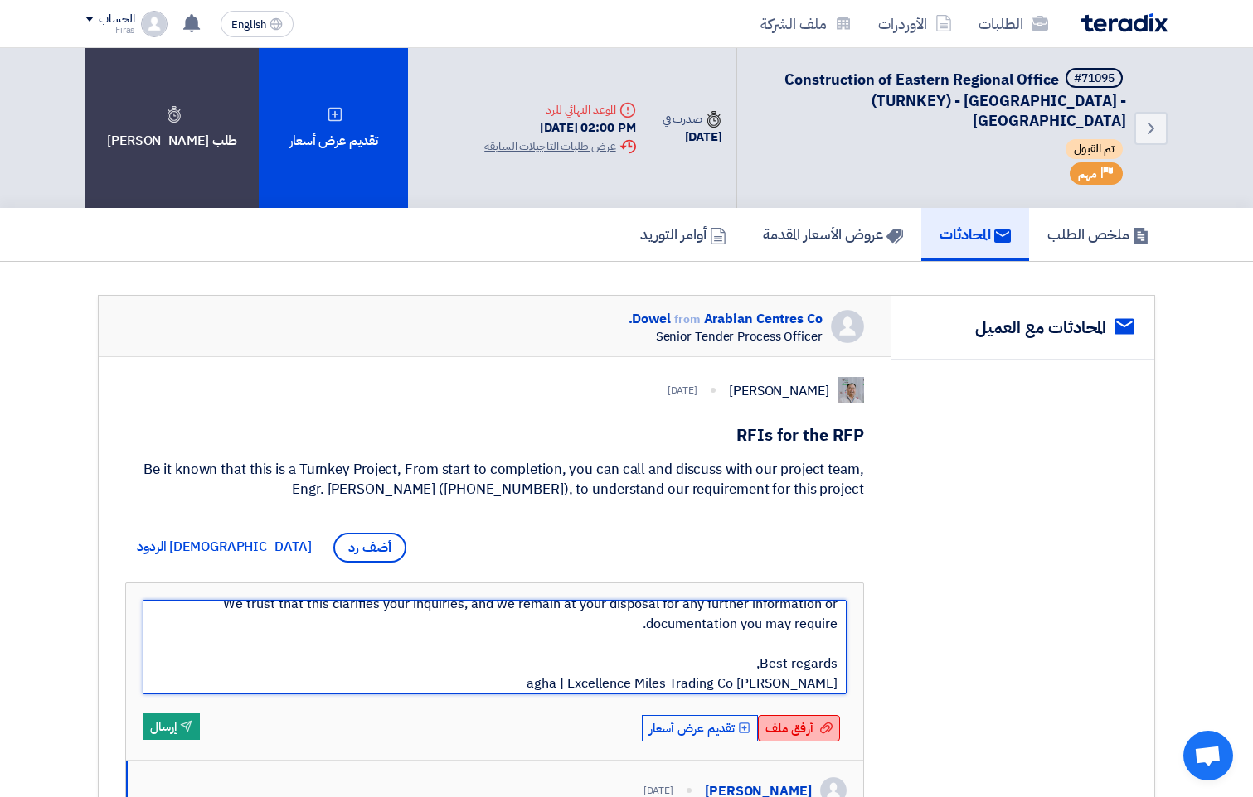
type textarea "Dear [PERSON_NAME], Thank you for your message and for the opportunity to clari…"
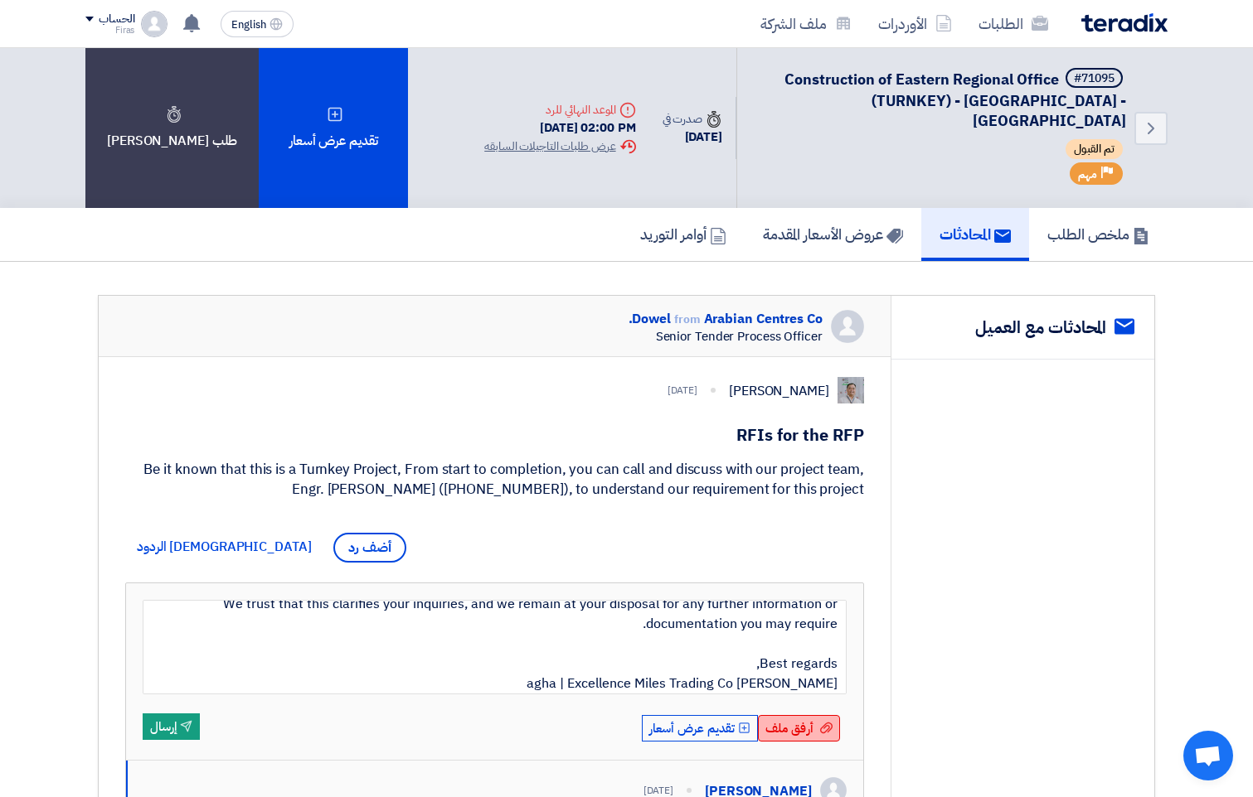
click at [806, 734] on span "أرفق ملف" at bounding box center [789, 729] width 48 height 18
click at [0, 0] on input "أرفق ملف أرفق ملف" at bounding box center [0, 0] width 0 height 0
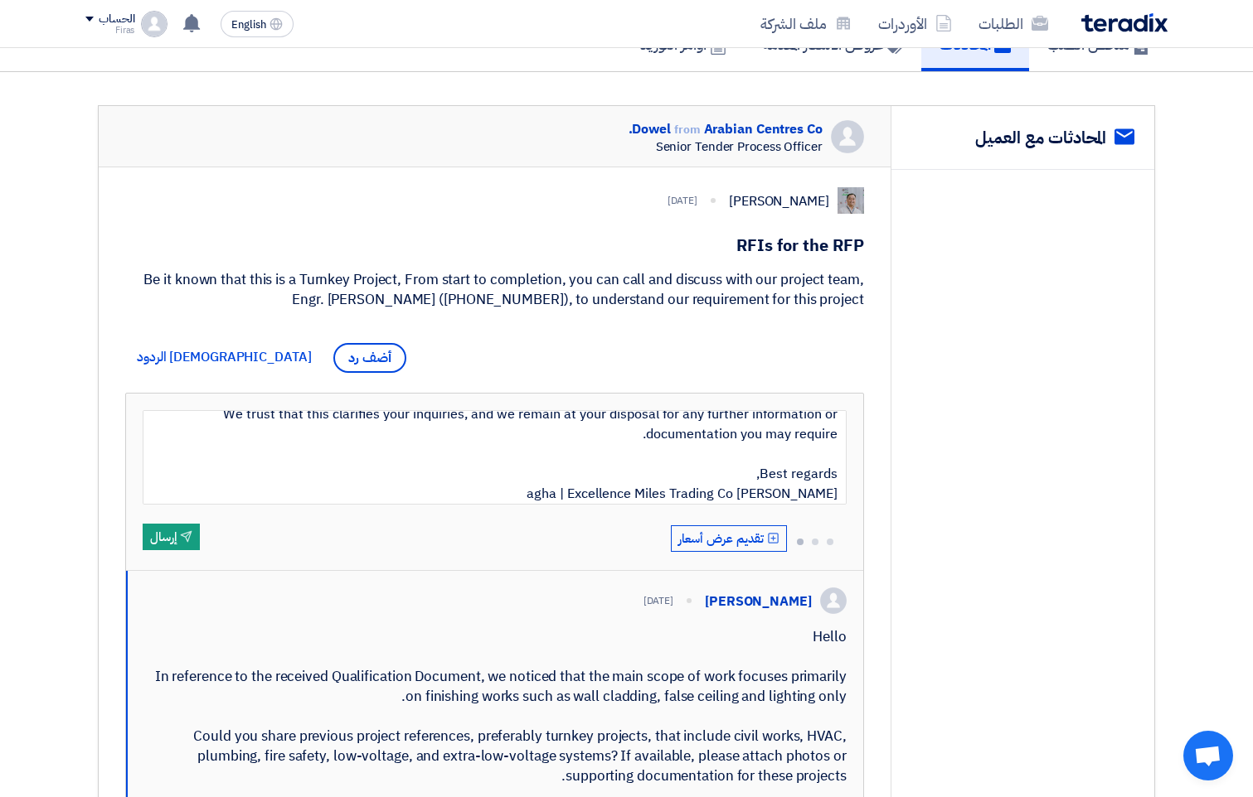
scroll to position [249, 0]
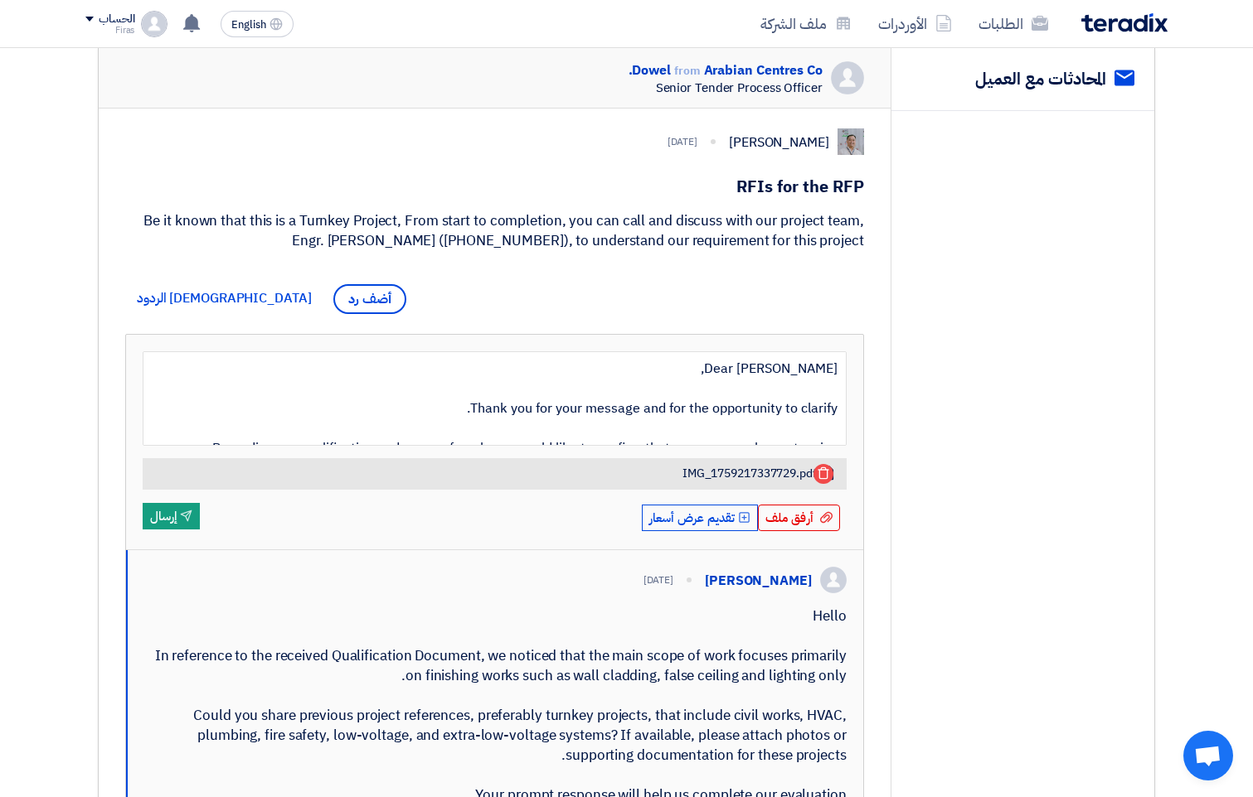
click at [810, 504] on label "أرفق ملف أرفق ملف" at bounding box center [800, 518] width 85 height 30
click at [0, 0] on input "أرفق ملف أرفق ملف" at bounding box center [0, 0] width 0 height 0
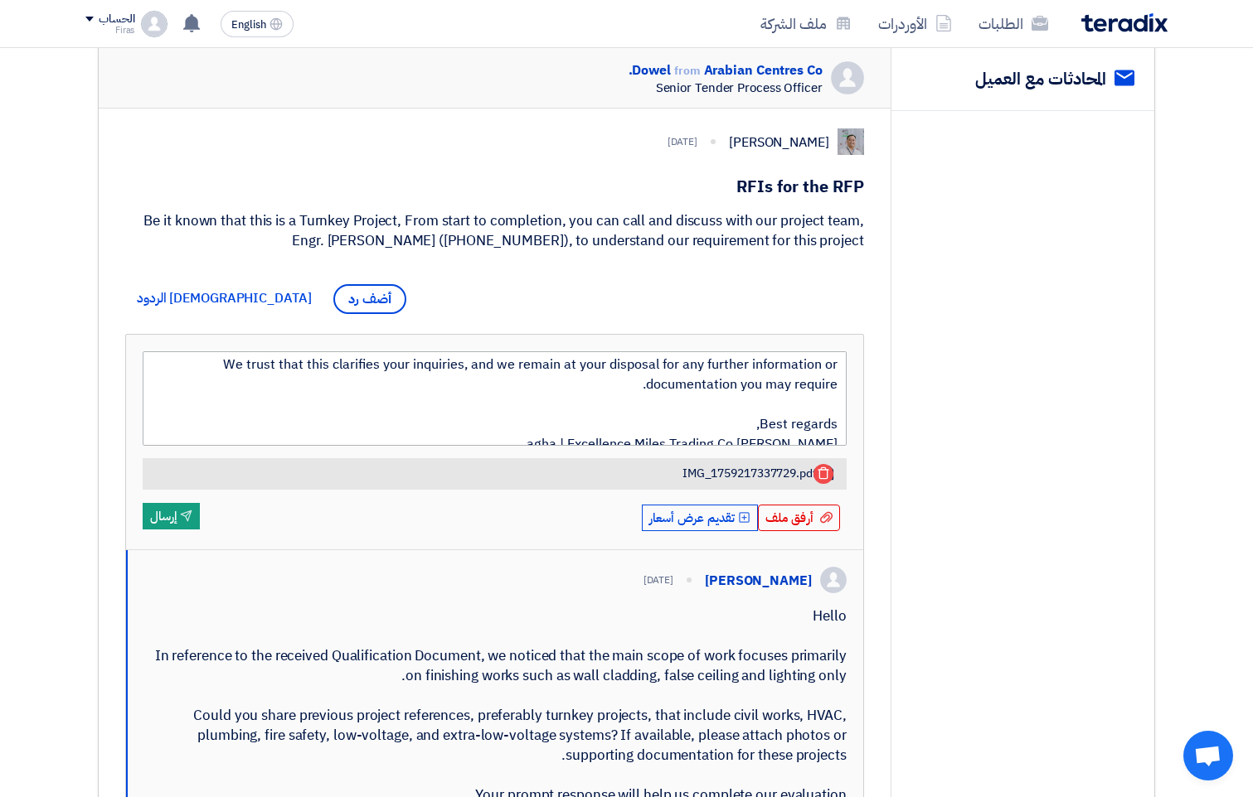
scroll to position [279, 0]
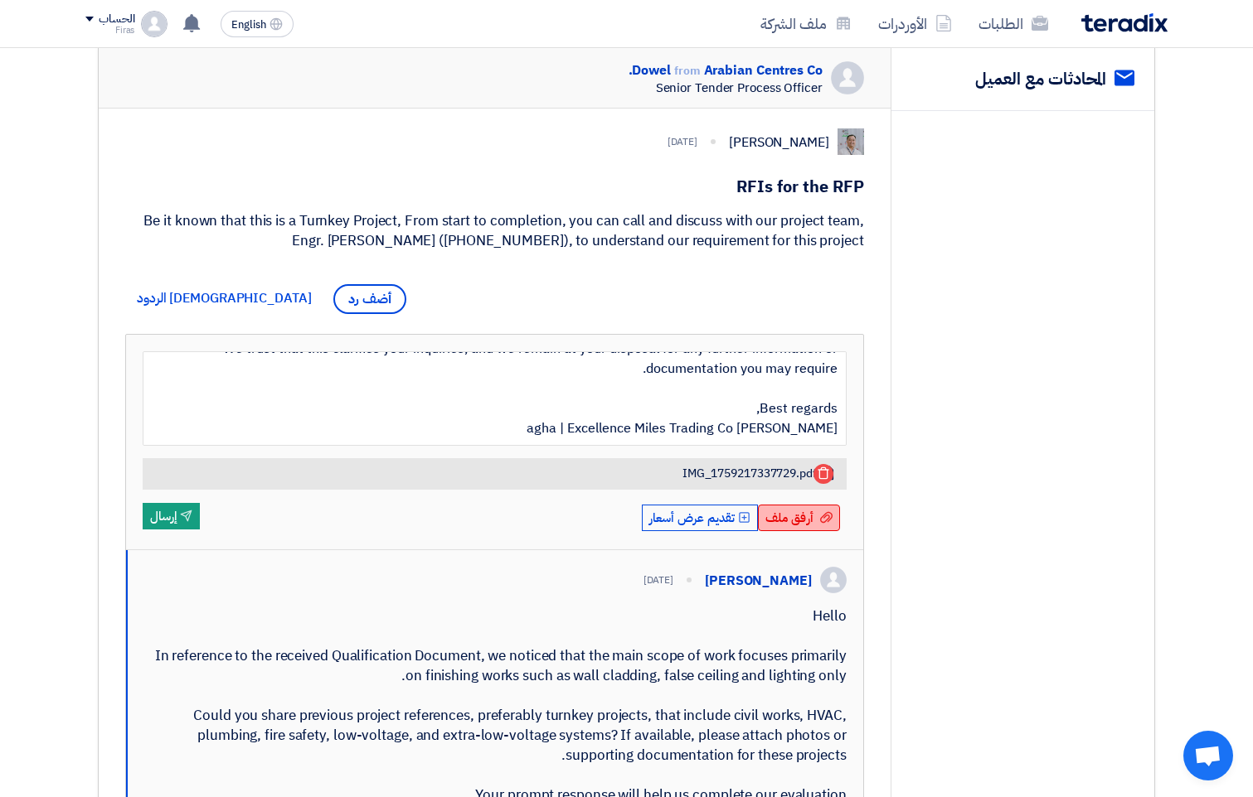
click at [799, 510] on span "أرفق ملف" at bounding box center [789, 518] width 48 height 18
click at [0, 0] on input "أرفق ملف أرفق ملف" at bounding box center [0, 0] width 0 height 0
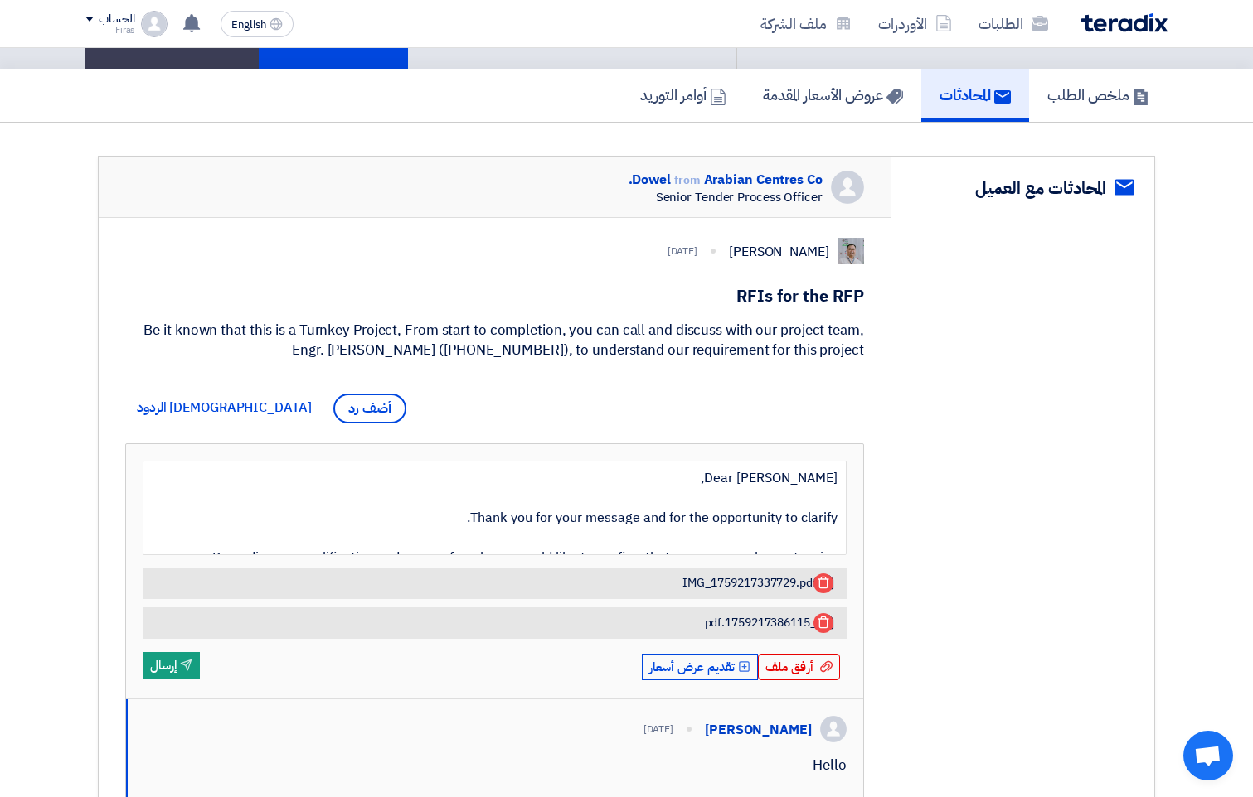
scroll to position [166, 0]
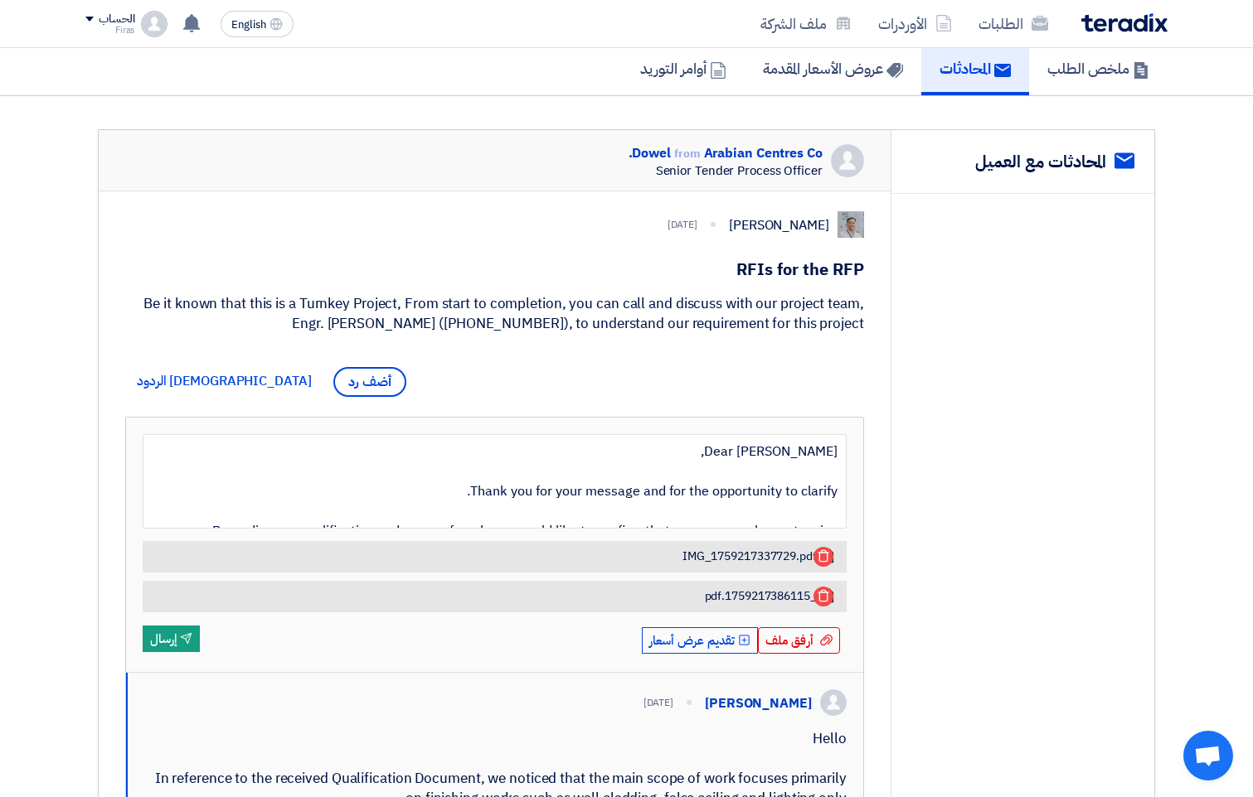
click at [754, 591] on span "_1759217386115.pdf" at bounding box center [761, 596] width 112 height 15
click at [756, 553] on span "IMG_1759217337729.pdf" at bounding box center [749, 557] width 134 height 15
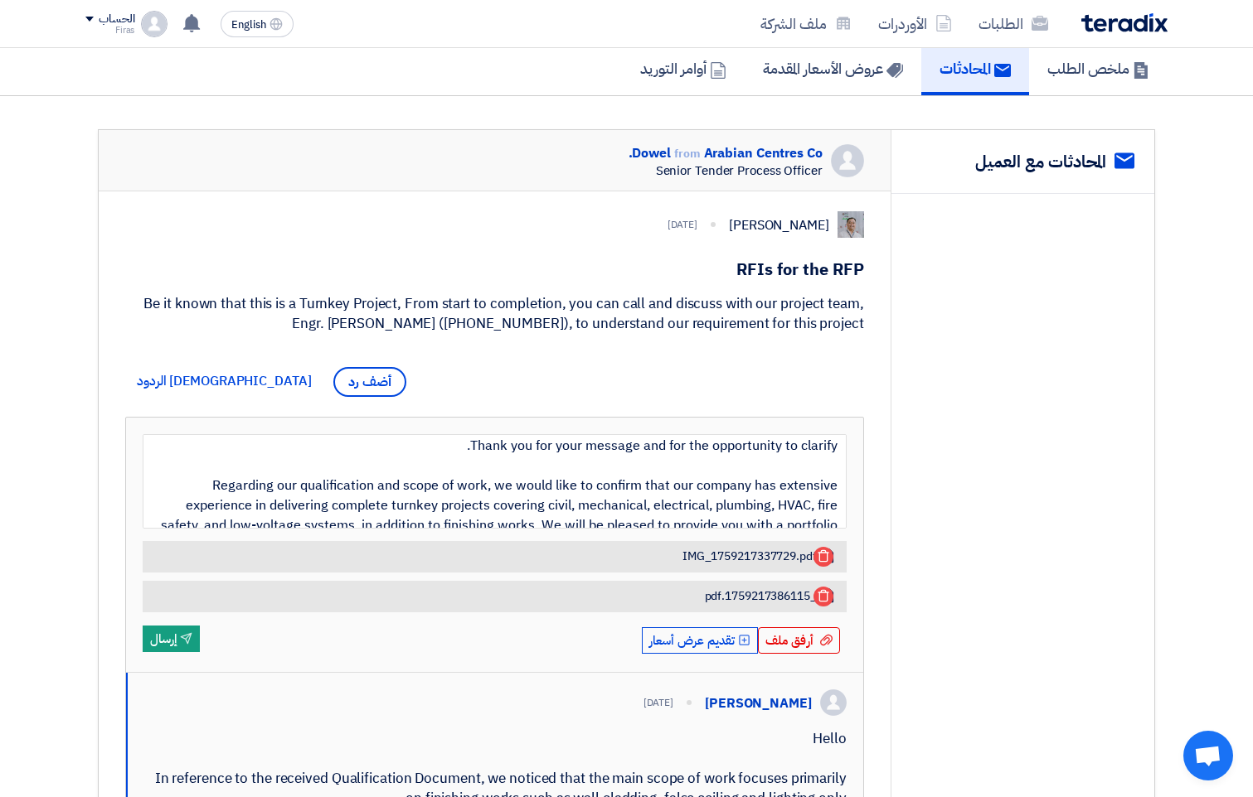
scroll to position [83, 0]
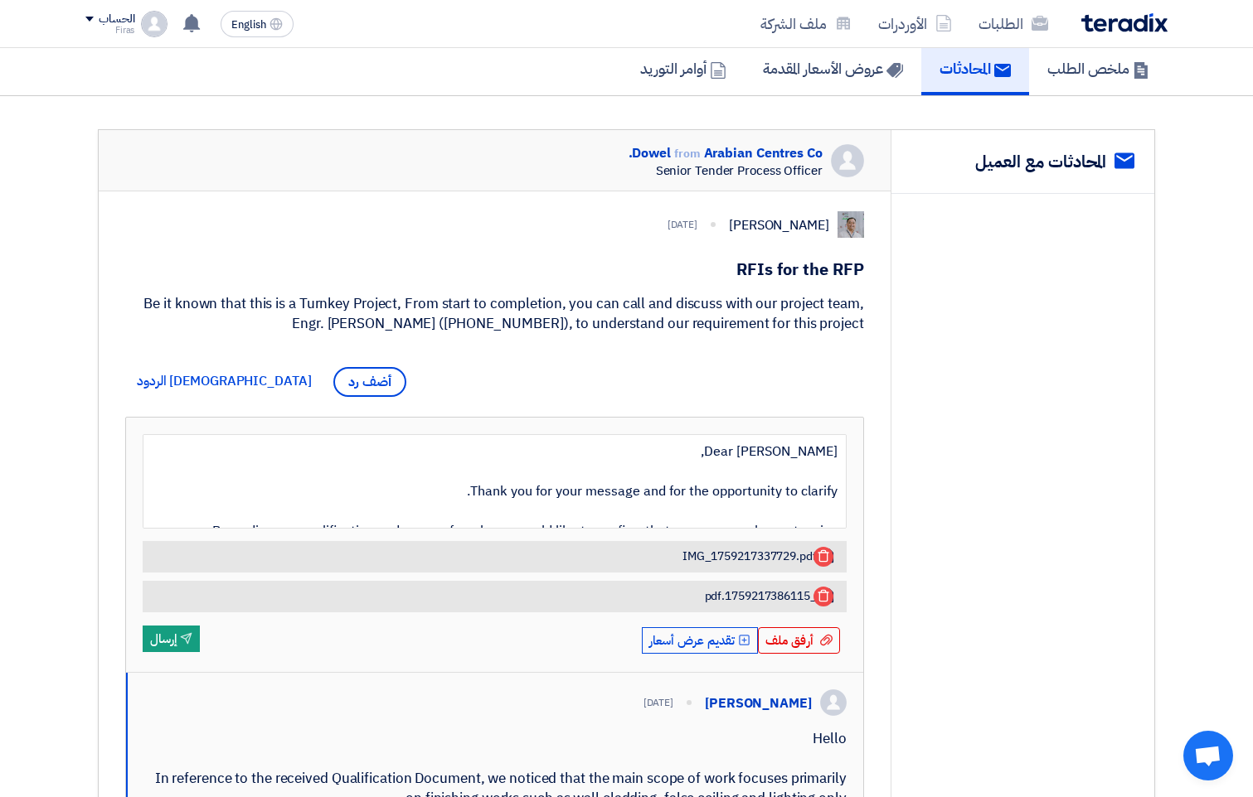
click at [1013, 467] on div "service المحادثات مع العميل" at bounding box center [1022, 654] width 264 height 1049
click at [802, 631] on div "أرفق ملف أرفق ملف" at bounding box center [799, 641] width 82 height 27
click at [0, 0] on input "أرفق ملف أرفق ملف" at bounding box center [0, 0] width 0 height 0
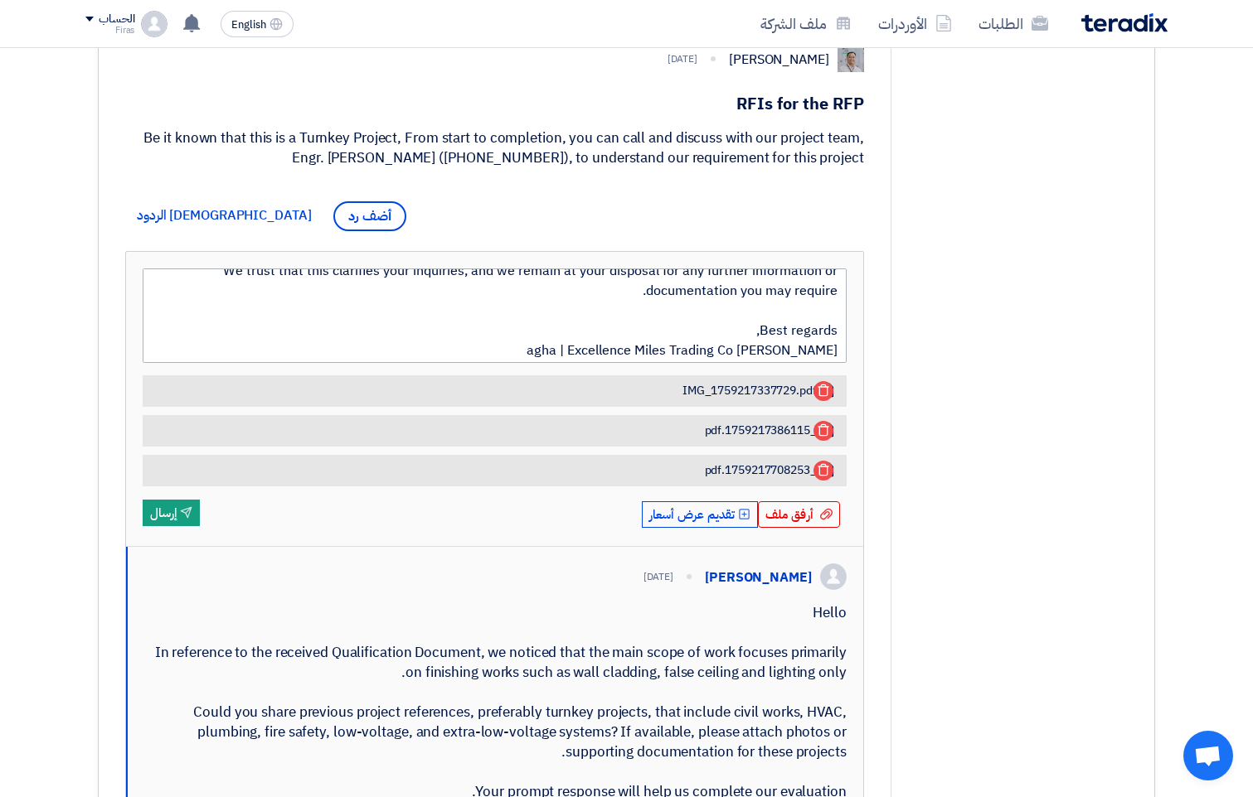
scroll to position [279, 0]
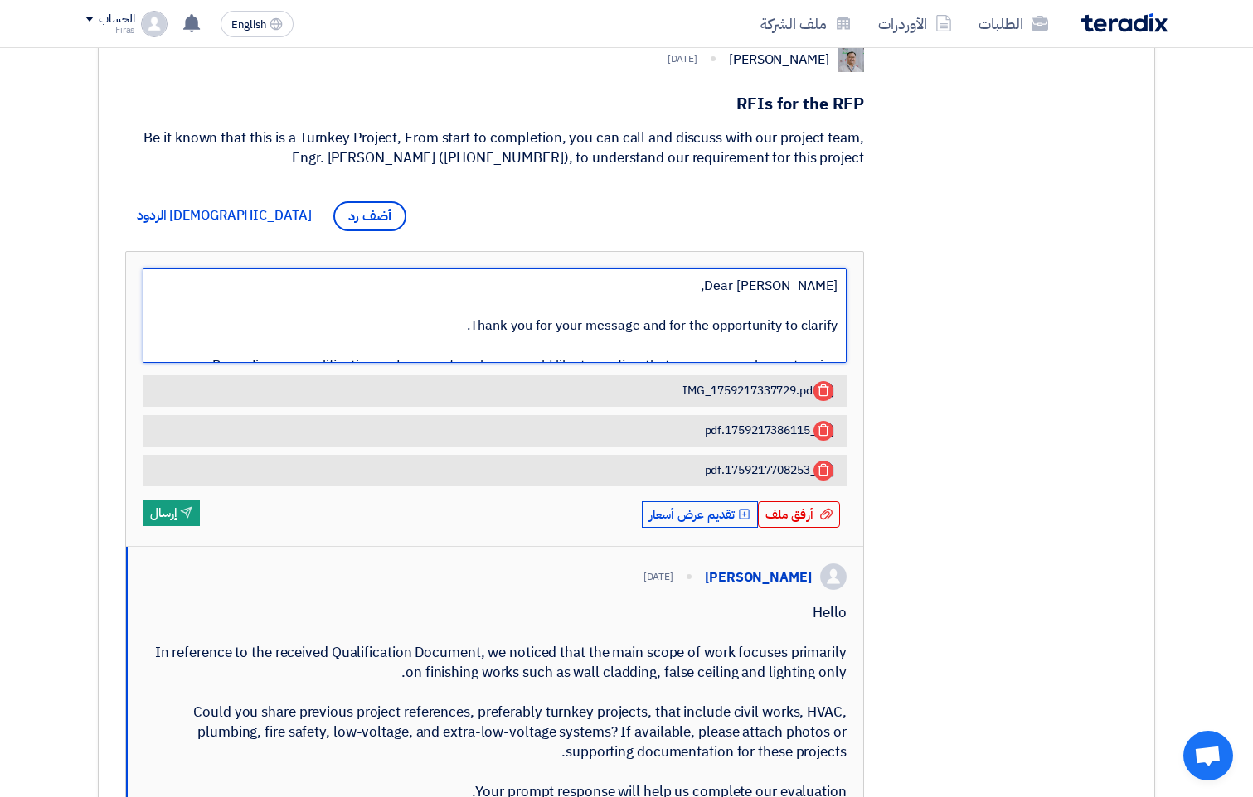
click at [768, 304] on textarea "Dear [PERSON_NAME], Thank you for your message and for the opportunity to clari…" at bounding box center [495, 316] width 704 height 95
paste textarea "Summary of Previous Turnkey Projects We would like to highlight several key tur…"
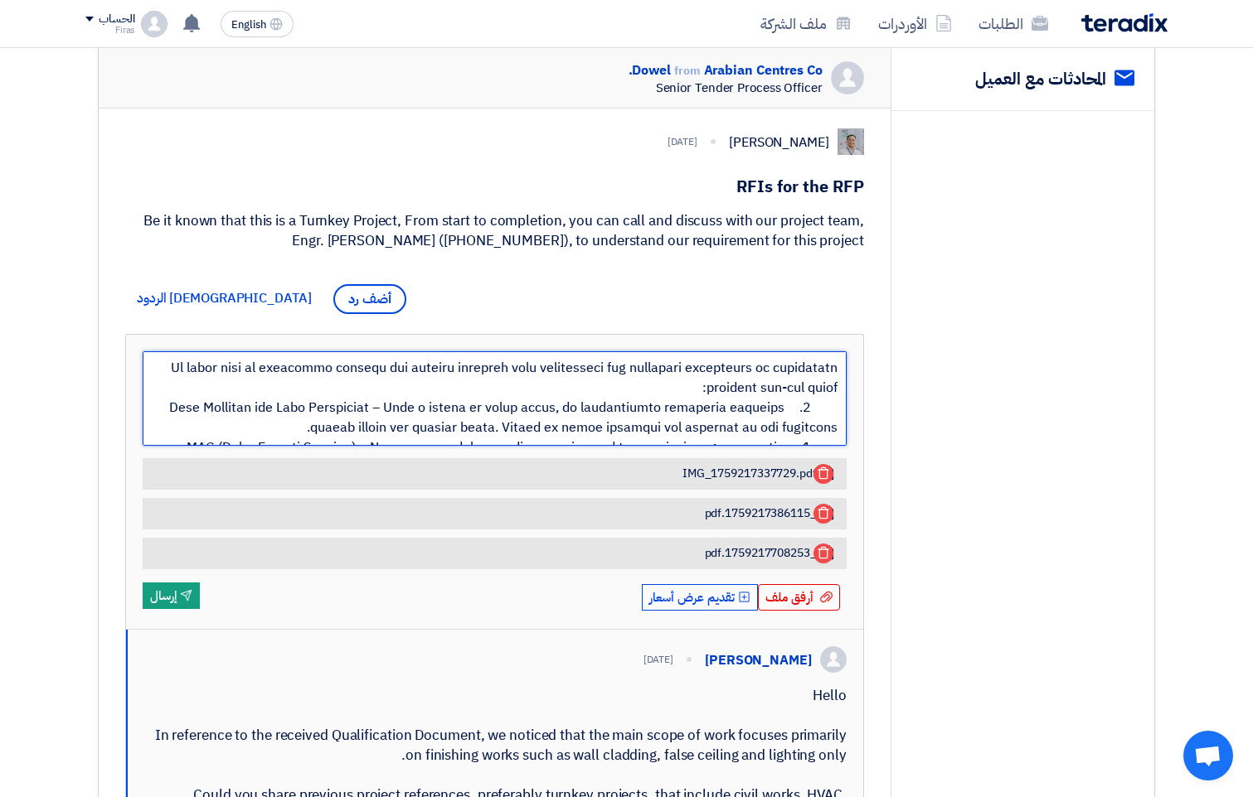
scroll to position [368, 0]
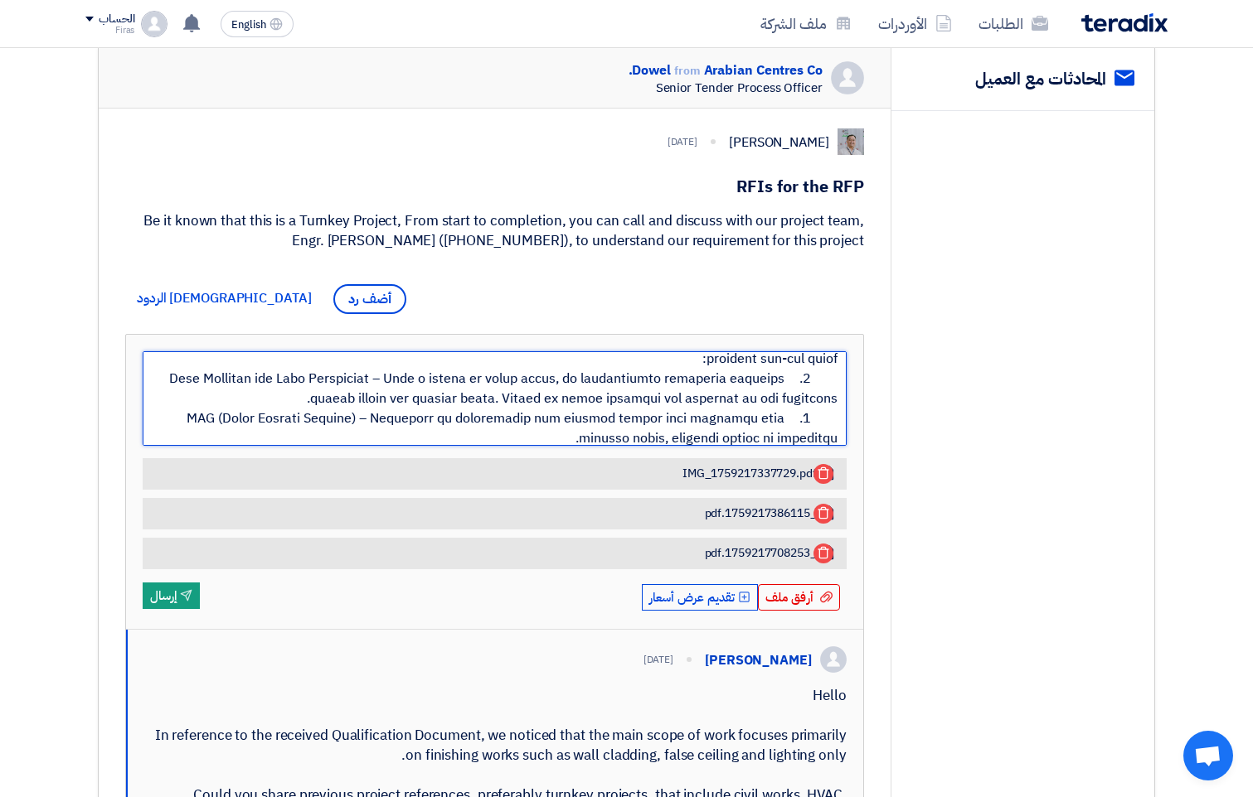
type textarea "Dear Abdellatif Alswaimeh, Thank you for your message and for the opportunity t…"
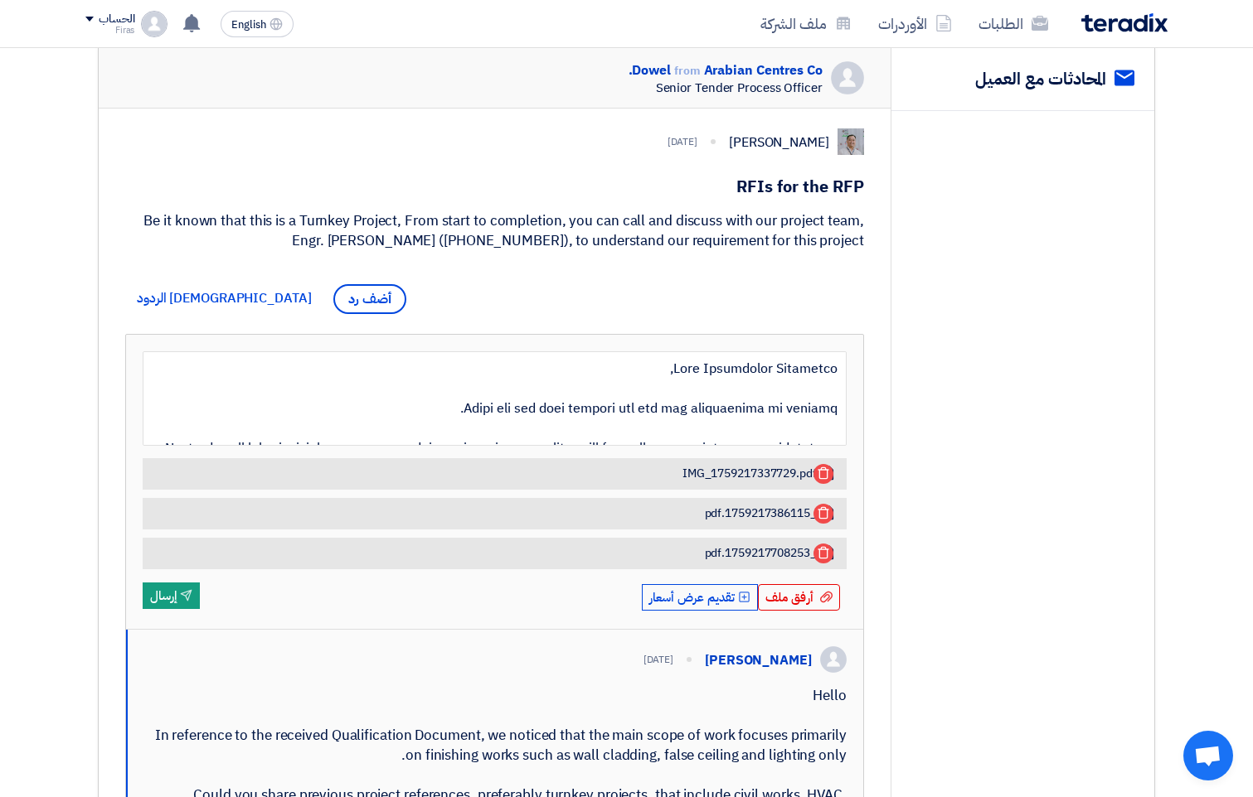
drag, startPoint x: 514, startPoint y: 84, endPoint x: 982, endPoint y: 393, distance: 560.6
click at [1078, 389] on div "service المحادثات مع العميل" at bounding box center [1022, 591] width 264 height 1088
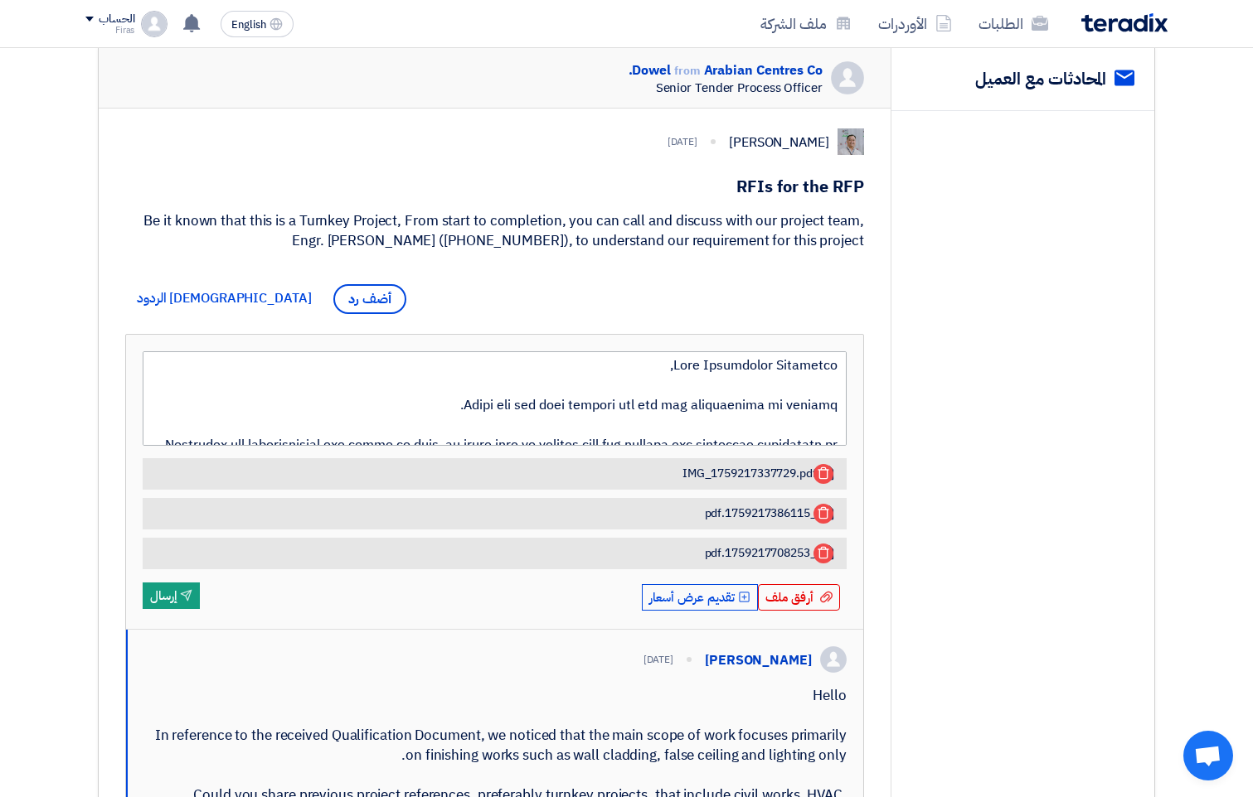
scroll to position [0, 0]
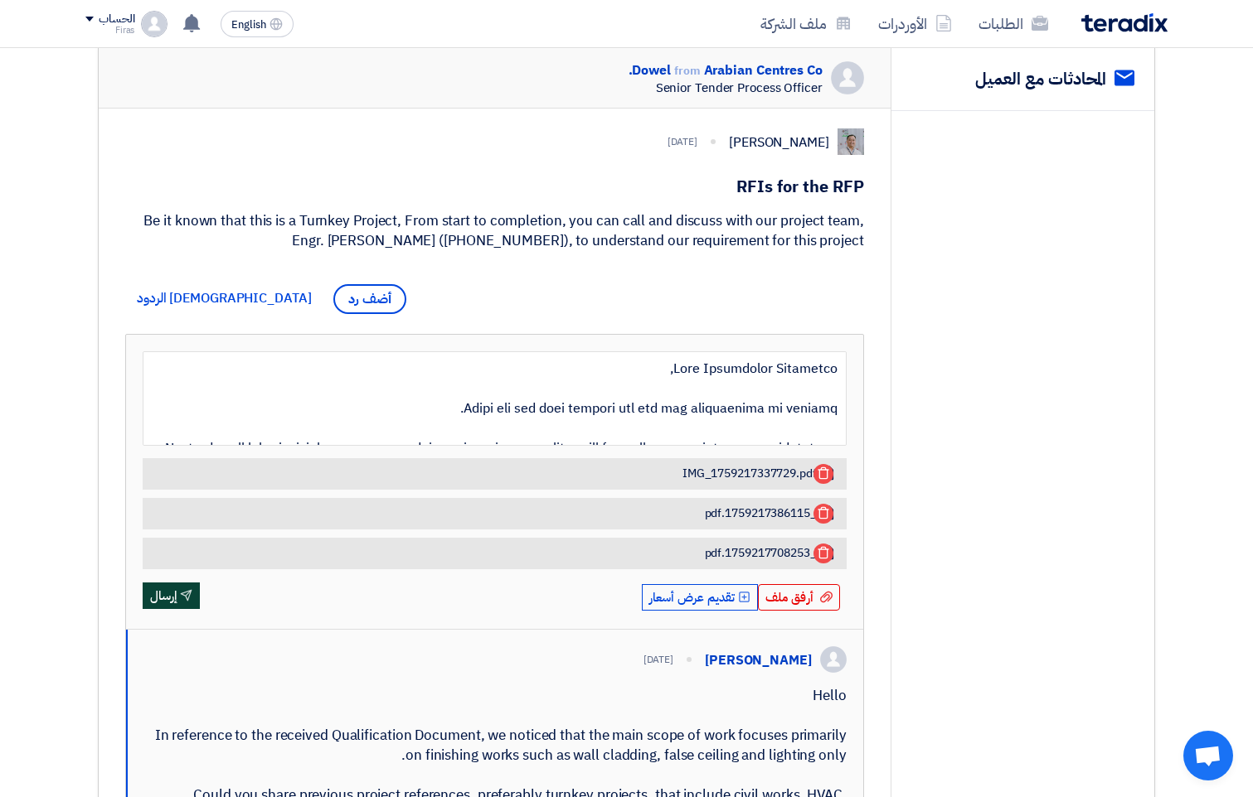
click at [189, 595] on use "submit" at bounding box center [187, 595] width 12 height 12
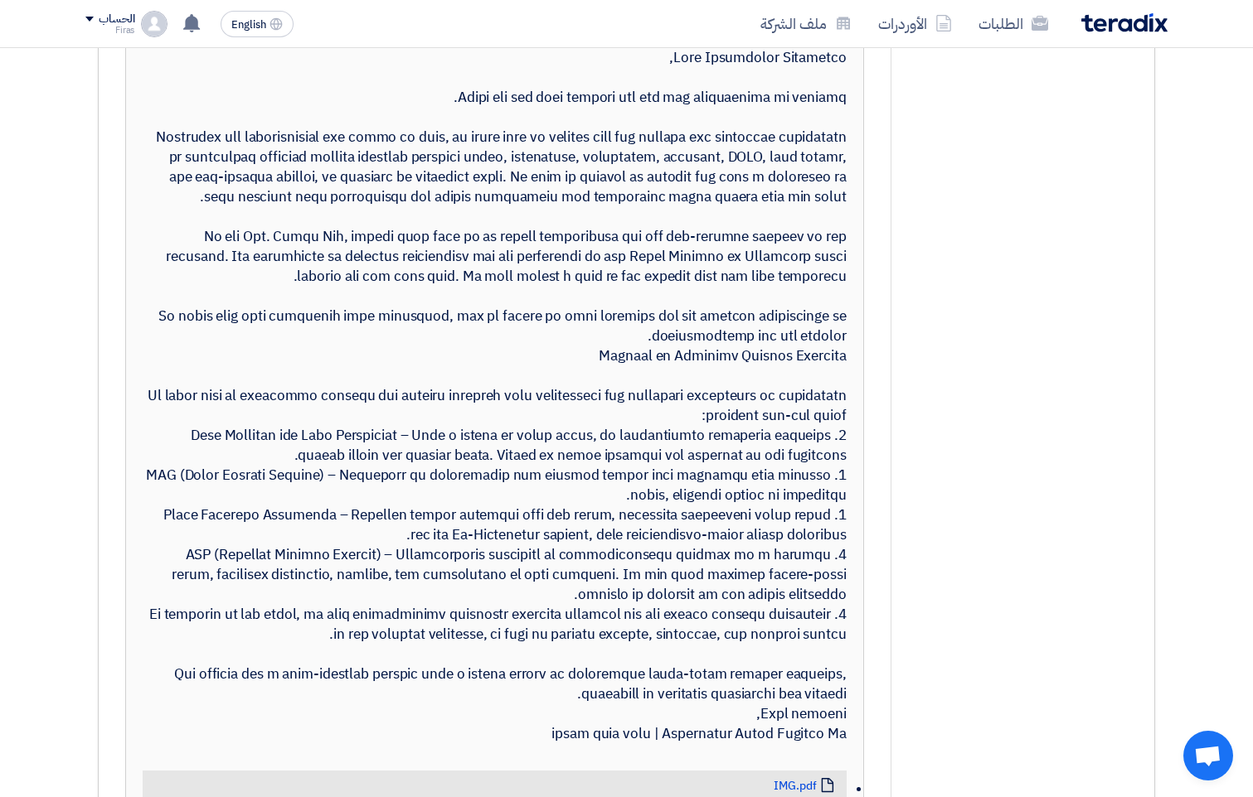
scroll to position [1161, 0]
